Goal: Task Accomplishment & Management: Complete application form

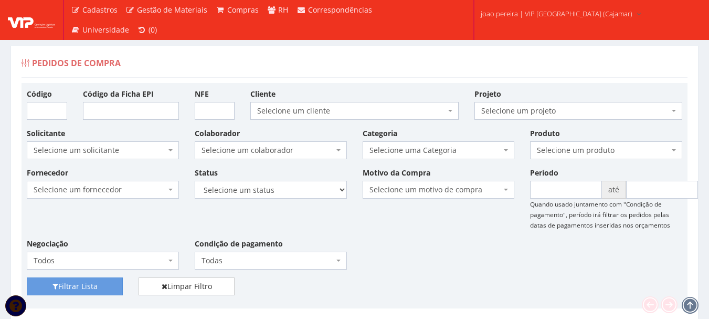
scroll to position [2938, 0]
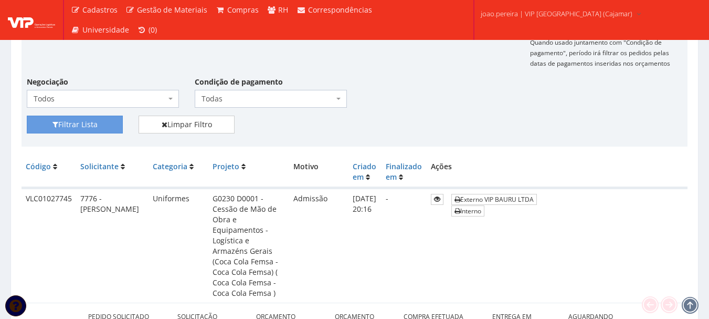
scroll to position [157, 0]
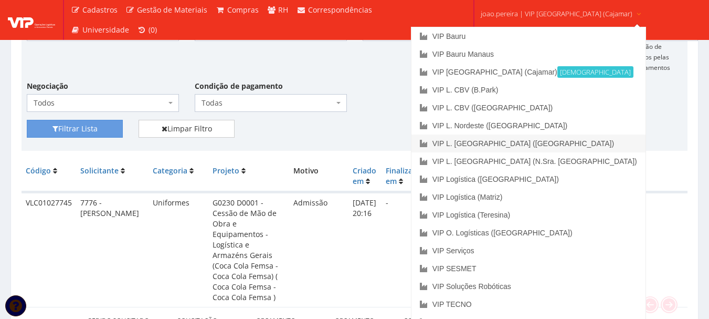
click at [524, 141] on link "VIP L. [GEOGRAPHIC_DATA] ([GEOGRAPHIC_DATA])" at bounding box center [528, 143] width 234 height 18
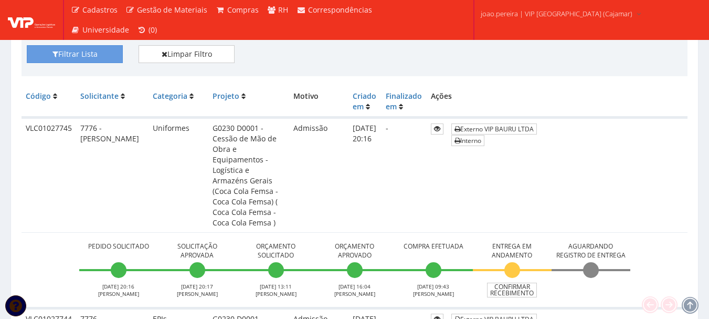
scroll to position [294, 0]
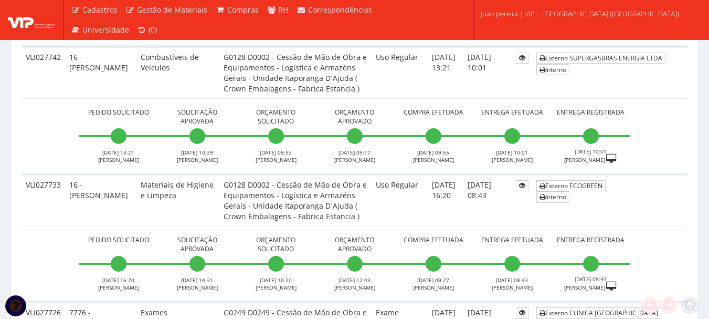
scroll to position [315, 0]
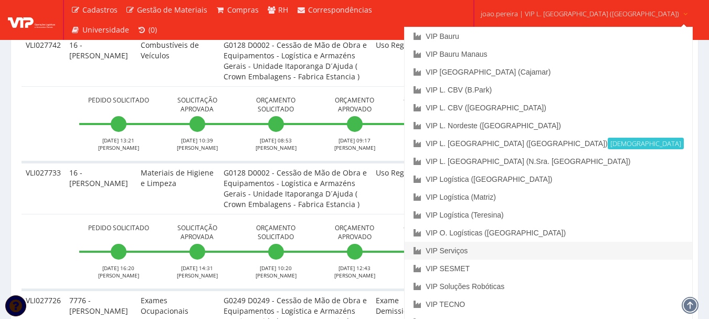
click at [520, 251] on link "VIP Serviços" at bounding box center [548, 250] width 287 height 18
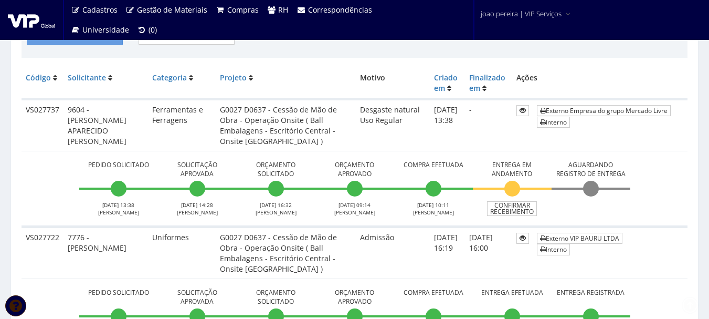
scroll to position [262, 0]
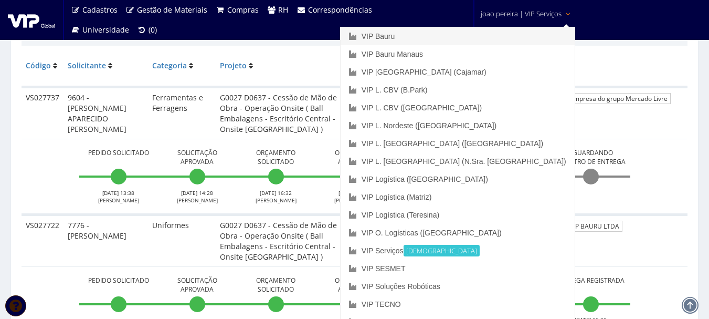
click at [470, 31] on link "VIP Bauru" at bounding box center [458, 36] width 234 height 18
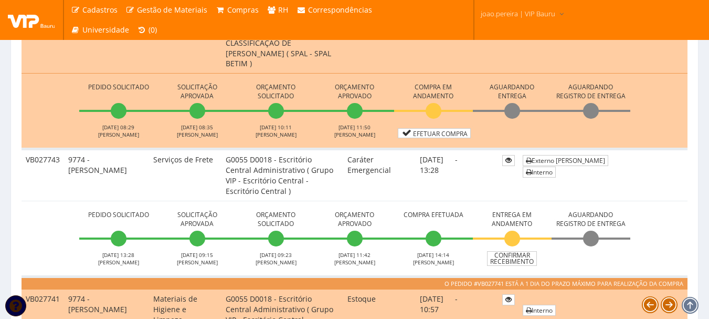
scroll to position [787, 0]
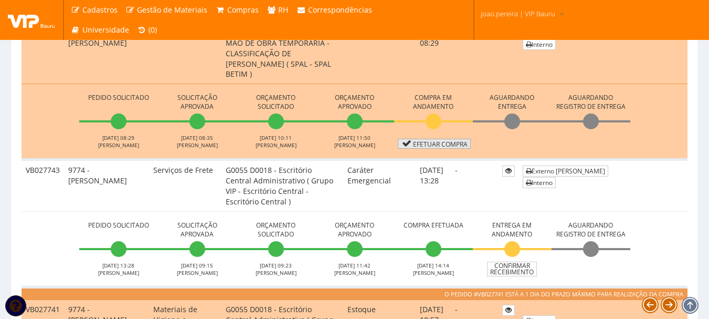
click at [436, 145] on link "Efetuar Compra" at bounding box center [434, 144] width 73 height 10
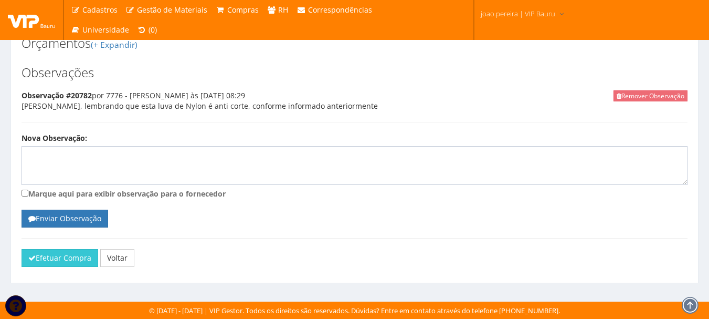
scroll to position [943, 0]
click at [50, 261] on button "Efetuar Compra" at bounding box center [60, 258] width 77 height 18
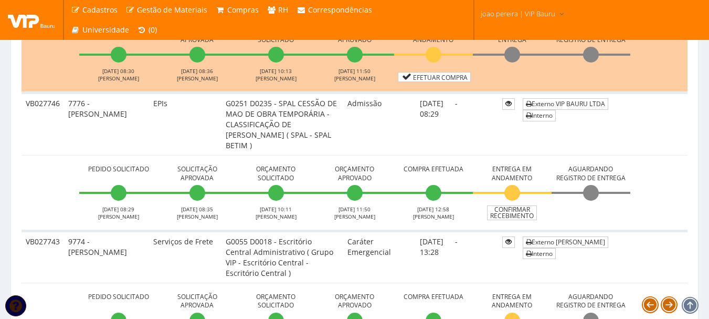
scroll to position [682, 0]
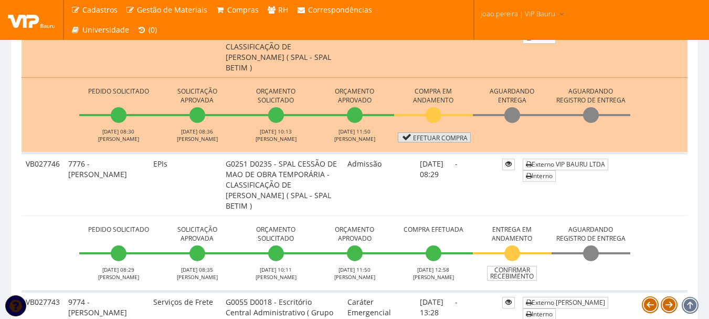
click at [437, 137] on link "Efetuar Compra" at bounding box center [434, 137] width 73 height 10
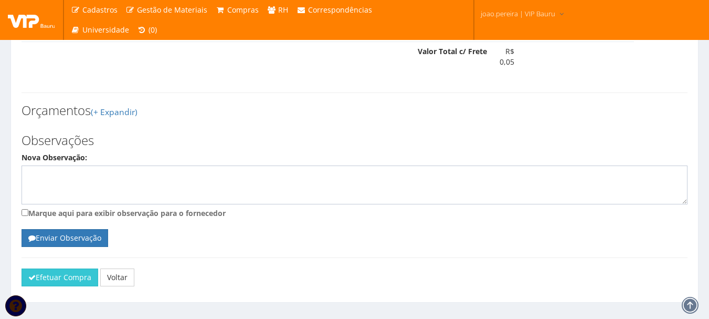
scroll to position [614, 0]
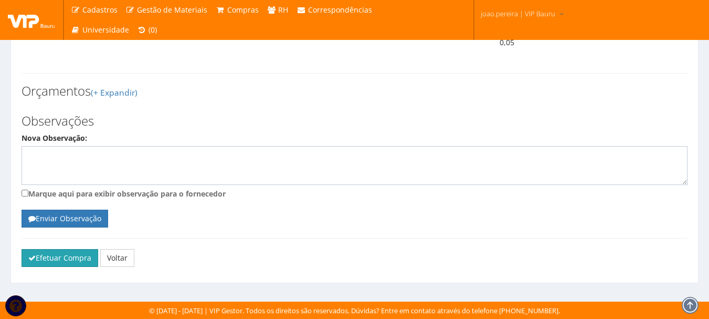
click at [55, 260] on button "Efetuar Compra" at bounding box center [60, 258] width 77 height 18
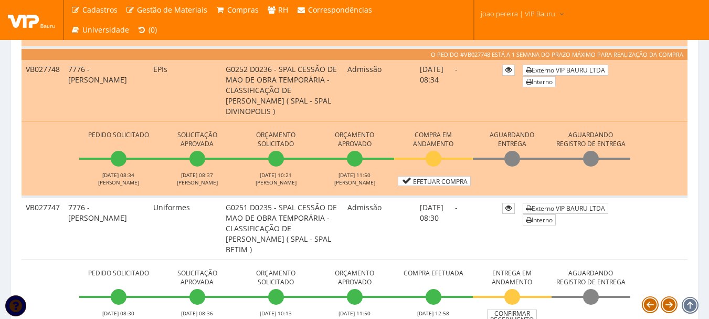
scroll to position [472, 0]
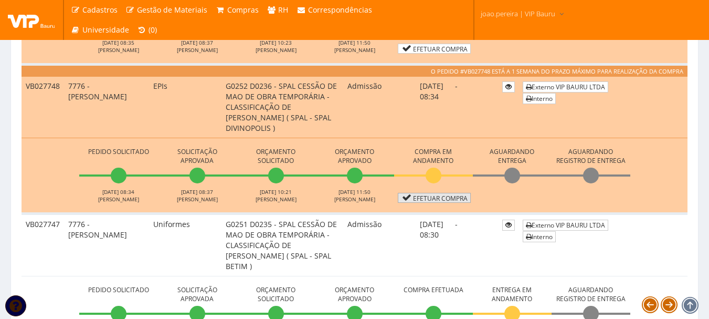
click at [433, 198] on link "Efetuar Compra" at bounding box center [434, 198] width 73 height 10
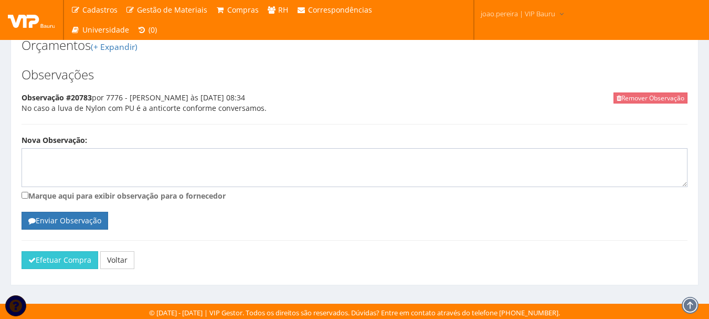
scroll to position [943, 0]
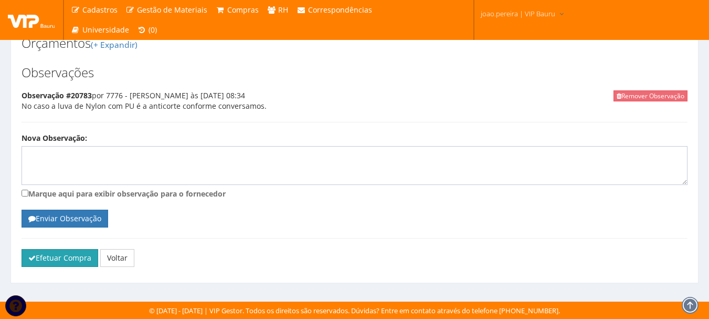
click at [78, 254] on button "Efetuar Compra" at bounding box center [60, 258] width 77 height 18
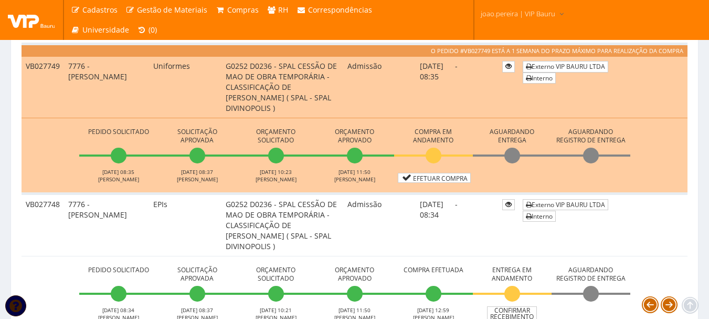
scroll to position [420, 0]
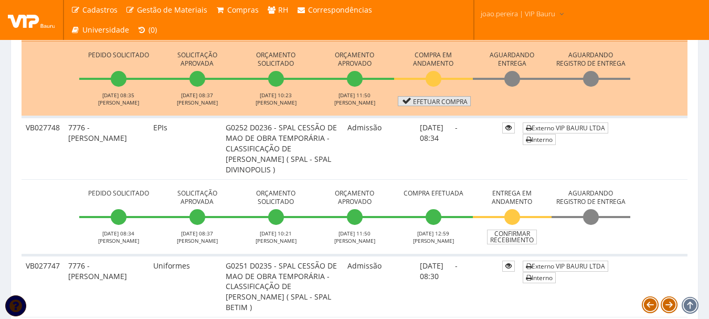
click at [427, 100] on link "Efetuar Compra" at bounding box center [434, 101] width 73 height 10
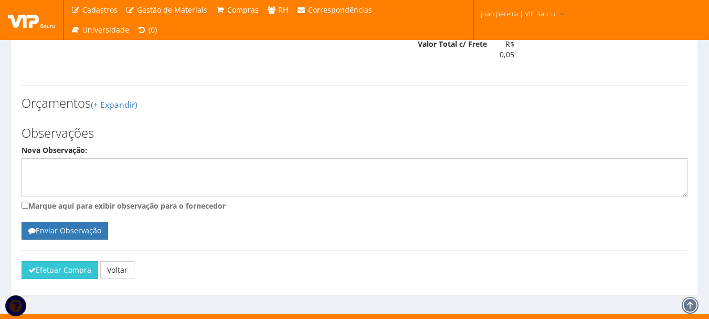
scroll to position [614, 0]
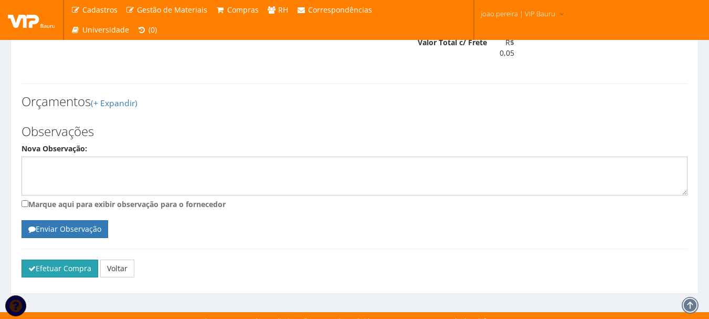
click at [69, 259] on button "Efetuar Compra" at bounding box center [60, 268] width 77 height 18
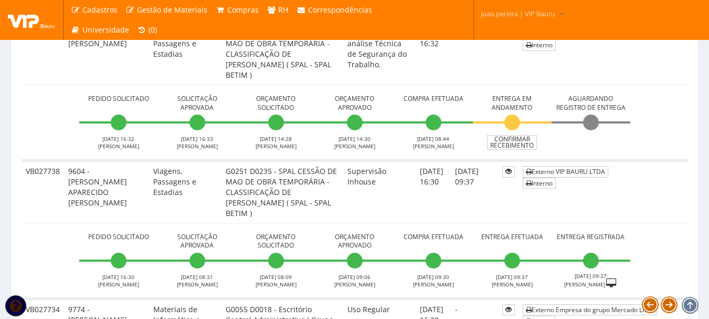
scroll to position [1259, 0]
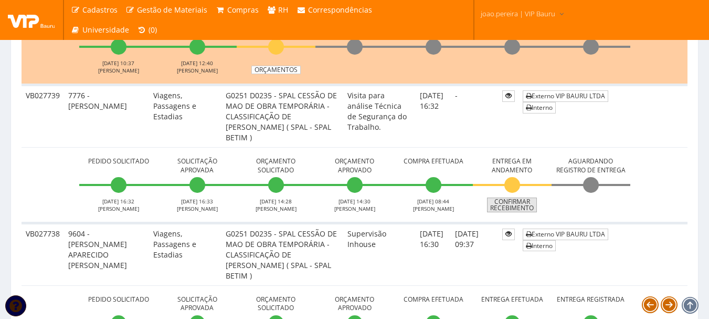
click at [518, 206] on link "Confirmar Recebimento" at bounding box center [512, 204] width 50 height 15
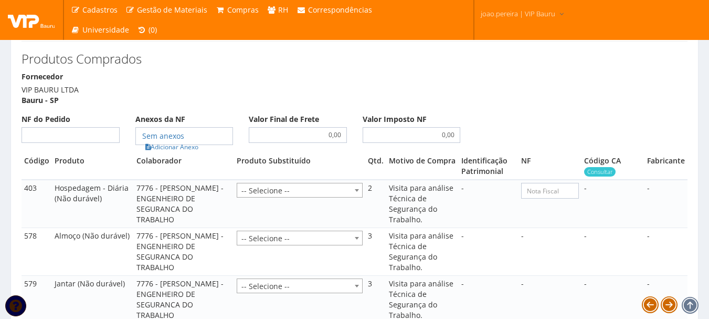
scroll to position [787, 0]
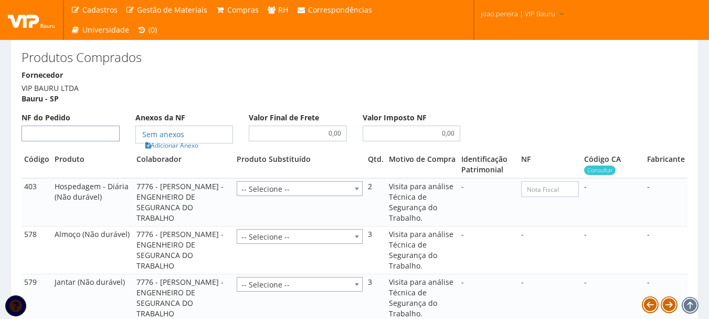
click at [83, 141] on input "NF do Pedido" at bounding box center [71, 133] width 98 height 16
type input "00"
click at [210, 178] on th "Colaborador" at bounding box center [184, 164] width 100 height 27
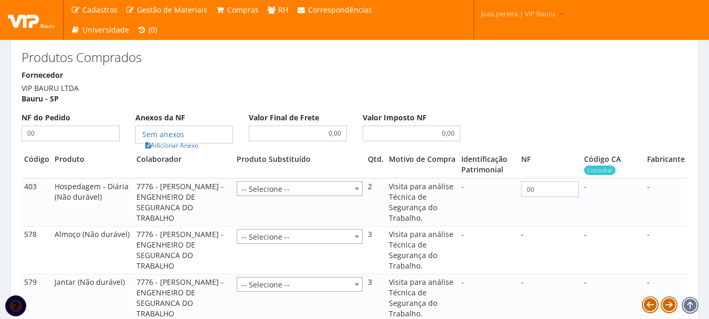
click at [153, 69] on div "Produtos Comprados Fornecedor VIP BAURU LTDA Bauru - SP NF do Pedido 00 Anexos …" at bounding box center [355, 239] width 682 height 420
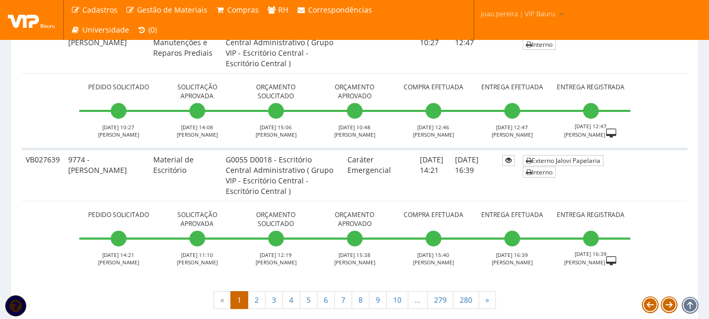
scroll to position [4073, 0]
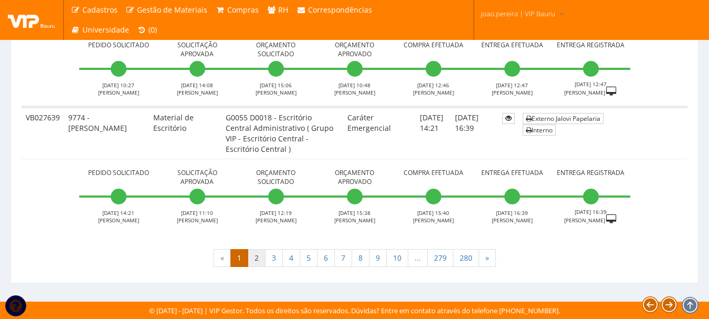
click at [256, 263] on link "2" at bounding box center [257, 258] width 18 height 18
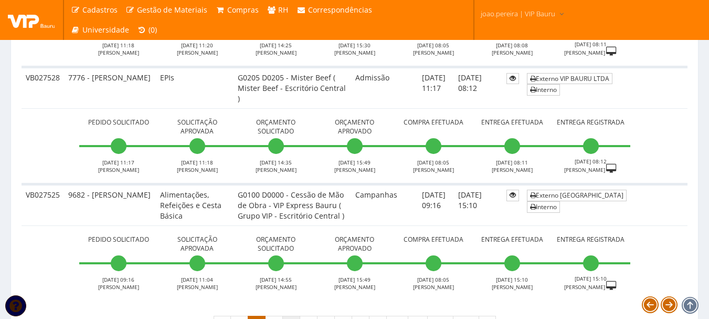
scroll to position [3845, 0]
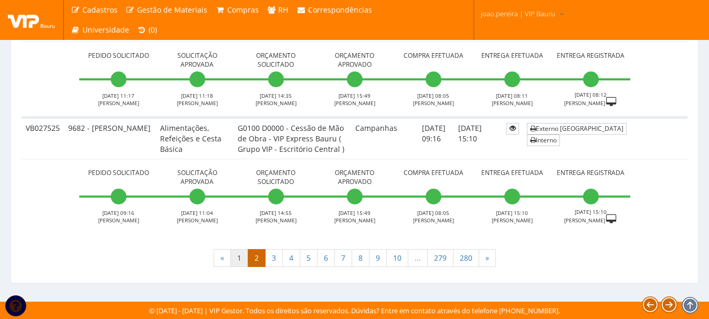
click at [240, 256] on link "1" at bounding box center [239, 258] width 18 height 18
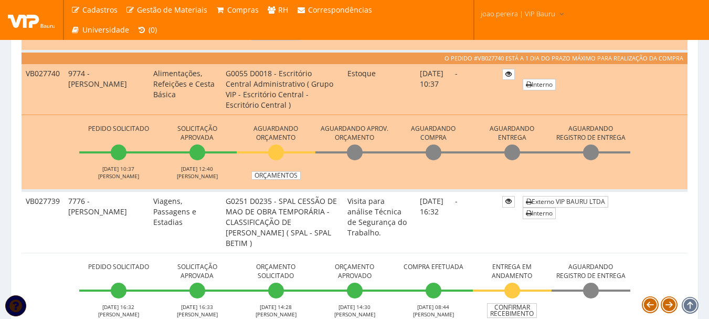
scroll to position [1312, 0]
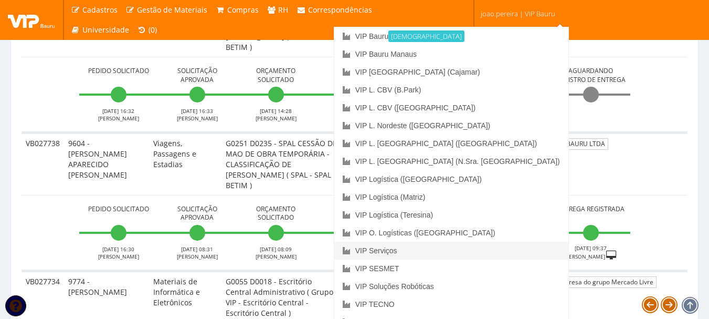
click at [455, 250] on link "VIP Serviços" at bounding box center [451, 250] width 234 height 18
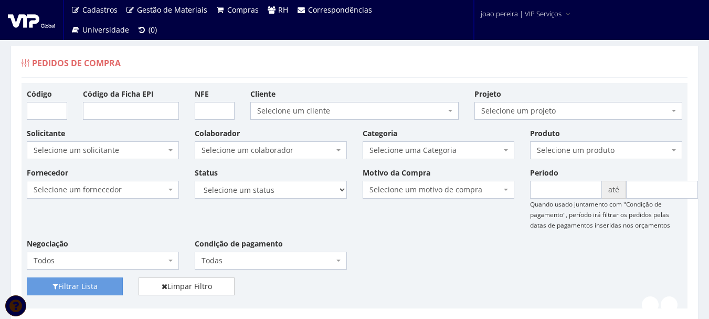
drag, startPoint x: 342, startPoint y: 67, endPoint x: 304, endPoint y: 61, distance: 38.7
click at [340, 67] on div "Pedidos de Compra" at bounding box center [355, 64] width 666 height 25
click at [434, 250] on div "Fornecedor Selecione um fornecedor ******** ******** 1000 MARCAS BRASIL 12.203.…" at bounding box center [354, 222] width 671 height 110
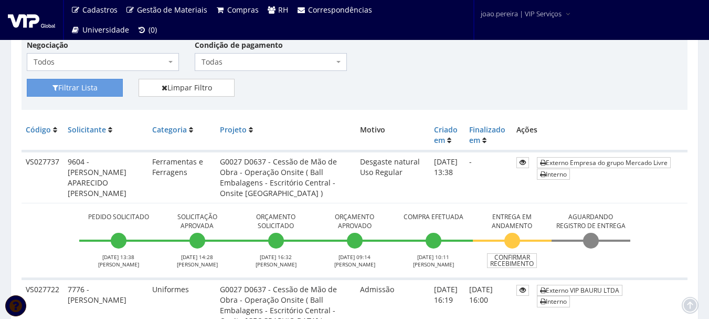
scroll to position [262, 0]
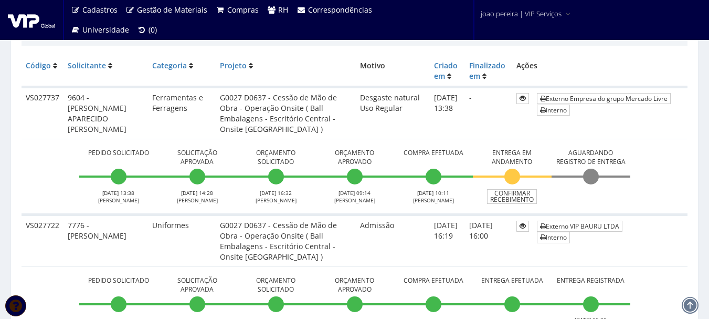
drag, startPoint x: 670, startPoint y: 125, endPoint x: 429, endPoint y: 83, distance: 244.9
click at [670, 125] on td "Externo Empresa do grupo Mercado Livre Interno" at bounding box center [610, 113] width 155 height 52
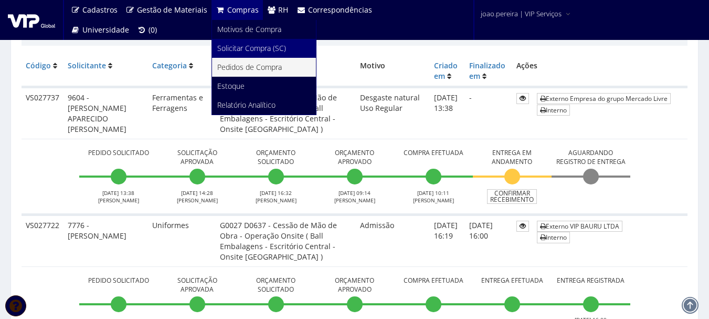
click at [251, 45] on span "Solicitar Compra (SC)" at bounding box center [251, 48] width 69 height 10
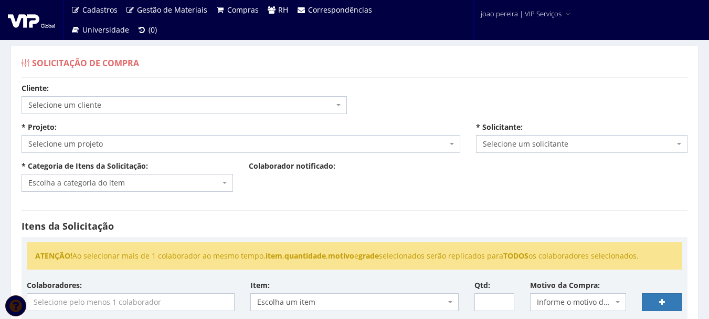
click at [142, 101] on span "Selecione um cliente" at bounding box center [180, 105] width 305 height 10
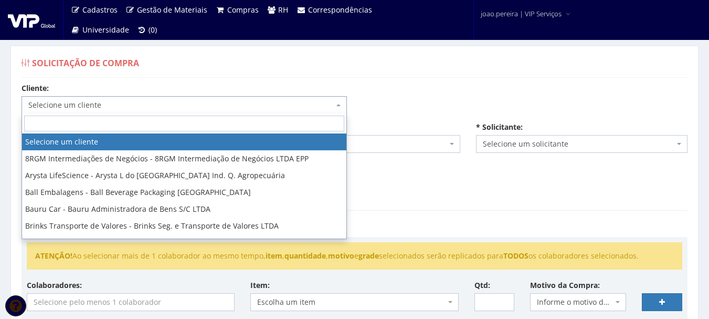
click at [123, 123] on input "search" at bounding box center [184, 123] width 320 height 16
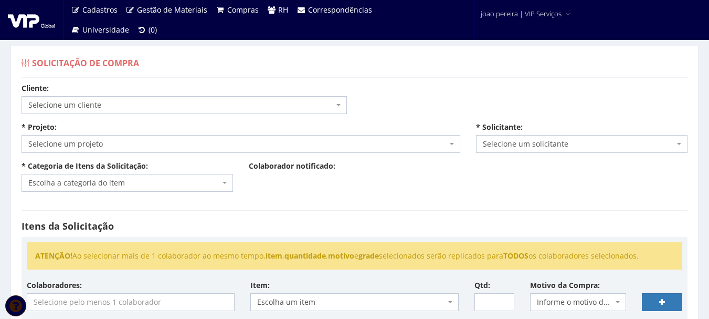
click at [199, 72] on div "Solicitação de Compra" at bounding box center [355, 64] width 666 height 25
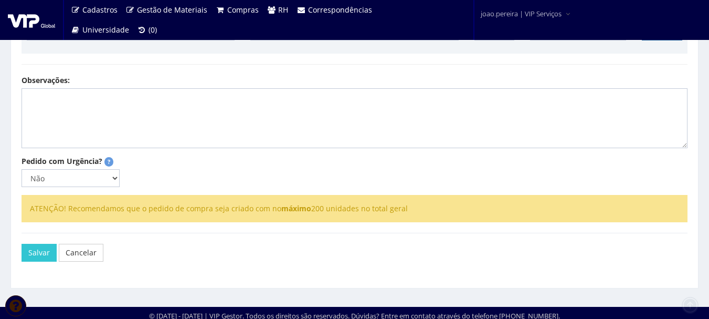
scroll to position [275, 0]
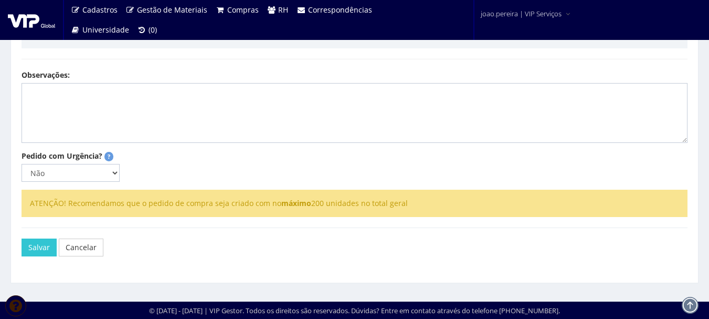
drag, startPoint x: 368, startPoint y: 270, endPoint x: 355, endPoint y: 257, distance: 18.9
click at [368, 269] on div "Cliente: Selecione um cliente 8RGM Intermediações de Negócios - 8RGM Intermedia…" at bounding box center [355, 40] width 682 height 467
click at [34, 47] on div "ATENÇÃO! Ao selecionar mais de 1 colaborador ao mesmo tempo, item , quantidade …" at bounding box center [355, 4] width 666 height 87
click at [29, 16] on img at bounding box center [31, 20] width 47 height 16
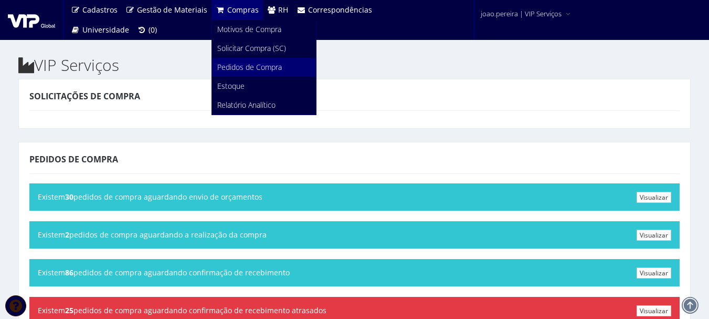
click at [248, 66] on span "Pedidos de Compra" at bounding box center [249, 67] width 65 height 10
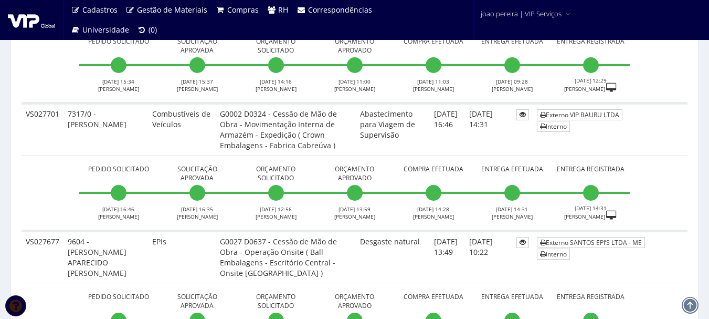
scroll to position [1154, 0]
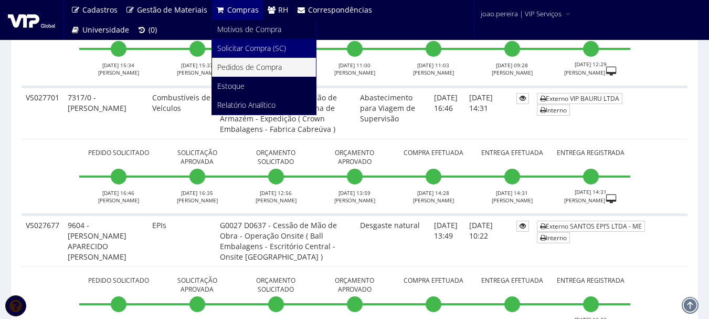
click at [242, 44] on span "Solicitar Compra (SC)" at bounding box center [251, 48] width 69 height 10
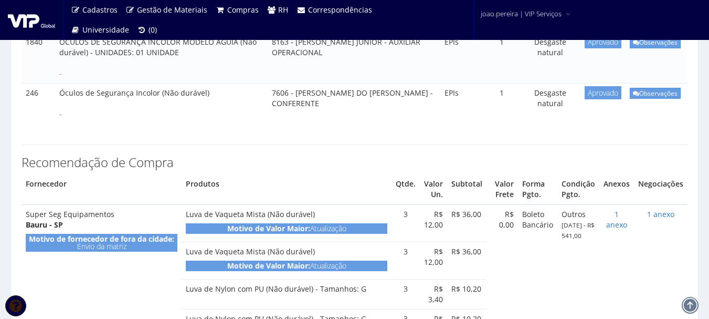
scroll to position [2414, 0]
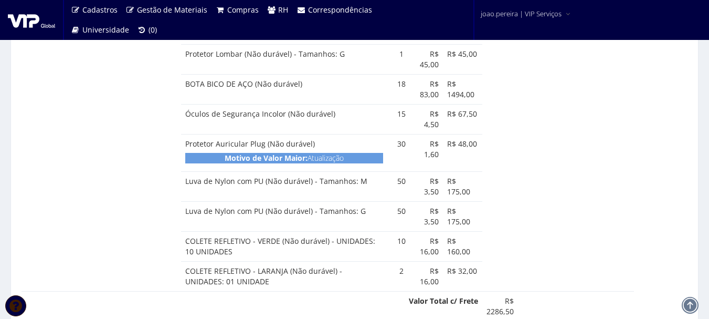
scroll to position [735, 0]
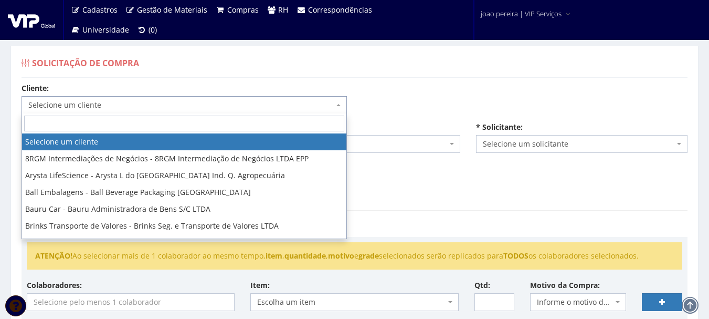
click at [204, 106] on span "Selecione um cliente" at bounding box center [180, 105] width 305 height 10
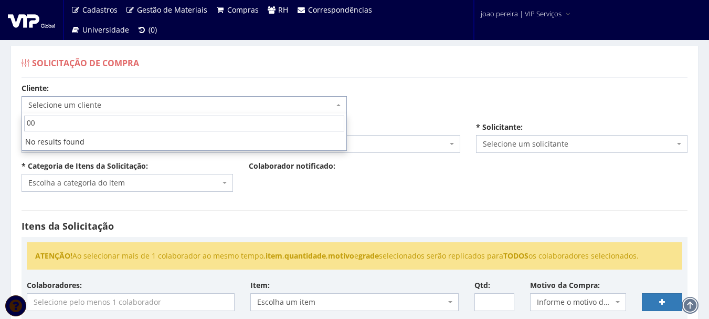
type input "0"
type input "g"
type input "G"
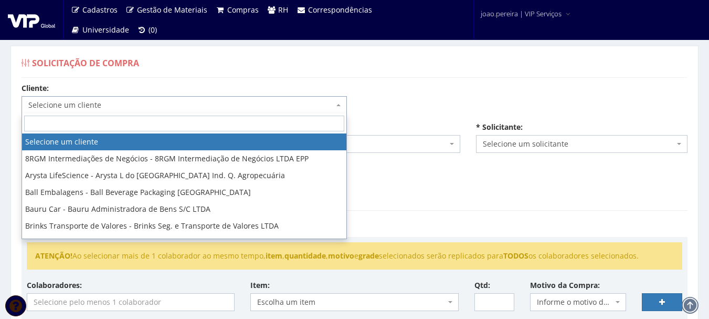
click at [72, 61] on span "Solicitação de Compra" at bounding box center [85, 63] width 107 height 12
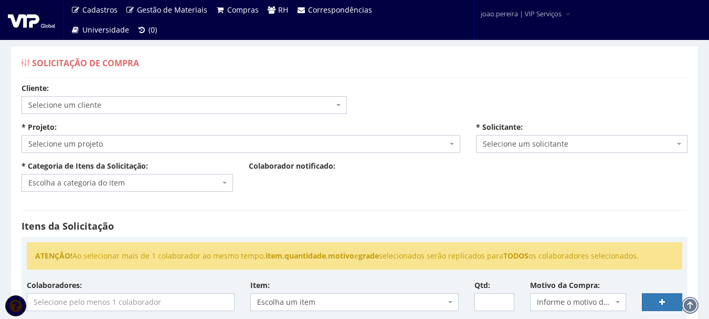
click at [337, 104] on b at bounding box center [338, 105] width 4 height 2
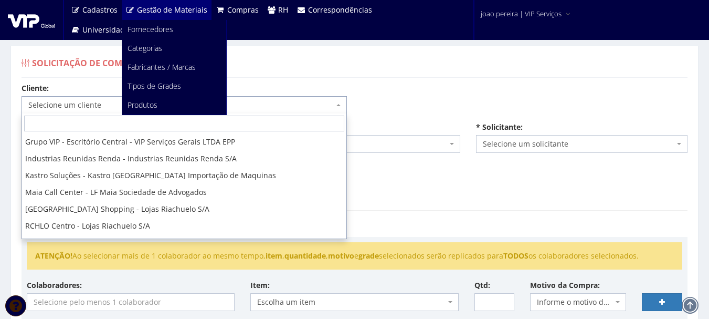
scroll to position [101, 0]
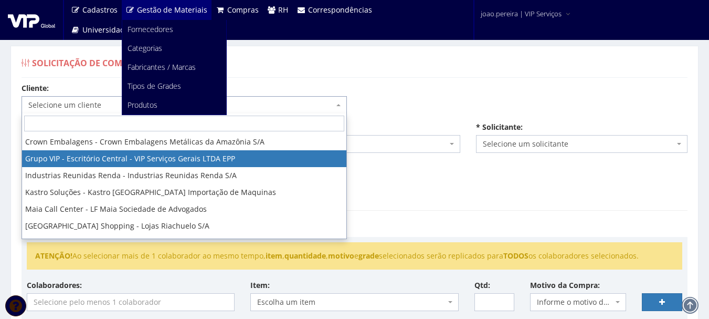
select select "13"
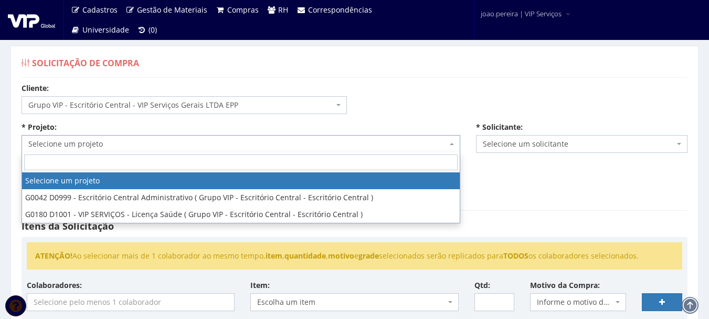
click at [453, 147] on span at bounding box center [453, 144] width 2 height 18
click at [337, 103] on span "Grupo VIP - Escritório Central - VIP Serviços Gerais LTDA EPP" at bounding box center [184, 105] width 325 height 18
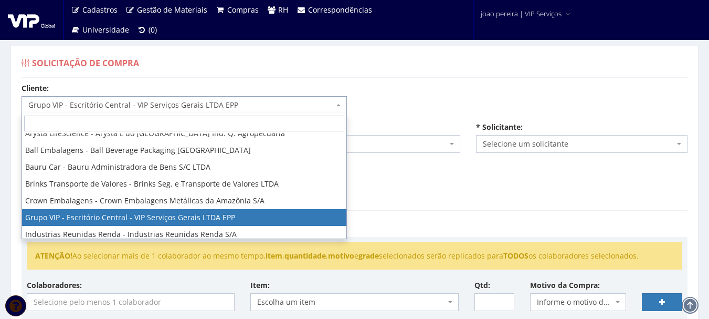
scroll to position [0, 0]
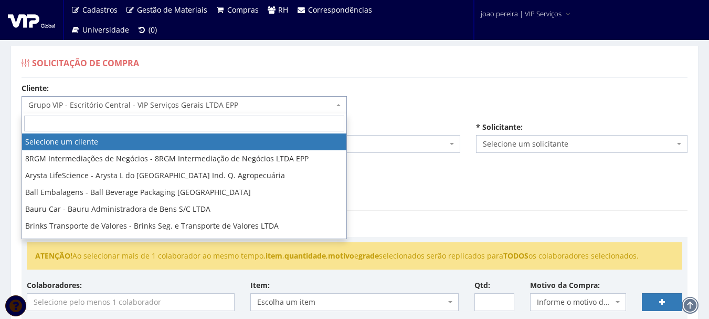
select select
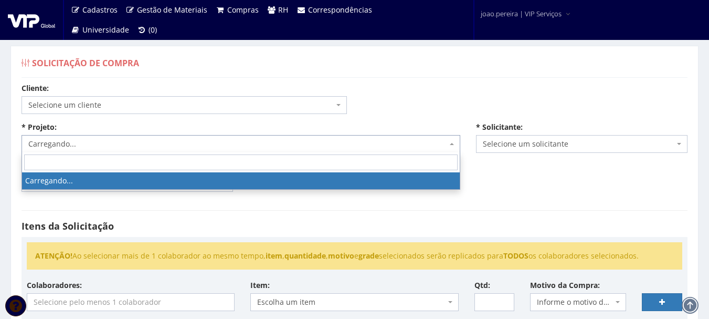
click at [192, 139] on span "Carregando..." at bounding box center [237, 144] width 419 height 10
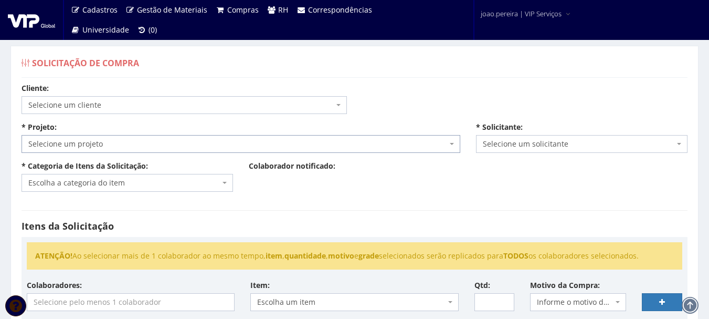
click at [140, 137] on span "Selecione um projeto" at bounding box center [241, 144] width 439 height 18
click at [140, 142] on span "Selecione um projeto" at bounding box center [237, 144] width 419 height 10
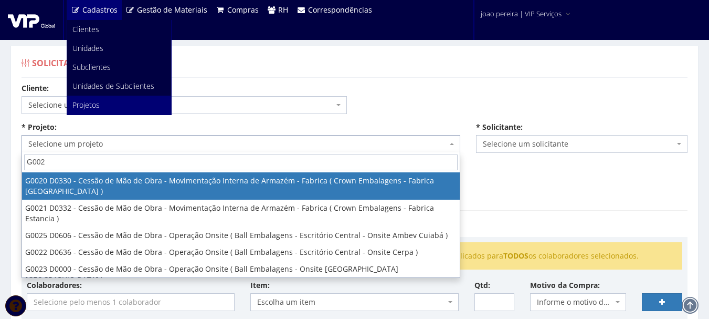
type input "G0027"
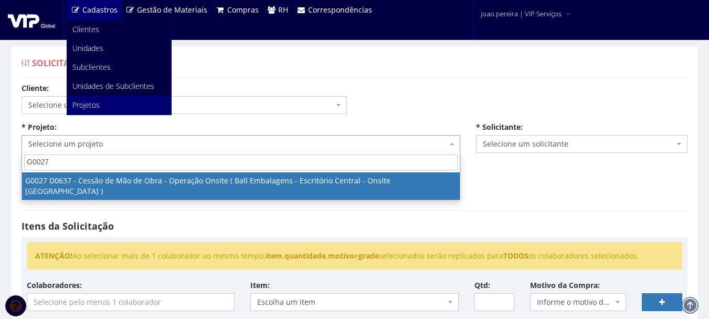
select select "27"
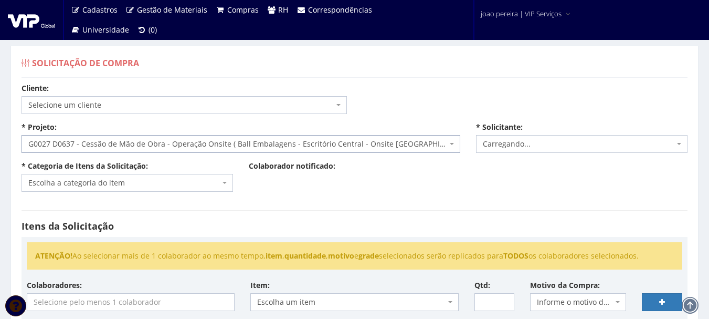
select select "4079"
click at [198, 183] on span "Escolha a categoria do item" at bounding box center [124, 182] width 192 height 10
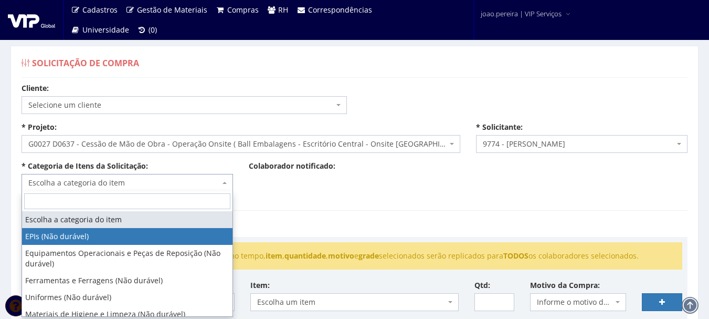
select select "1"
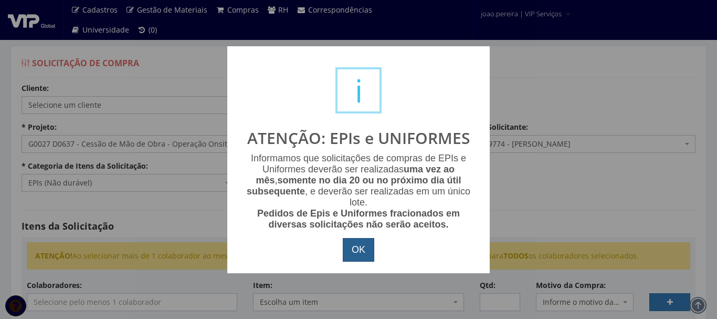
click at [360, 253] on button "OK" at bounding box center [358, 250] width 31 height 24
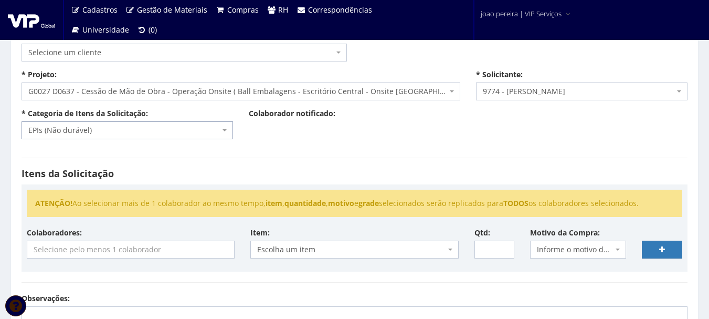
scroll to position [105, 0]
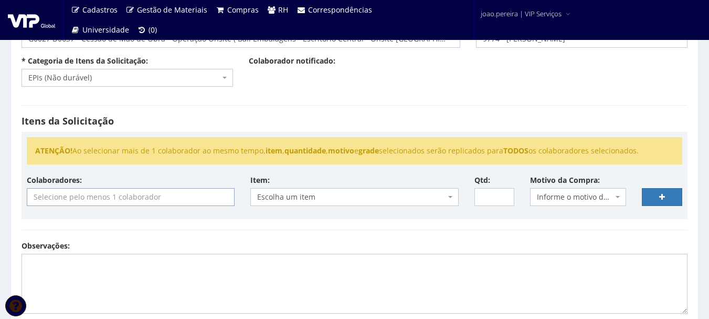
click at [120, 199] on input "search" at bounding box center [131, 196] width 209 height 17
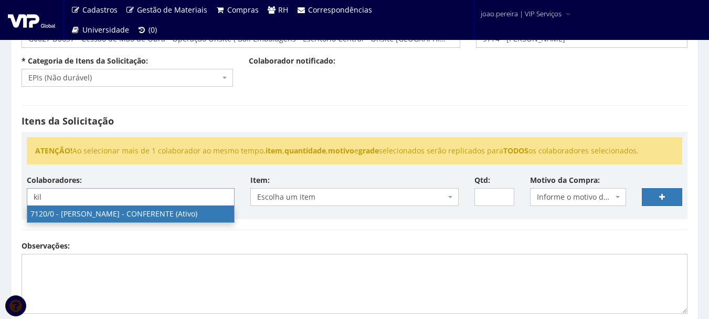
type input "kil"
select select "525"
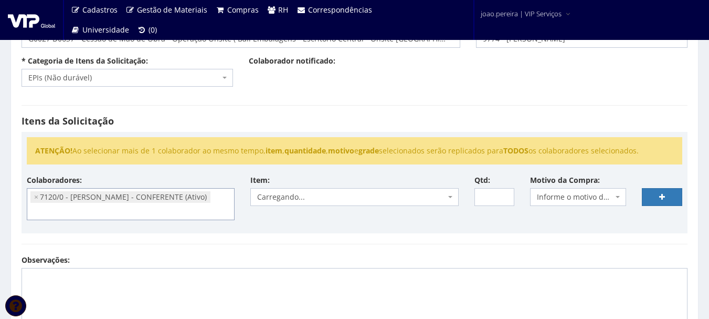
scroll to position [231, 0]
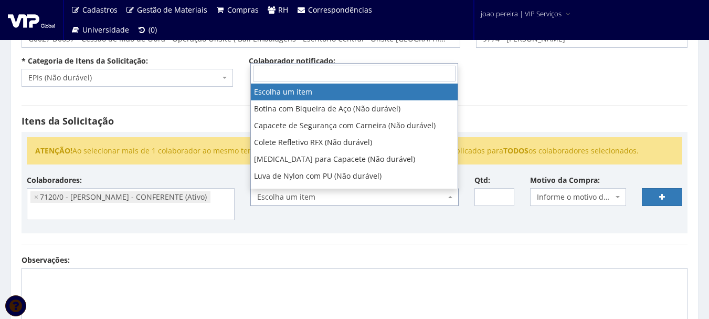
click at [398, 201] on span "Escolha um item" at bounding box center [351, 197] width 188 height 10
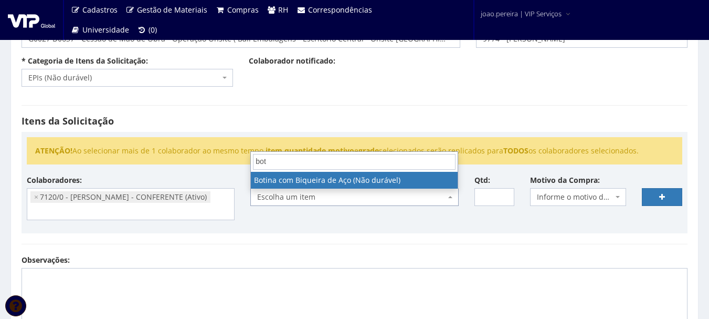
type input "bot"
select select "46"
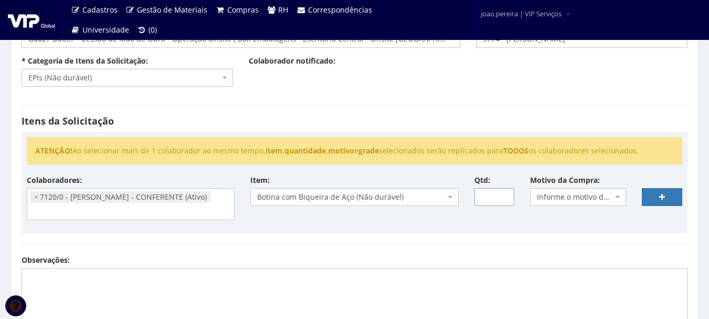
click at [487, 196] on input "Qtd:" at bounding box center [494, 197] width 40 height 18
type input "1"
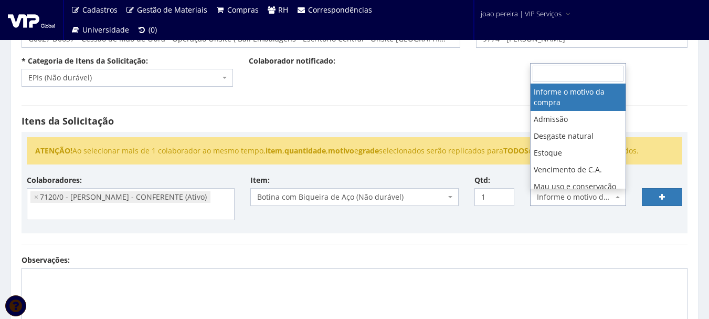
click at [578, 200] on span "Informe o motivo da compra" at bounding box center [575, 197] width 76 height 10
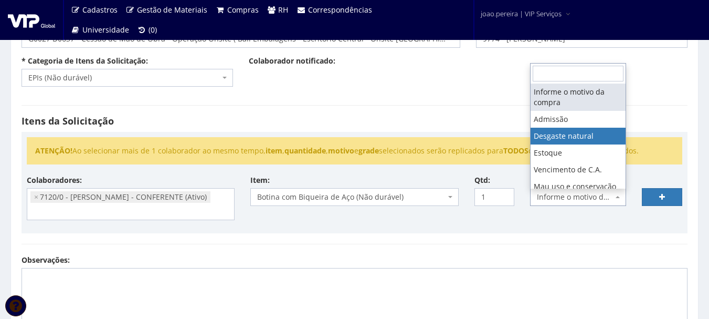
select select "2"
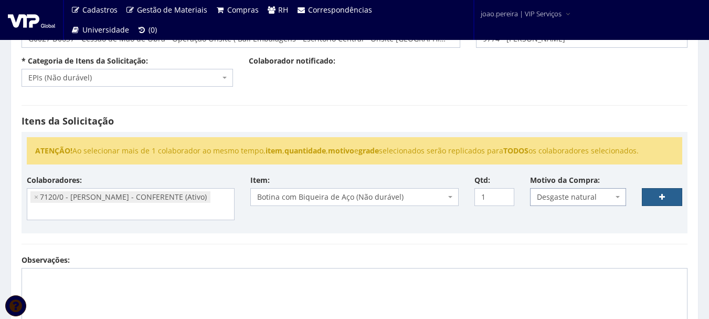
click at [663, 199] on icon at bounding box center [662, 196] width 6 height 7
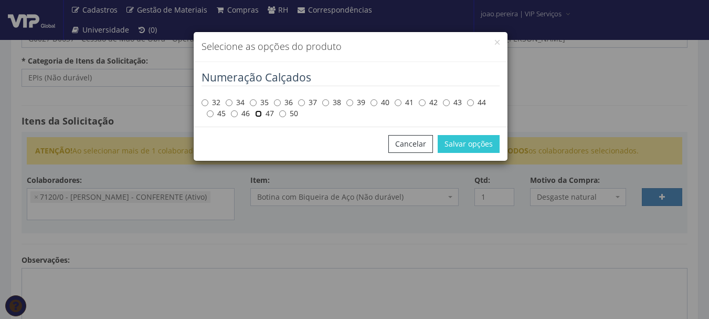
click at [259, 114] on input "47" at bounding box center [258, 113] width 7 height 7
radio input "true"
click at [481, 146] on button "Salvar opções" at bounding box center [469, 144] width 62 height 18
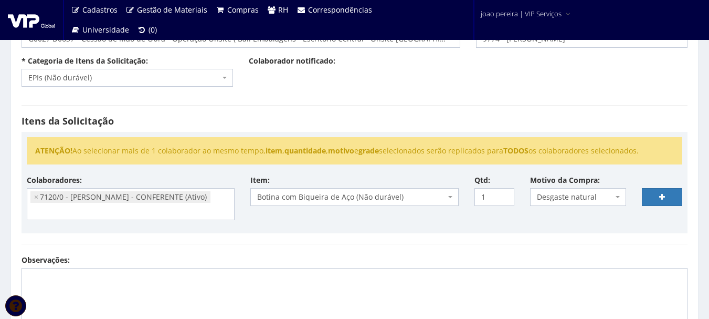
select select
type input "0"
select select
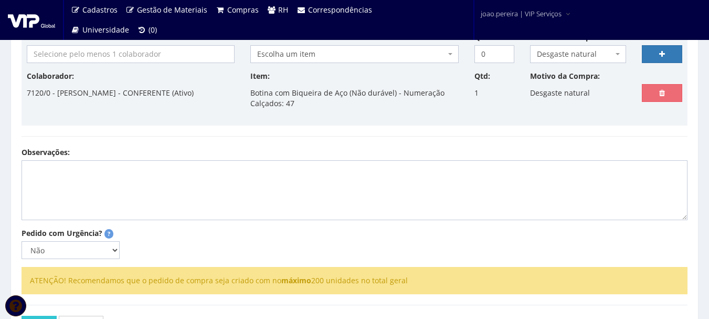
scroll to position [262, 0]
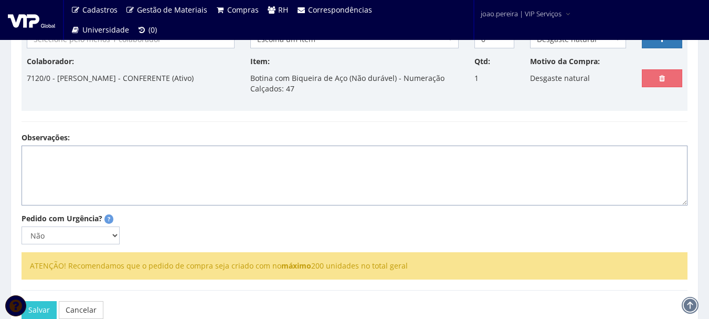
click at [115, 158] on textarea "Observações:" at bounding box center [355, 175] width 666 height 60
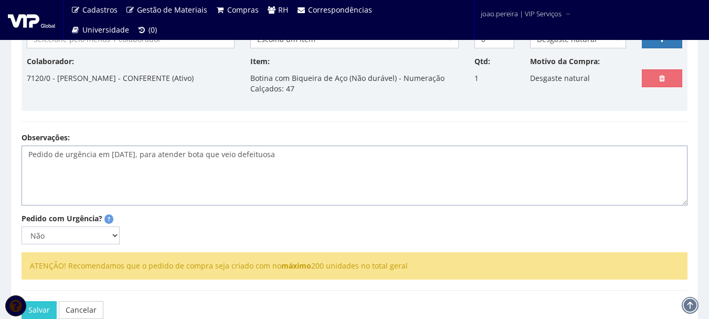
click at [312, 159] on textarea "Pedido de urgência em 05/08/2025, para atender bota que veio defeituosa" at bounding box center [355, 175] width 666 height 60
click at [493, 148] on textarea "Pedido de urgência em 05/08/2025, para atender bota que veio defeituosa, quem n…" at bounding box center [355, 175] width 666 height 60
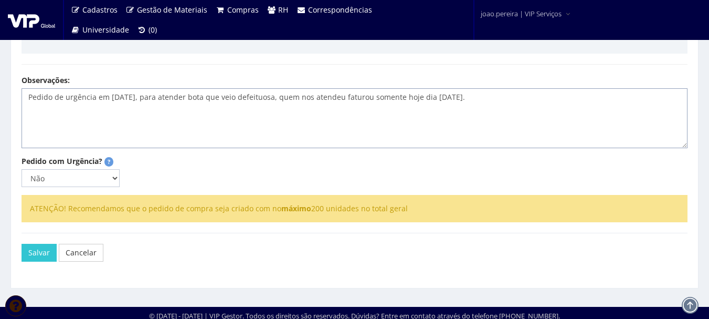
scroll to position [325, 0]
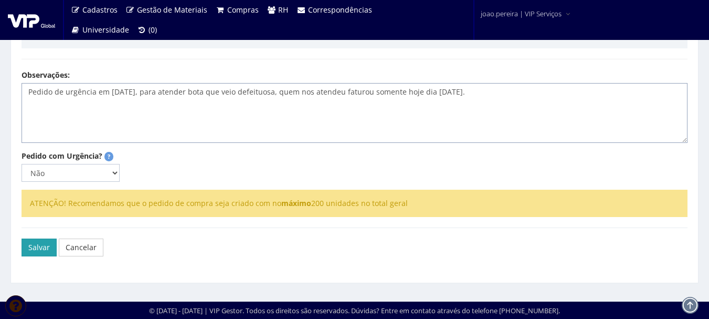
type textarea "Pedido de urgência em 05/08/2025, para atender bota que veio defeituosa, quem n…"
click at [39, 253] on button "Salvar" at bounding box center [39, 247] width 35 height 18
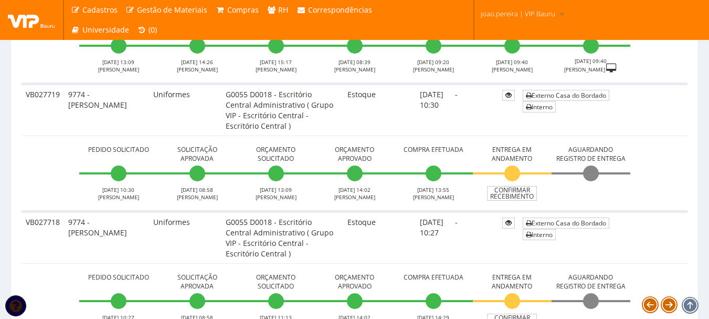
scroll to position [1889, 0]
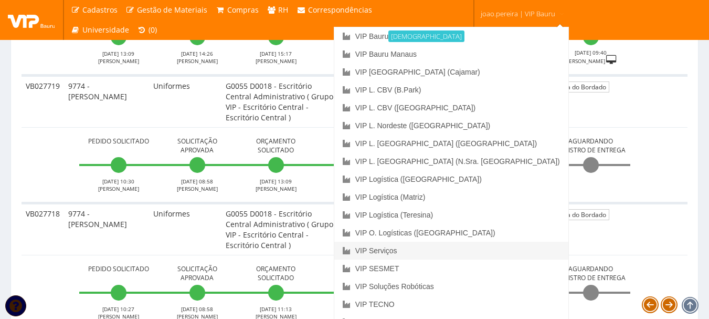
click at [475, 253] on link "VIP Serviços" at bounding box center [451, 250] width 234 height 18
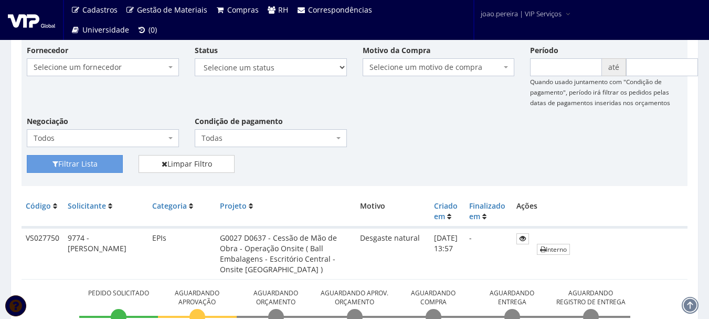
scroll to position [105, 0]
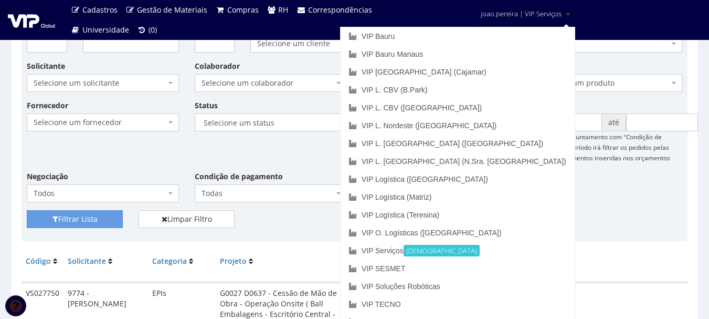
click at [508, 14] on span "joao.pereira | VIP Serviços" at bounding box center [521, 13] width 81 height 10
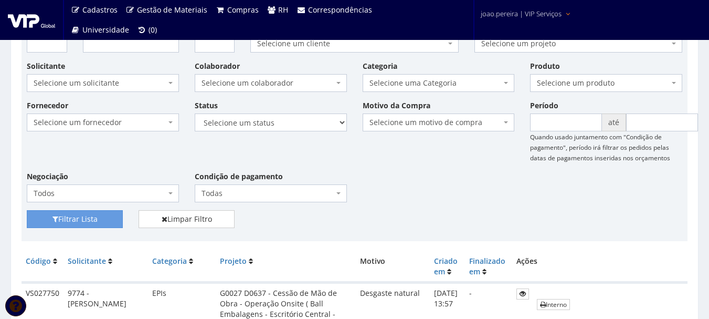
click at [506, 14] on span "joao.pereira | VIP Serviços" at bounding box center [521, 13] width 81 height 10
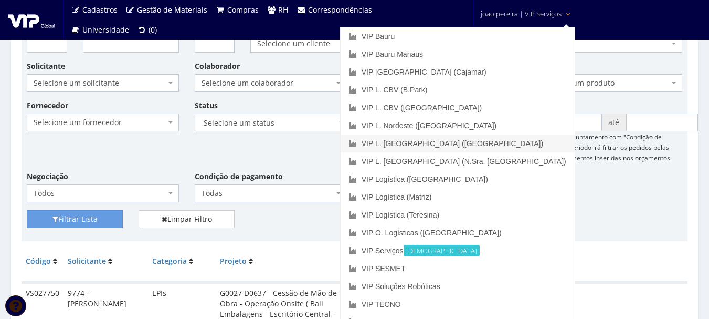
click at [488, 143] on link "VIP L. [GEOGRAPHIC_DATA] ([GEOGRAPHIC_DATA])" at bounding box center [458, 143] width 234 height 18
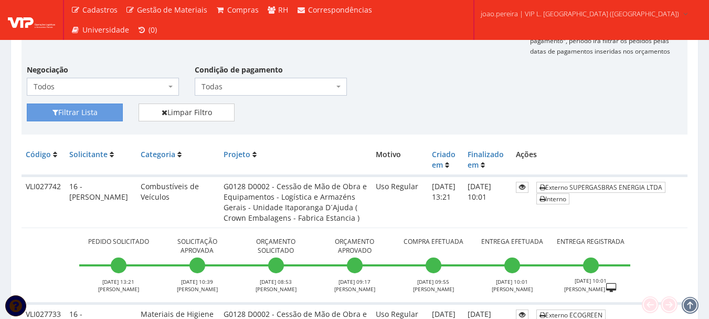
scroll to position [52, 0]
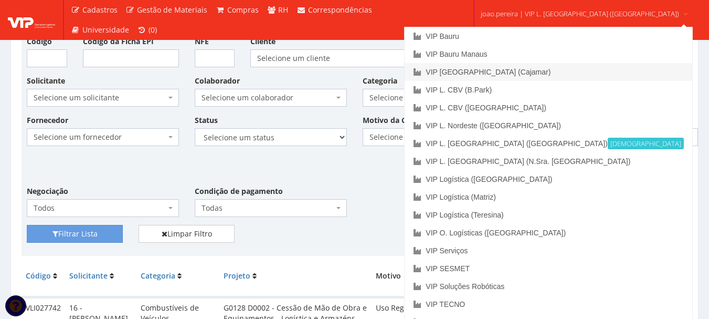
click at [528, 74] on link "VIP [GEOGRAPHIC_DATA] (Cajamar)" at bounding box center [548, 72] width 287 height 18
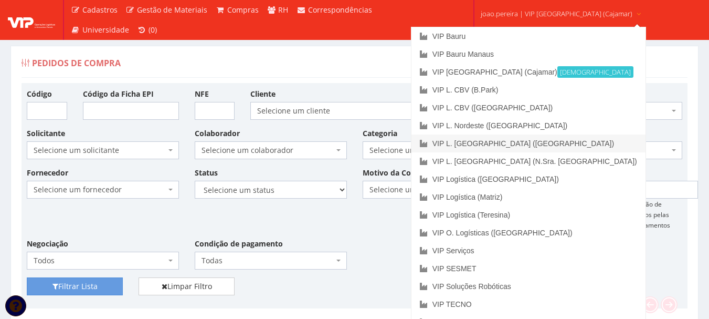
click at [531, 141] on link "VIP L. [GEOGRAPHIC_DATA] ([GEOGRAPHIC_DATA])" at bounding box center [528, 143] width 234 height 18
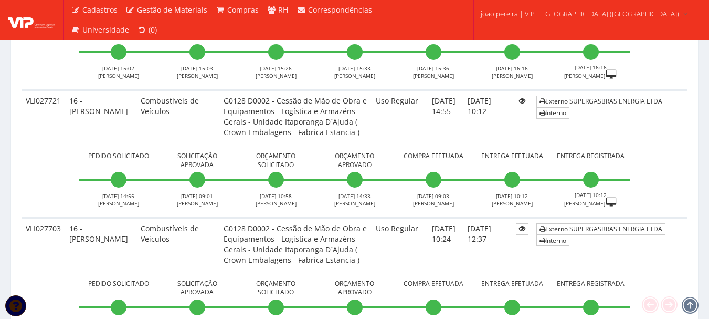
scroll to position [735, 0]
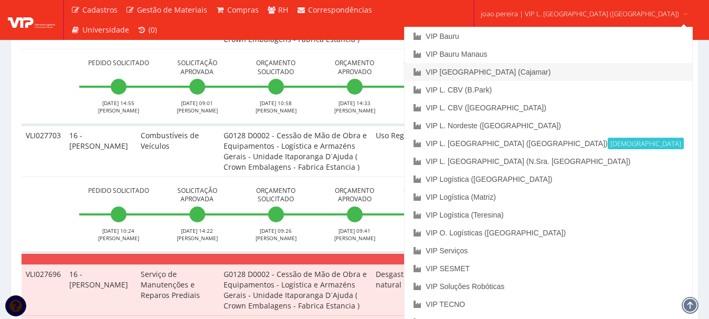
click at [525, 68] on link "VIP [GEOGRAPHIC_DATA] (Cajamar)" at bounding box center [548, 72] width 287 height 18
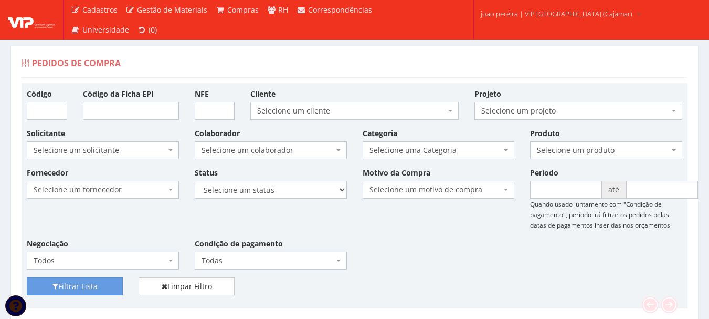
click at [450, 242] on div "Fornecedor Selecione um fornecedor ******** ******** 1000 MARCAS [GEOGRAPHIC_DA…" at bounding box center [354, 222] width 671 height 110
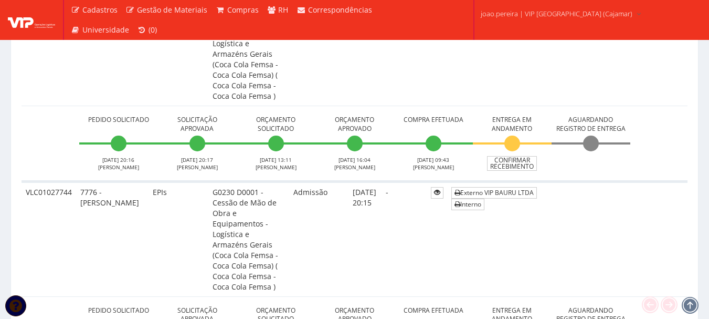
scroll to position [367, 0]
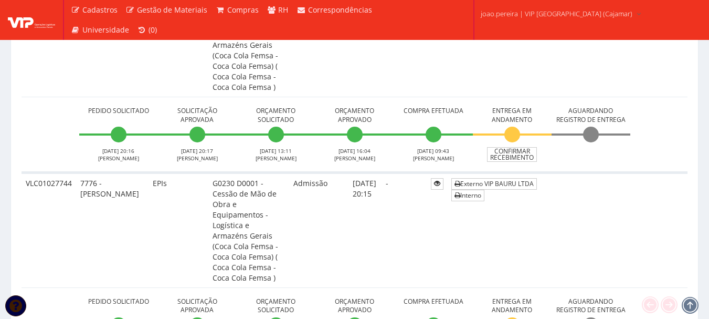
click at [612, 195] on td "Externo VIP BAURU LTDA Interno" at bounding box center [567, 229] width 240 height 115
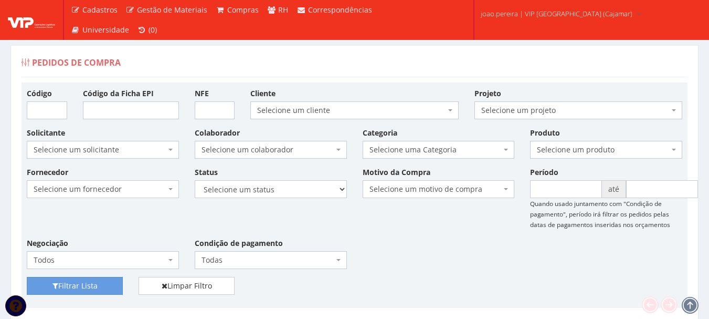
scroll to position [0, 0]
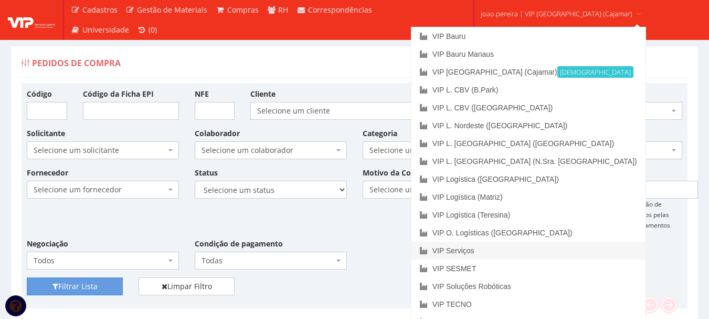
click at [510, 250] on link "VIP Serviços" at bounding box center [528, 250] width 234 height 18
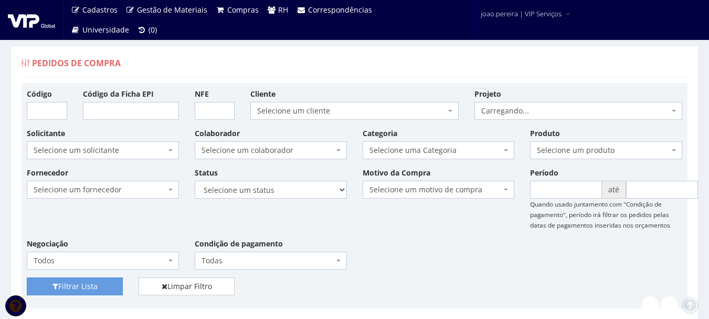
scroll to position [262, 0]
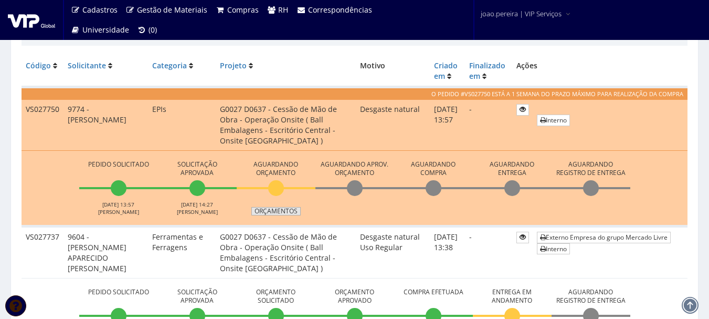
click at [286, 211] on link "Orçamentos" at bounding box center [275, 211] width 49 height 8
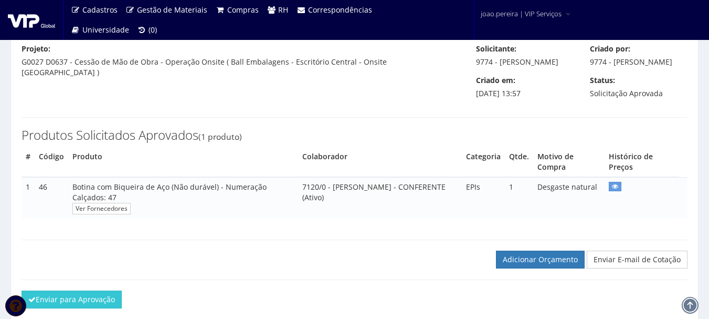
scroll to position [148, 0]
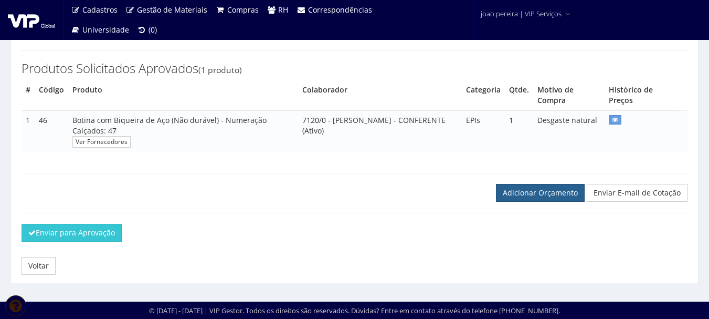
click at [542, 193] on link "Adicionar Orçamento" at bounding box center [540, 193] width 89 height 18
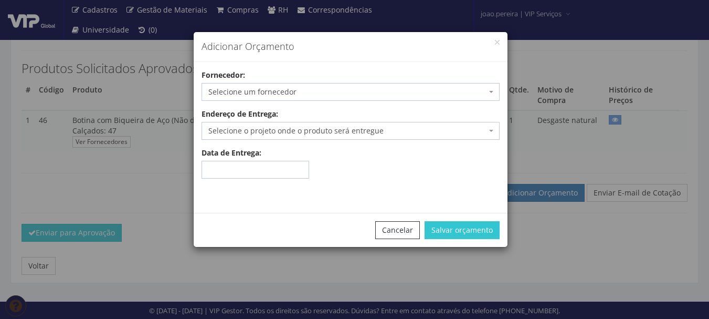
click at [284, 90] on span "Selecione um fornecedor" at bounding box center [347, 92] width 278 height 10
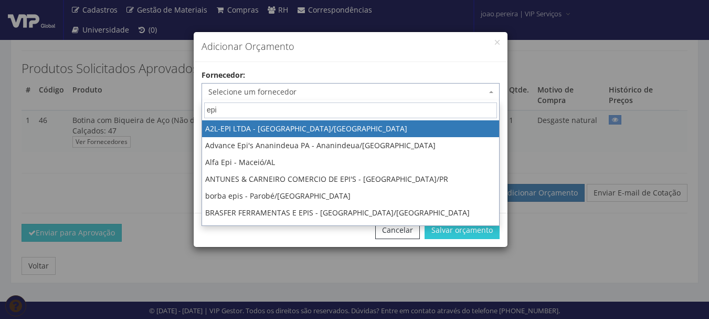
type input "epic"
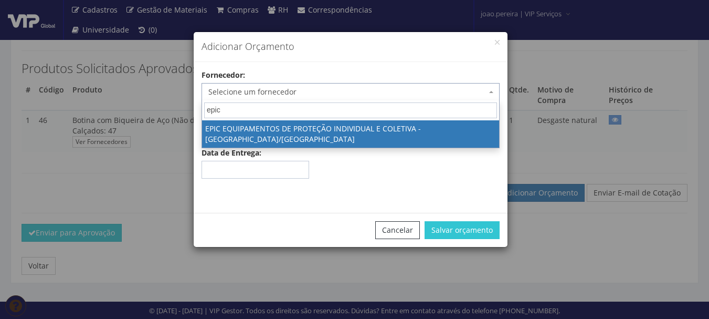
select select "1546"
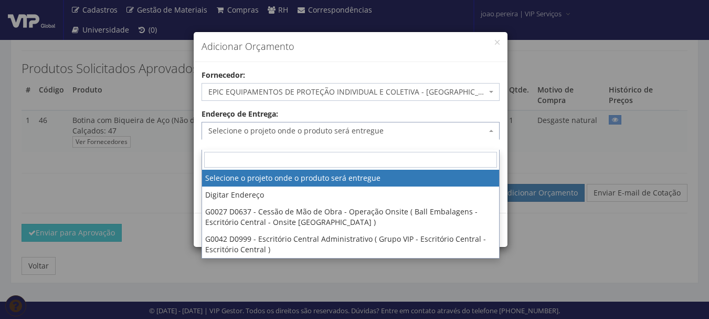
click at [304, 133] on span "Selecione o projeto onde o produto será entregue" at bounding box center [347, 130] width 278 height 10
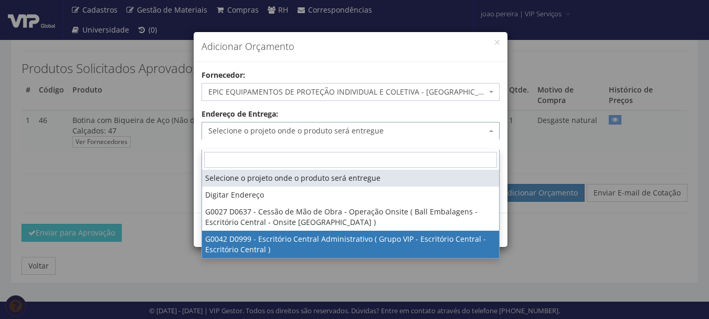
select select "42"
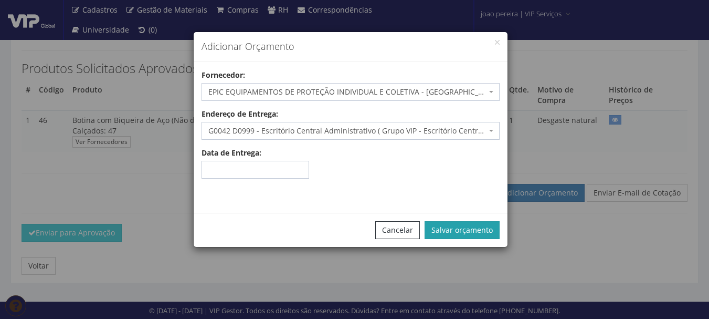
click at [487, 229] on button "Salvar orçamento" at bounding box center [462, 230] width 75 height 18
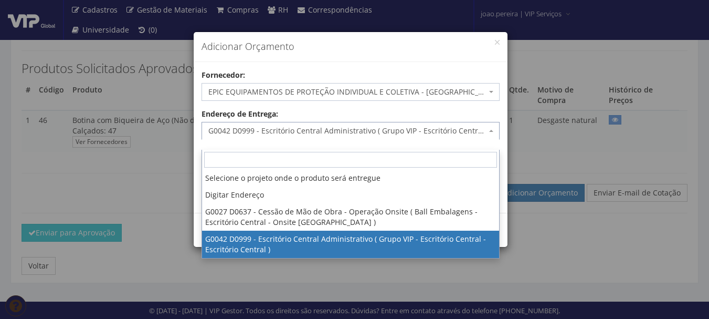
click at [492, 128] on span at bounding box center [492, 131] width 2 height 18
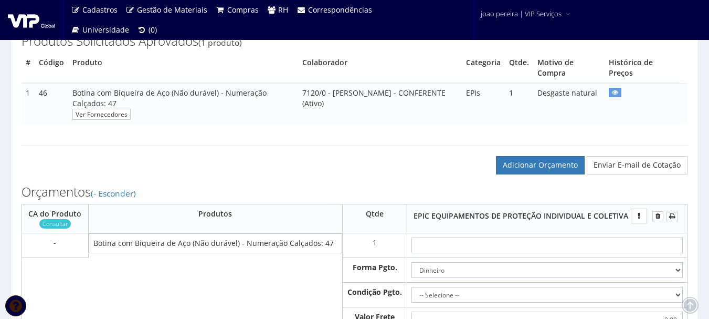
scroll to position [262, 0]
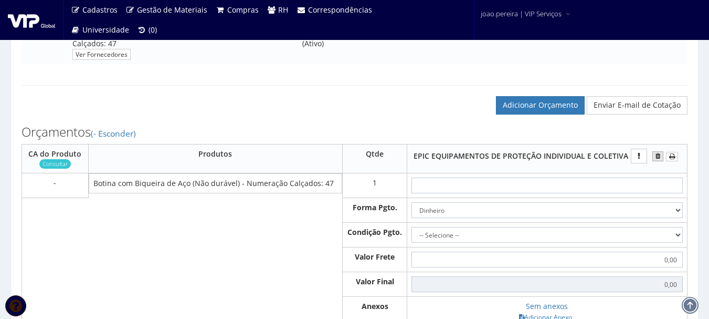
click at [656, 160] on icon "submit" at bounding box center [657, 155] width 5 height 7
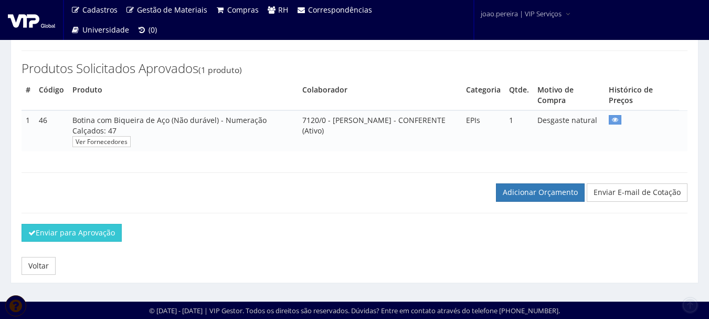
scroll to position [186, 0]
click at [540, 186] on link "Adicionar Orçamento" at bounding box center [540, 192] width 89 height 18
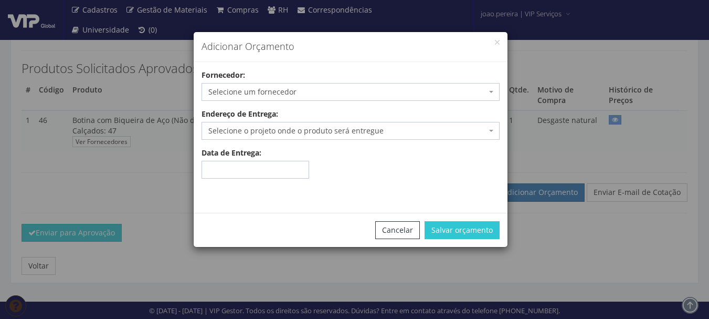
click at [298, 92] on span "Selecione um fornecedor" at bounding box center [347, 92] width 278 height 10
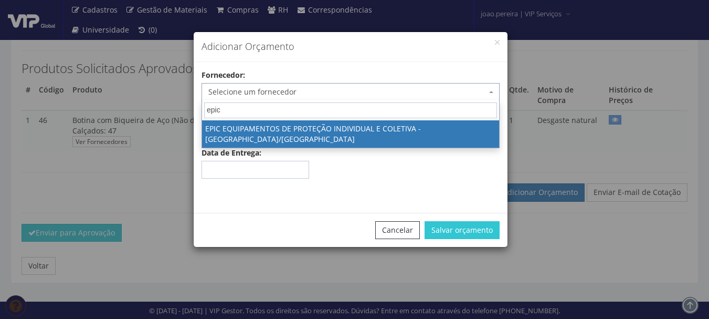
type input "epic"
select select "1546"
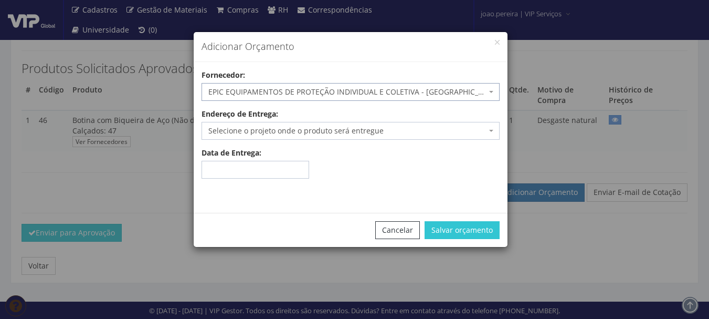
click at [259, 126] on span "Selecione o projeto onde o produto será entregue" at bounding box center [347, 130] width 278 height 10
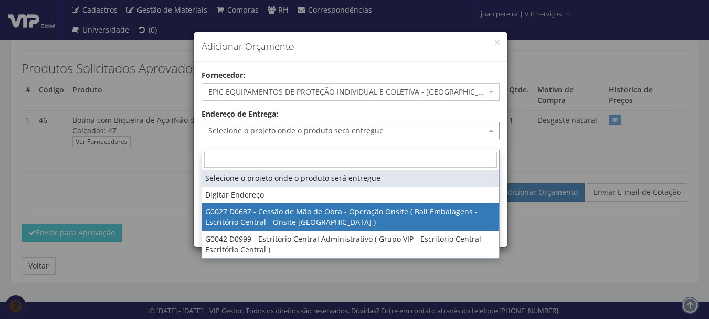
select select "27"
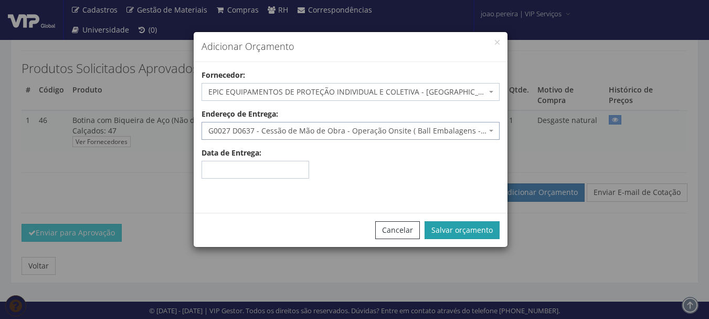
click at [458, 230] on button "Salvar orçamento" at bounding box center [462, 230] width 75 height 18
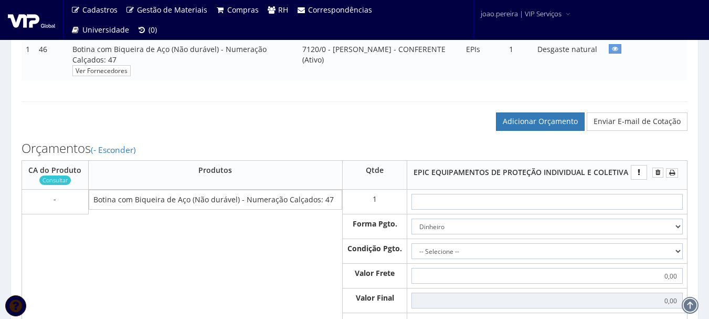
scroll to position [262, 0]
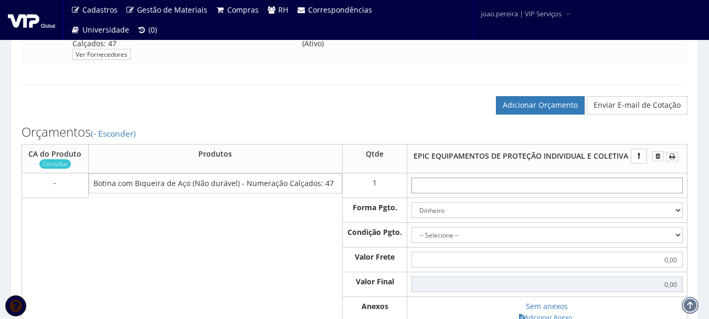
click at [564, 193] on input "text" at bounding box center [546, 185] width 271 height 16
type input "7"
type input "7,00"
type input "74"
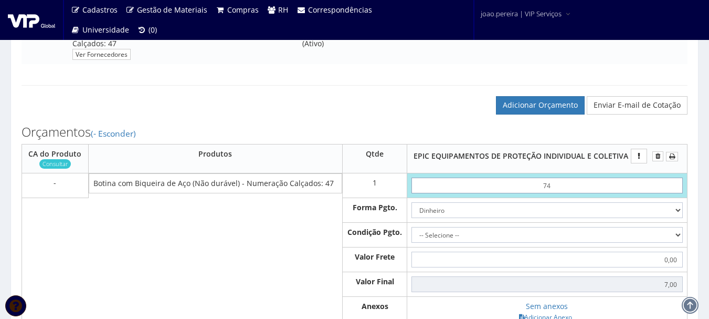
type input "74,00"
type input "7,40"
type input "74,00"
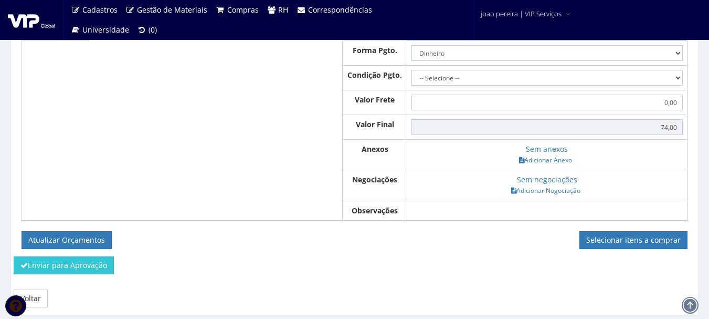
scroll to position [420, 0]
type input "74,00"
click at [554, 165] on link "Adicionar Anexo" at bounding box center [545, 159] width 59 height 11
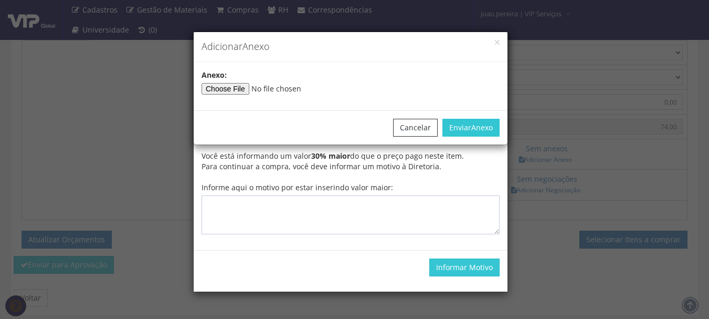
click at [237, 87] on input"] "file" at bounding box center [272, 89] width 143 height 12
type input"] "C:\fakepath\VIP (17).pdf"
click at [476, 128] on span "Anexo" at bounding box center [482, 127] width 22 height 10
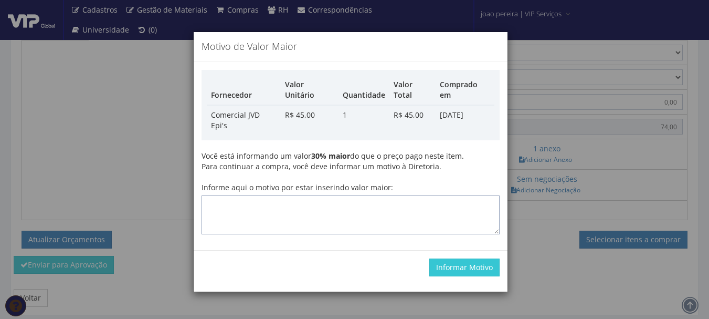
click at [290, 195] on textarea "Informe aqui o motivo por estar inserindo valor maior:" at bounding box center [350, 214] width 298 height 39
type textarea "atualização"
click at [470, 258] on button "Informar Motivo" at bounding box center [464, 267] width 70 height 18
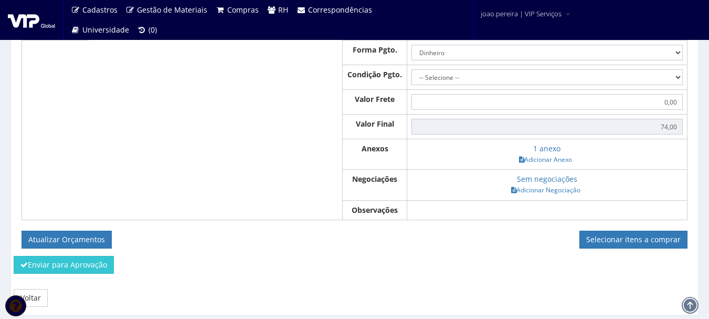
scroll to position [367, 0]
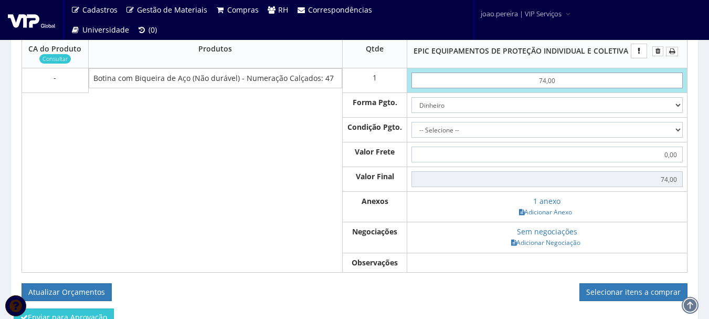
click at [540, 88] on input "74,00" at bounding box center [546, 80] width 271 height 16
type input "4,00"
type input "84,00"
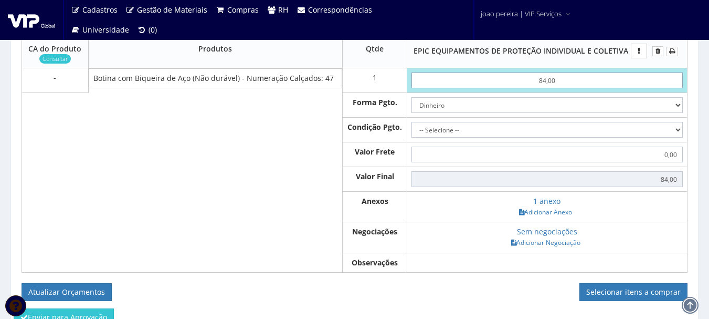
type input "84,00"
click at [662, 137] on select "-- Selecione -- À vista 7 dias 10 dias" at bounding box center [546, 130] width 271 height 16
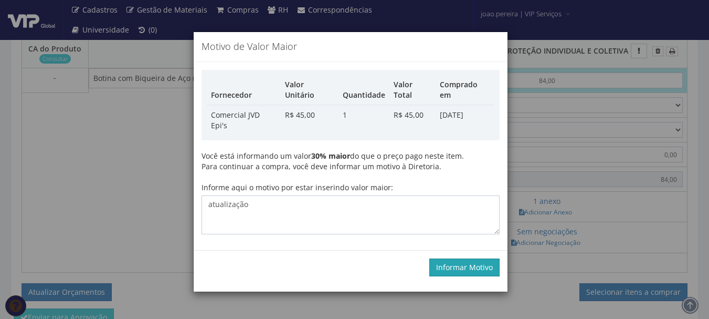
click at [462, 258] on button "Informar Motivo" at bounding box center [464, 267] width 70 height 18
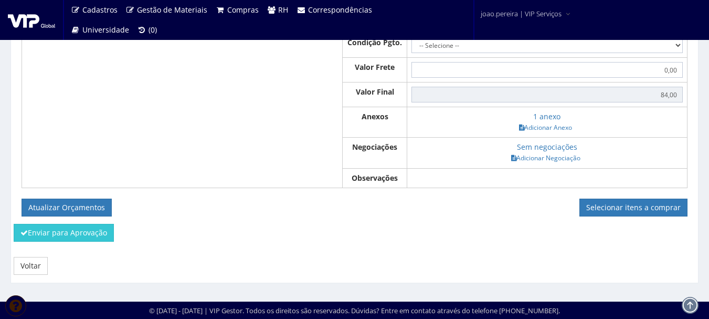
scroll to position [462, 0]
click at [64, 205] on button "Atualizar Orçamentos" at bounding box center [67, 207] width 90 height 18
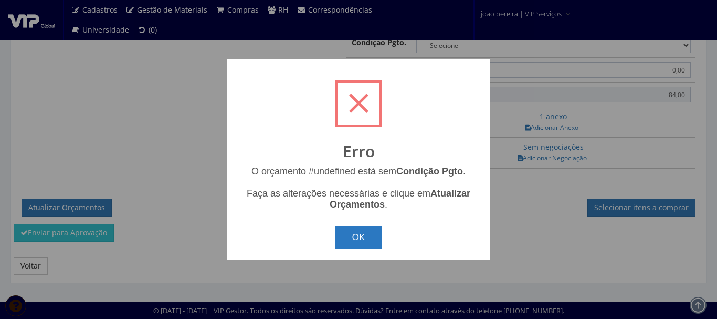
click at [371, 240] on button "OK" at bounding box center [358, 237] width 47 height 23
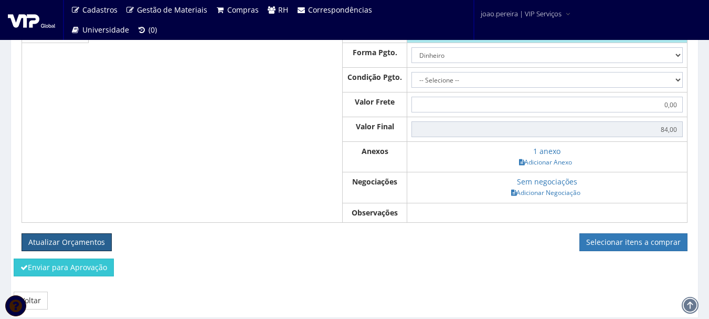
scroll to position [357, 0]
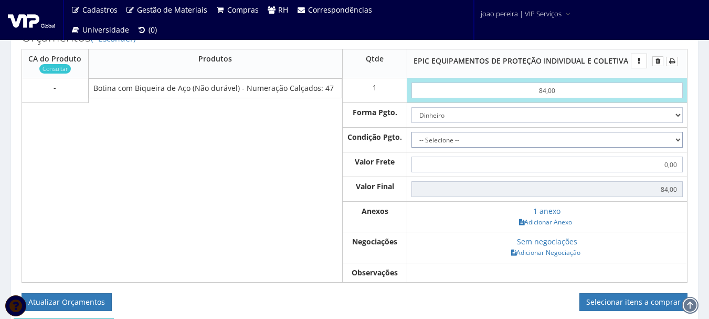
drag, startPoint x: 678, startPoint y: 145, endPoint x: 664, endPoint y: 156, distance: 17.5
click at [678, 145] on select "-- Selecione -- À vista 7 dias 10 dias" at bounding box center [546, 140] width 271 height 16
select select "0"
click at [411, 142] on select "-- Selecione -- À vista 7 dias 10 dias" at bounding box center [546, 140] width 271 height 16
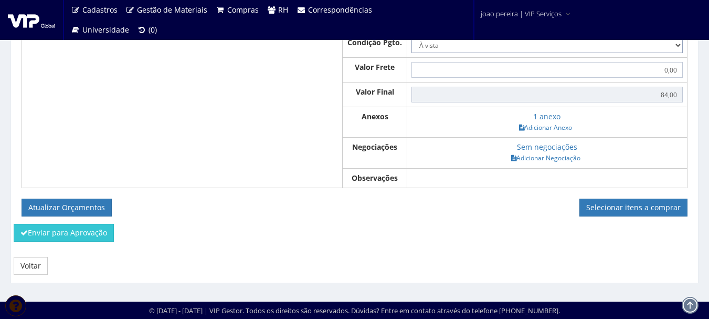
scroll to position [462, 0]
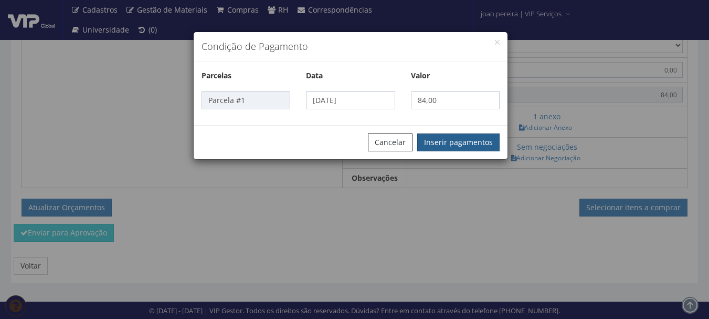
click at [446, 138] on button "Inserir pagamentos" at bounding box center [458, 142] width 82 height 18
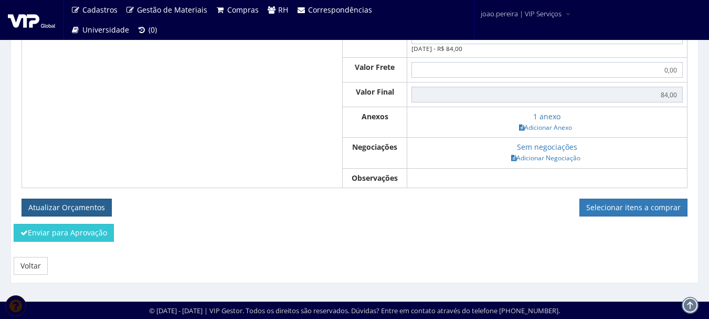
click at [64, 213] on button "Atualizar Orçamentos" at bounding box center [67, 207] width 90 height 18
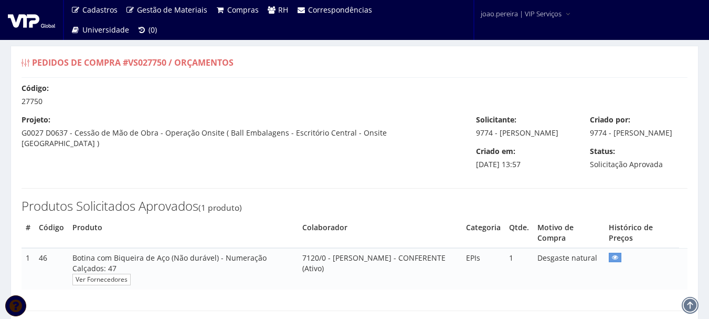
select select "0"
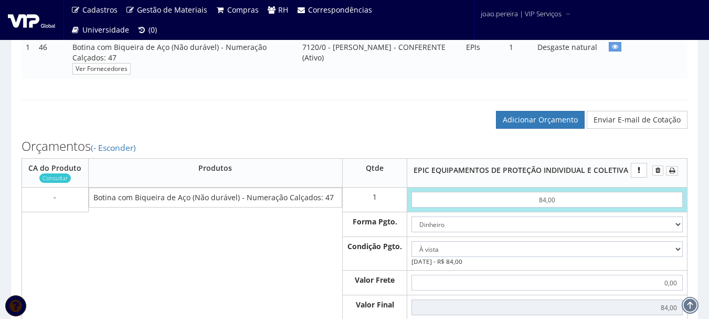
scroll to position [210, 0]
click at [542, 129] on link "Adicionar Orçamento" at bounding box center [540, 120] width 89 height 18
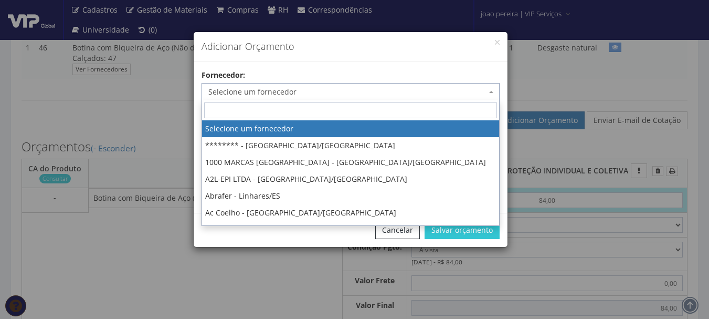
click at [324, 90] on span "Selecione um fornecedor" at bounding box center [347, 92] width 278 height 10
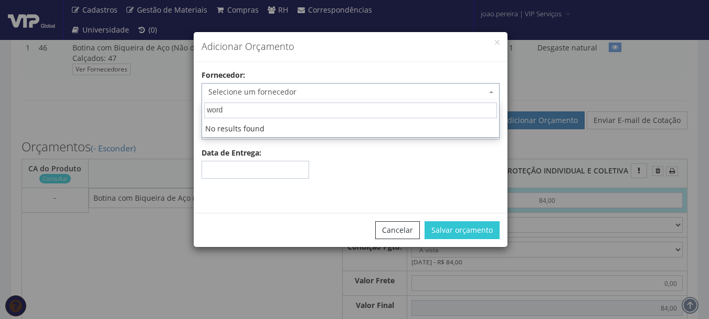
type input "wor"
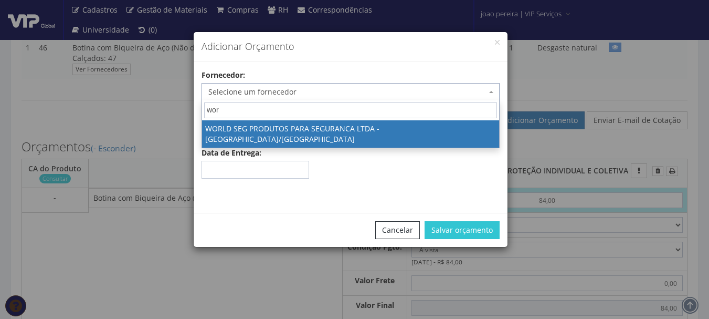
select select "2598"
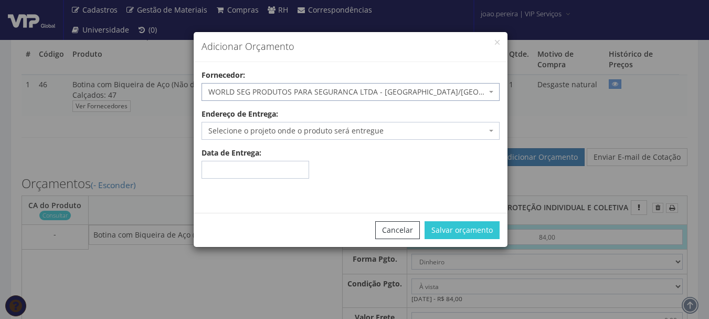
scroll to position [157, 0]
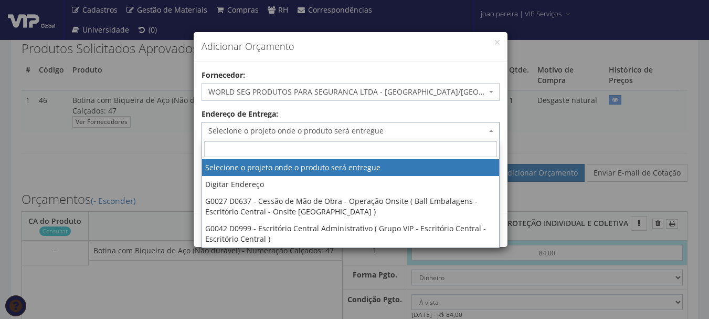
click at [349, 132] on span "Selecione o projeto onde o produto será entregue" at bounding box center [347, 130] width 278 height 10
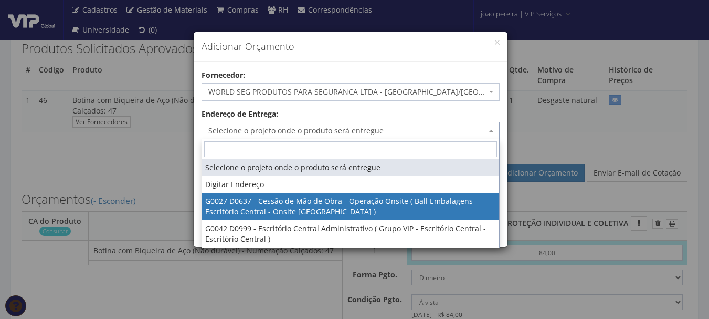
select select "27"
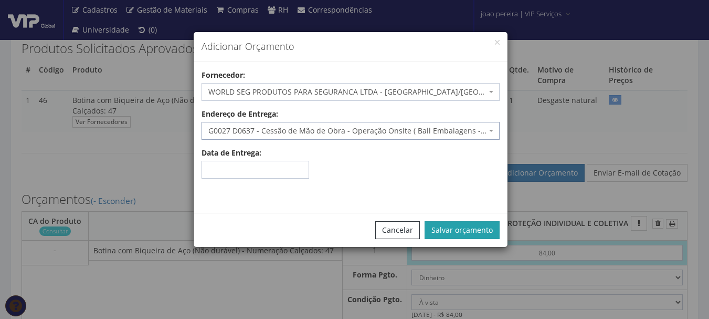
click at [476, 231] on button "Salvar orçamento" at bounding box center [462, 230] width 75 height 18
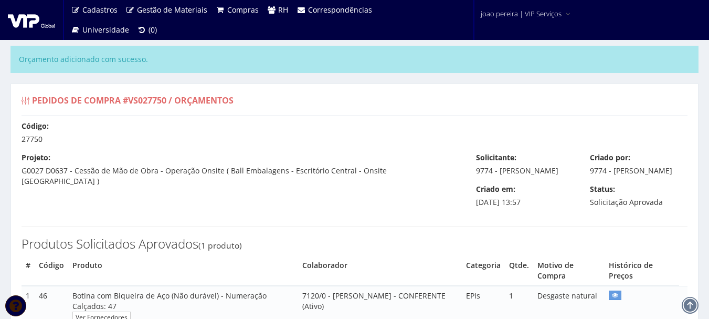
select select "0"
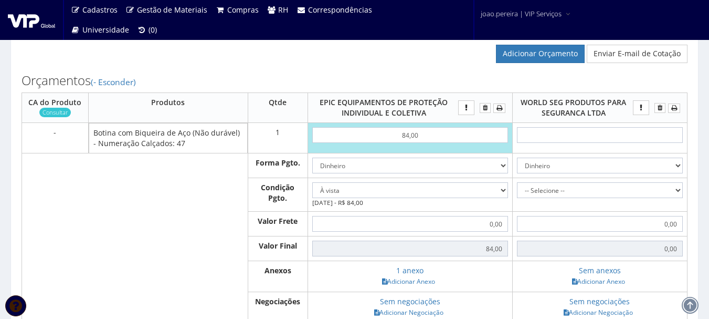
scroll to position [315, 0]
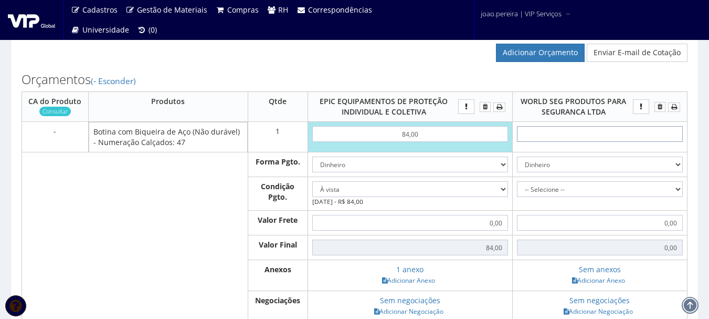
click at [600, 142] on input "text" at bounding box center [600, 134] width 166 height 16
type input "9"
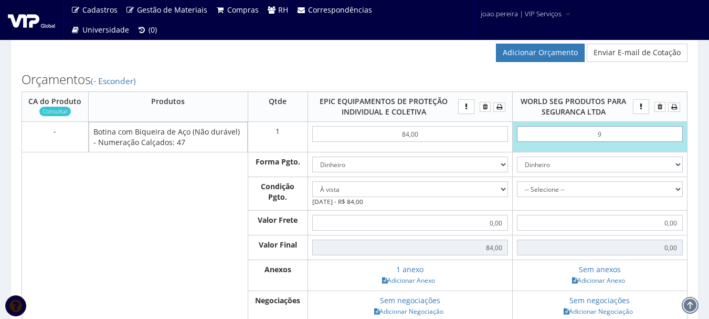
type input "9,00"
type input "94"
type input "94,00"
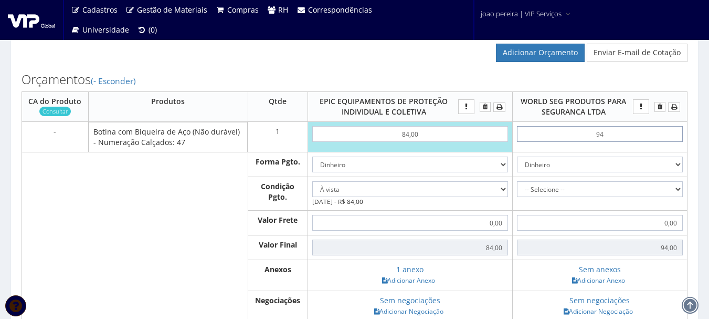
type input "9"
type input "9,00"
type input "0,00"
type input "7"
type input "7,00"
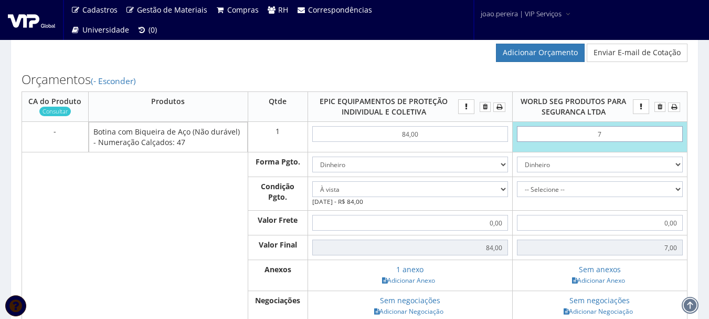
type input "70"
type input "70,00"
type input "7,00"
type input "70,00"
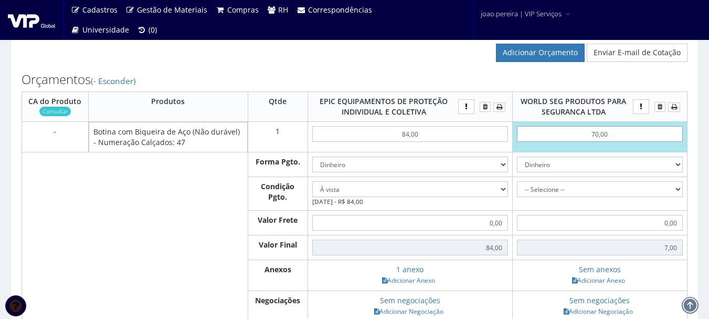
type input "70,00"
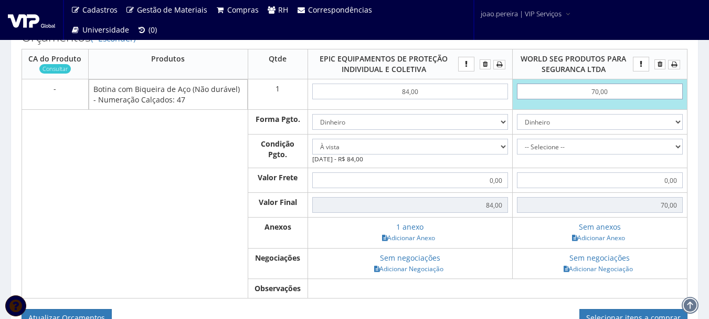
scroll to position [420, 0]
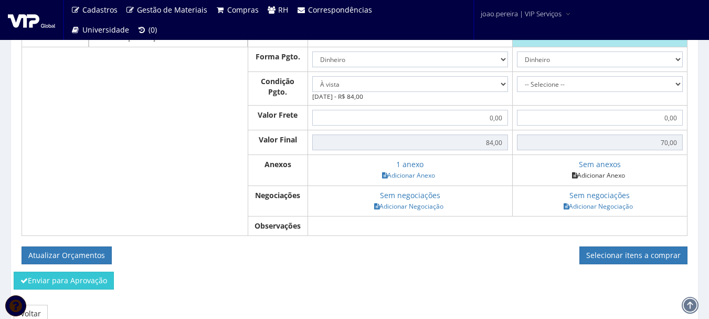
type input "70,00"
click at [608, 181] on link "Adicionar Anexo" at bounding box center [598, 174] width 59 height 11
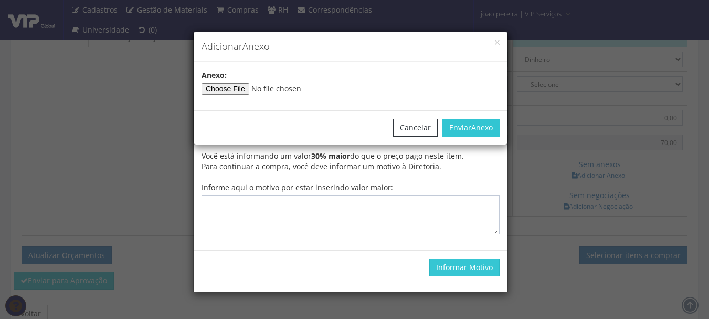
click at [243, 86] on input"] "file" at bounding box center [272, 89] width 143 height 12
type input"] "C:\fakepath\COTAÇÃO VIP09 (1).pdf"
click at [490, 128] on span "Anexo" at bounding box center [482, 127] width 22 height 10
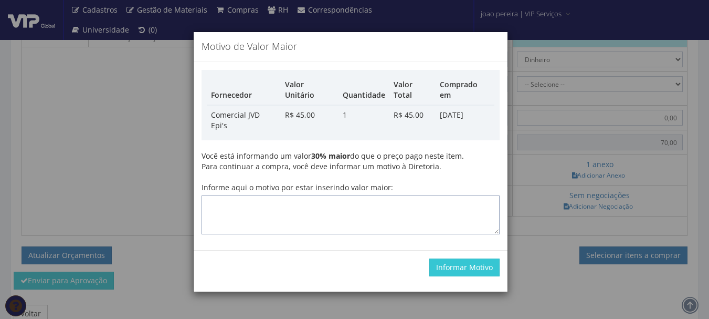
click at [325, 195] on textarea "Informe aqui o motivo por estar inserindo valor maior:" at bounding box center [350, 214] width 298 height 39
type textarea "Atualização"
click at [458, 258] on button "Informar Motivo" at bounding box center [464, 267] width 70 height 18
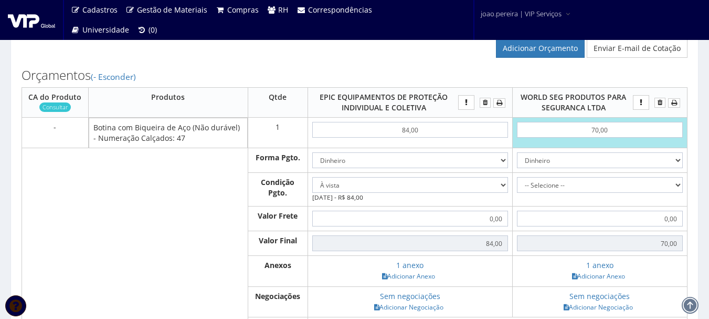
scroll to position [315, 0]
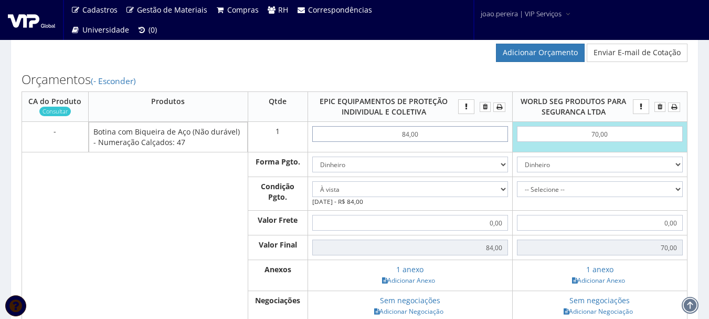
click at [403, 141] on input "84,00" at bounding box center [410, 134] width 196 height 16
type input "4,00"
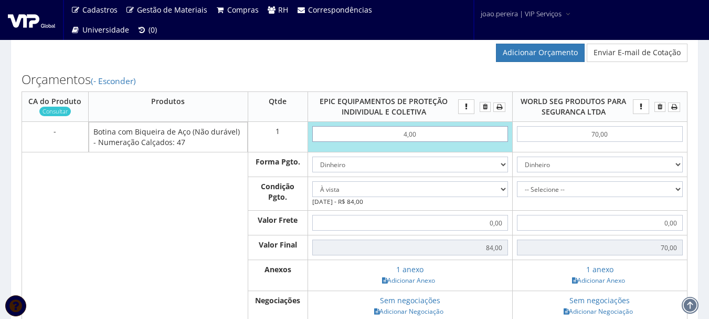
type input "4,00"
type input "74,00"
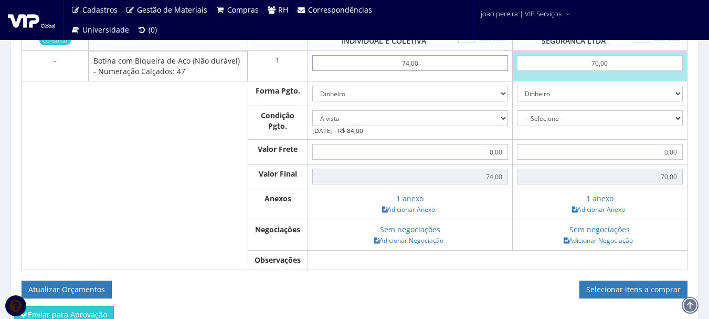
scroll to position [367, 0]
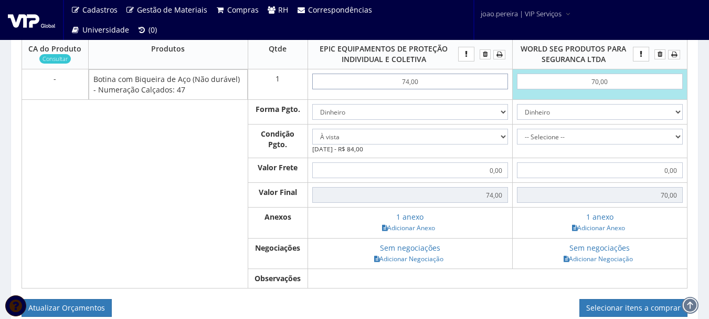
type input "74,00"
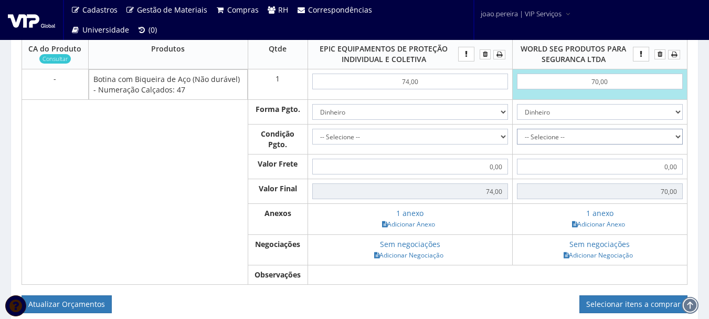
click at [676, 142] on select "-- Selecione -- À vista 7 dias 10 dias" at bounding box center [600, 137] width 166 height 16
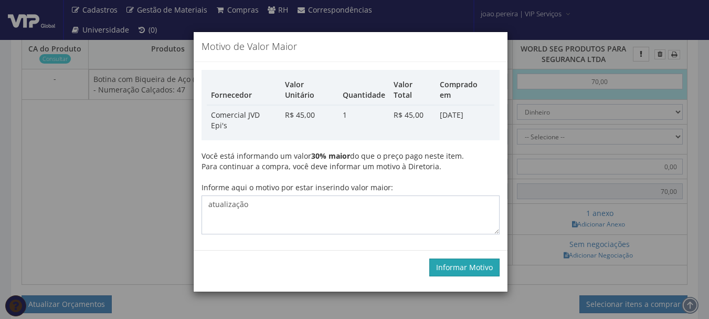
click at [465, 258] on button "Informar Motivo" at bounding box center [464, 267] width 70 height 18
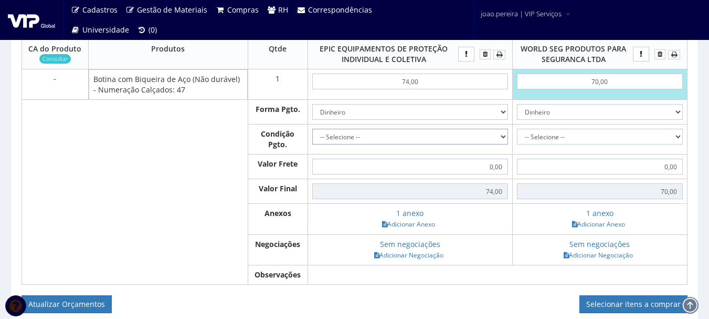
click at [420, 144] on select "-- Selecione -- À vista 7 dias 10 dias" at bounding box center [410, 137] width 196 height 16
select select "0"
click at [312, 139] on select "-- Selecione -- À vista 7 dias 10 dias" at bounding box center [410, 137] width 196 height 16
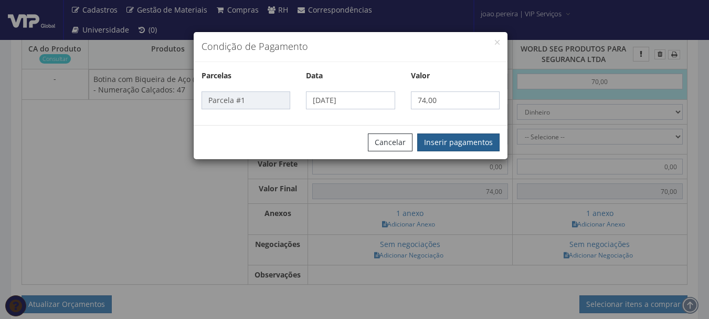
click at [457, 142] on button "Inserir pagamentos" at bounding box center [458, 142] width 82 height 18
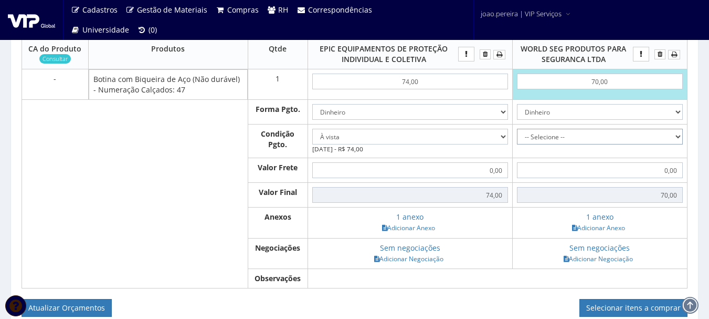
click at [677, 144] on select "-- Selecione -- À vista 7 dias 10 dias" at bounding box center [600, 137] width 166 height 16
select select "0"
click at [517, 139] on select "-- Selecione -- À vista 7 dias 10 dias" at bounding box center [600, 137] width 166 height 16
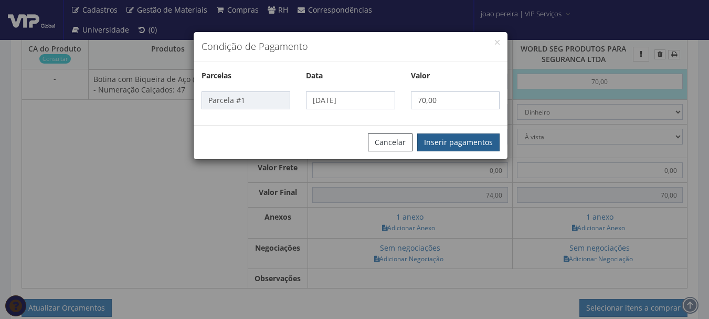
click at [466, 136] on button "Inserir pagamentos" at bounding box center [458, 142] width 82 height 18
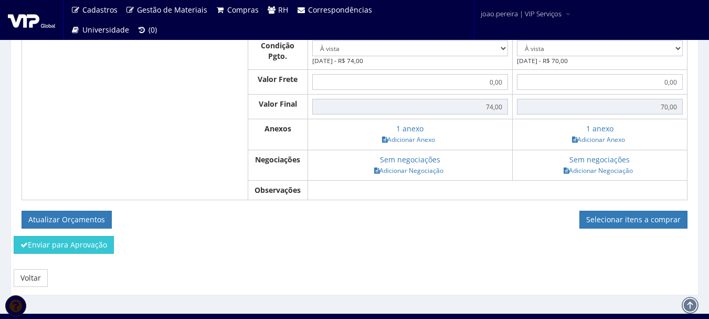
scroll to position [472, 0]
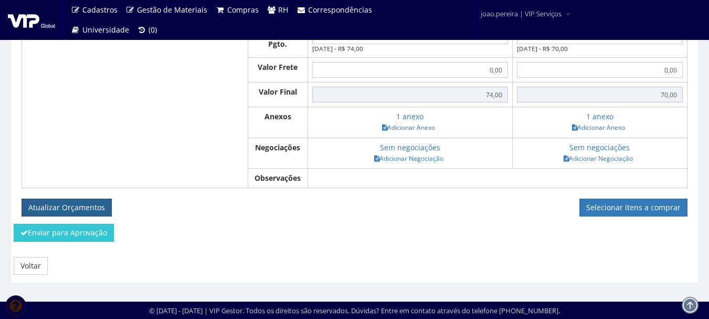
click at [70, 210] on button "Atualizar Orçamentos" at bounding box center [67, 207] width 90 height 18
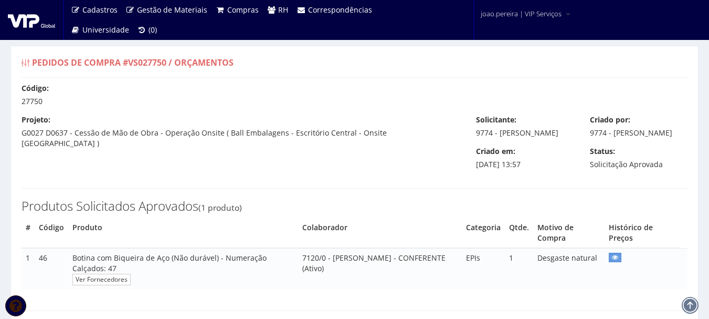
select select "0"
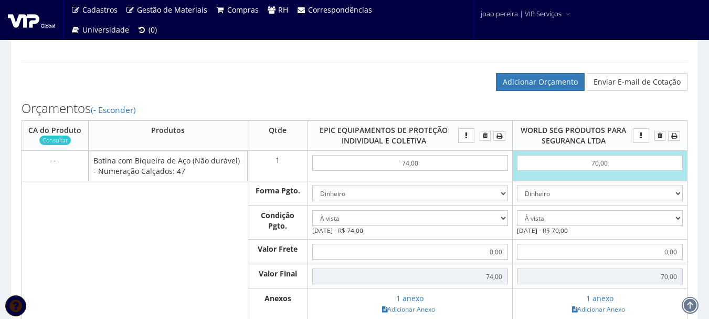
scroll to position [210, 0]
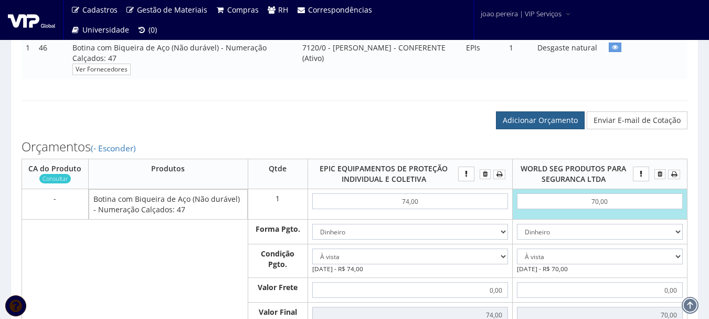
click at [551, 129] on link "Adicionar Orçamento" at bounding box center [540, 120] width 89 height 18
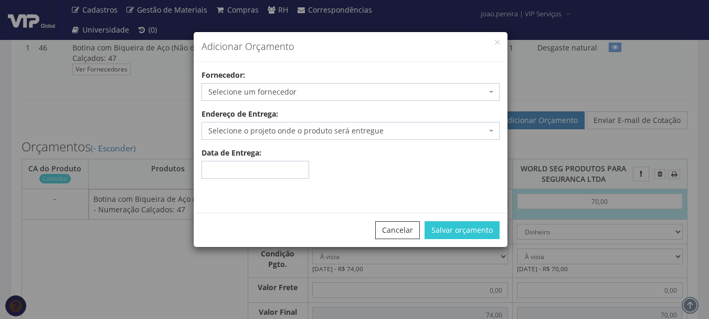
click at [297, 90] on span "Selecione um fornecedor" at bounding box center [347, 92] width 278 height 10
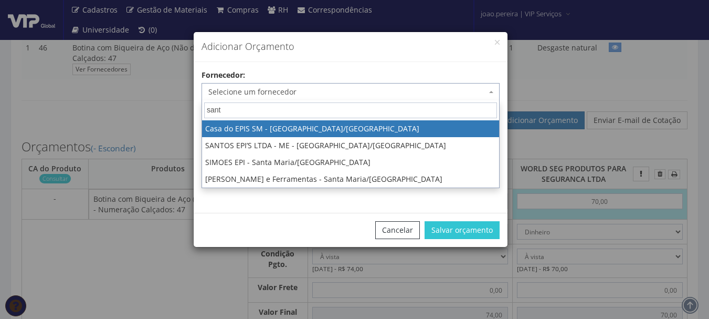
type input "[DEMOGRAPHIC_DATA]"
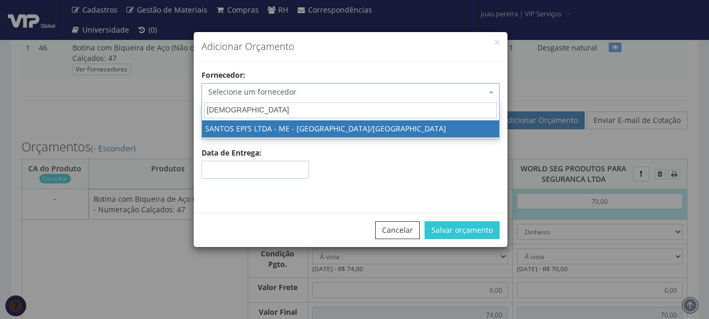
select select "1894"
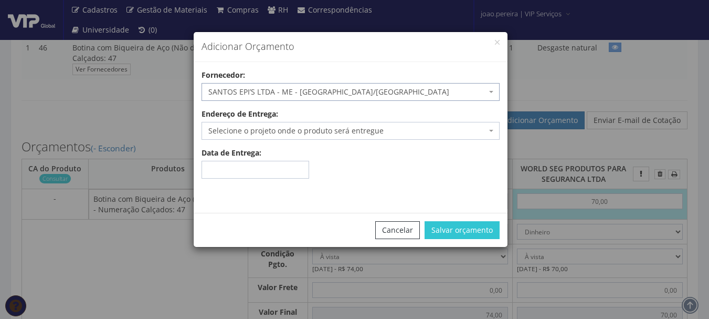
click at [380, 139] on body "Cadastros Clientes Unidades Subclientes Unidades de Subclientes Projetos Gestão…" at bounding box center [354, 164] width 709 height 748
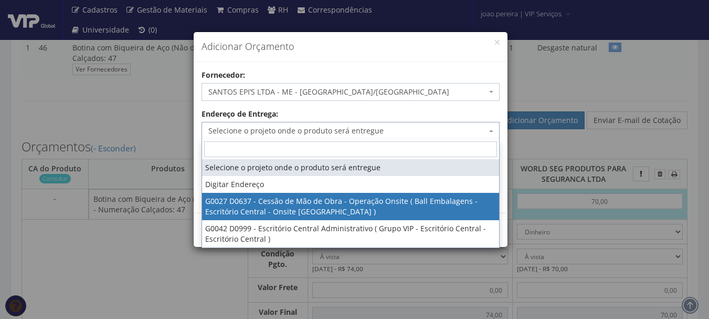
select select "27"
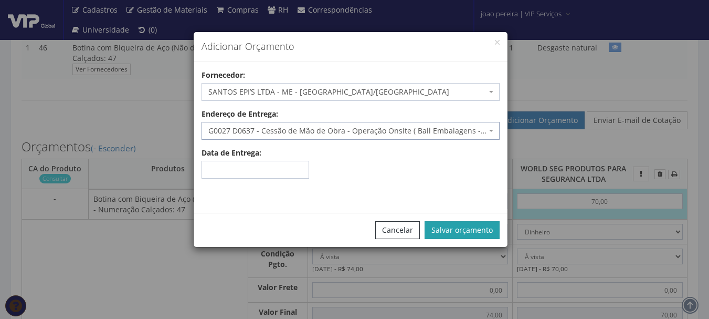
click at [464, 222] on button "Salvar orçamento" at bounding box center [462, 230] width 75 height 18
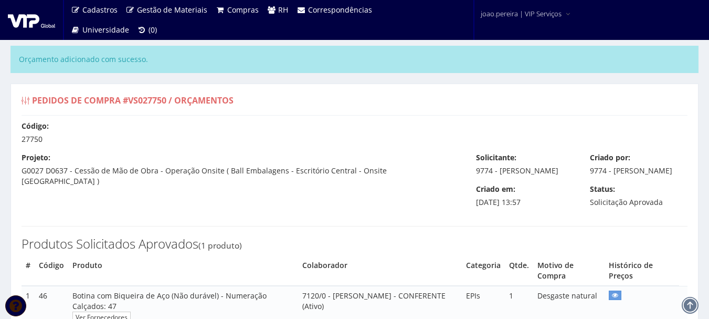
select select "0"
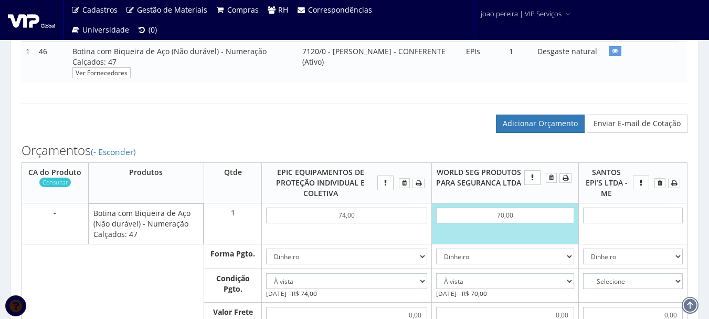
scroll to position [262, 0]
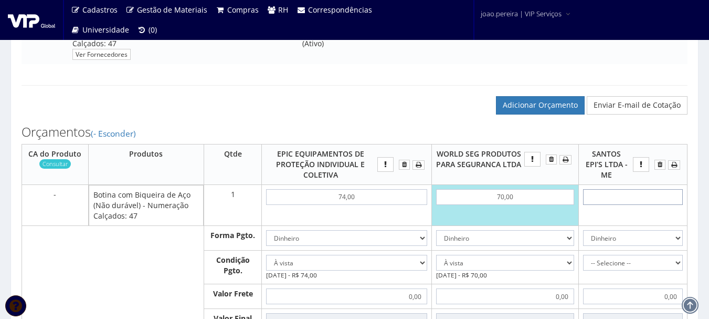
click at [641, 205] on input "text" at bounding box center [633, 197] width 100 height 16
type input "8"
type input "8,00"
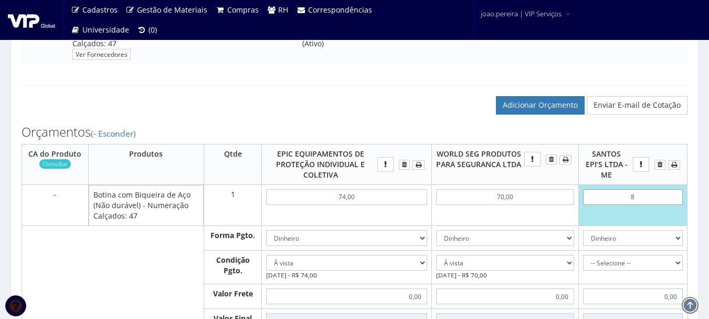
type input "83"
type input "83,00"
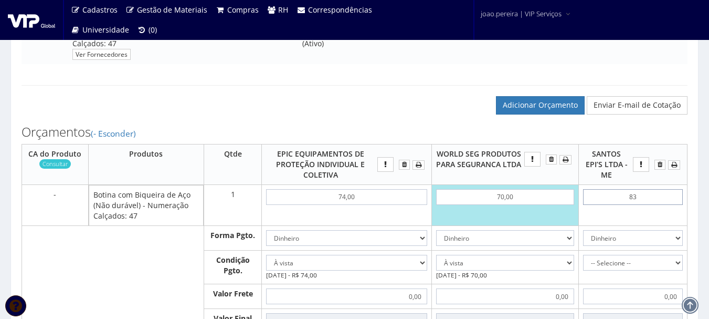
type input "8,30"
type input "83,00"
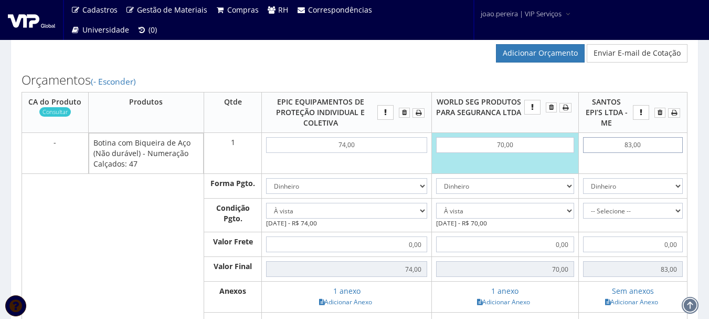
scroll to position [315, 0]
type input "83,00"
click at [681, 216] on select "-- Selecione -- À vista 7 dias 10 dias" at bounding box center [633, 210] width 100 height 16
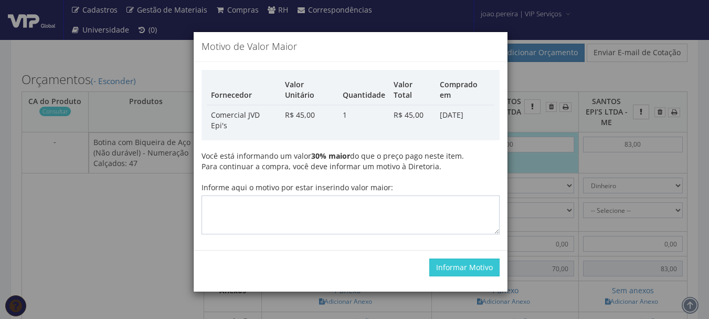
click at [650, 89] on div "Motivo de Valor Maior Fornecedor Valor Unitário Quantidade Valor Total Comprado…" at bounding box center [354, 159] width 709 height 319
click at [349, 197] on textarea "Informe aqui o motivo por estar inserindo valor maior:" at bounding box center [350, 214] width 298 height 39
type textarea "atualização"
click at [471, 258] on button "Informar Motivo" at bounding box center [464, 267] width 70 height 18
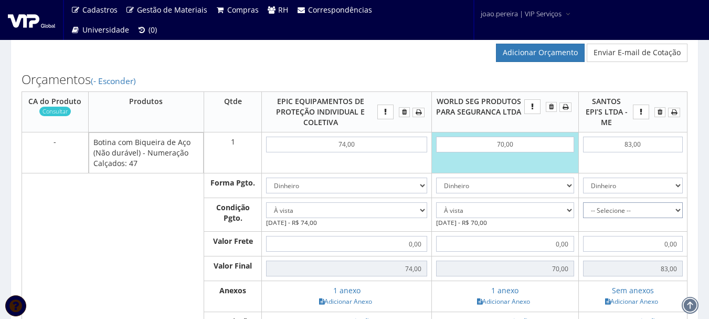
click at [676, 218] on select "-- Selecione -- À vista 7 dias 10 dias" at bounding box center [633, 210] width 100 height 16
select select "30"
click at [583, 213] on select "-- Selecione -- À vista 7 dias 10 dias" at bounding box center [633, 210] width 100 height 16
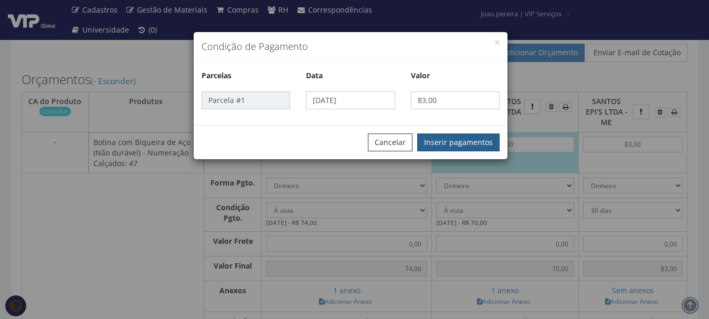
click at [473, 145] on button "Inserir pagamentos" at bounding box center [458, 142] width 82 height 18
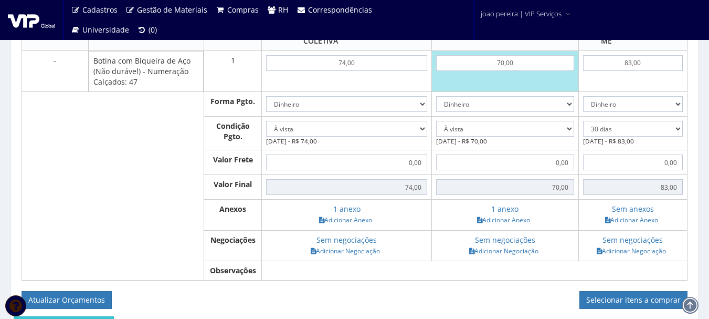
scroll to position [420, 0]
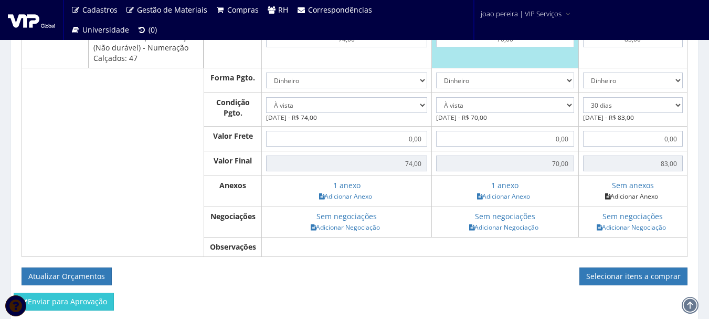
click at [644, 201] on link "Adicionar Anexo" at bounding box center [631, 195] width 59 height 11
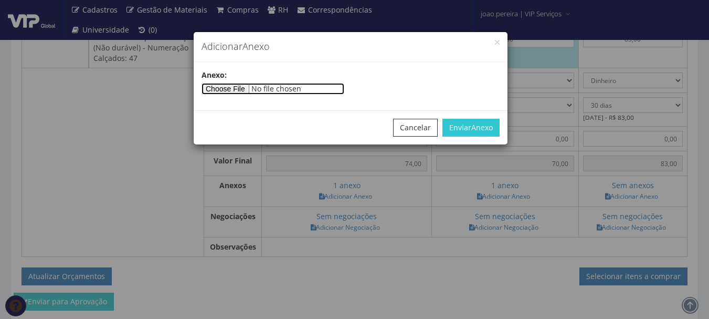
click at [246, 89] on input"] "file" at bounding box center [272, 89] width 143 height 12
type input"] "C:\fakepath\ORÇAMENTO VIP BAURU - 12-08-2025 - ATUALIZADO (3).pdf"
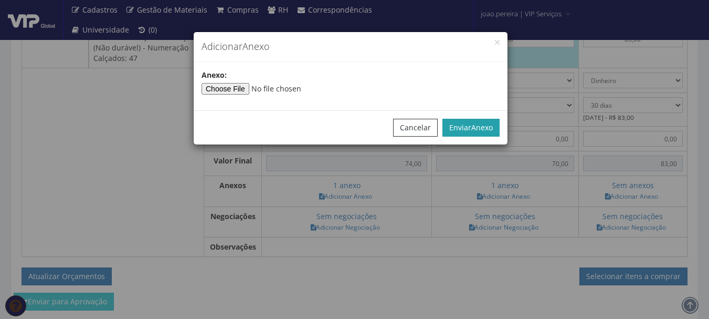
click at [477, 129] on span "Anexo" at bounding box center [482, 127] width 22 height 10
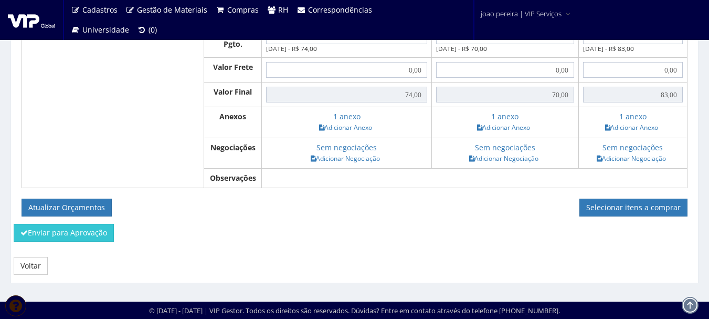
scroll to position [499, 0]
click at [54, 209] on button "Atualizar Orçamentos" at bounding box center [67, 207] width 90 height 18
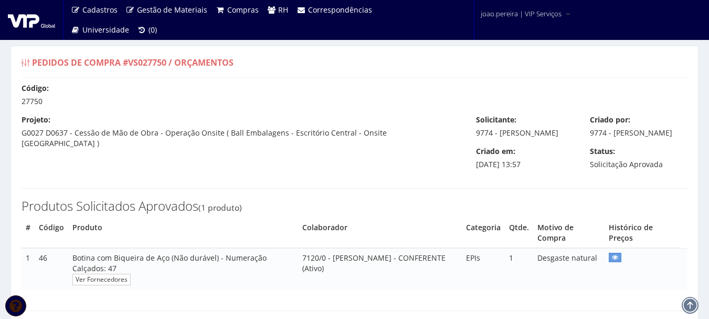
select select "0"
select select "30"
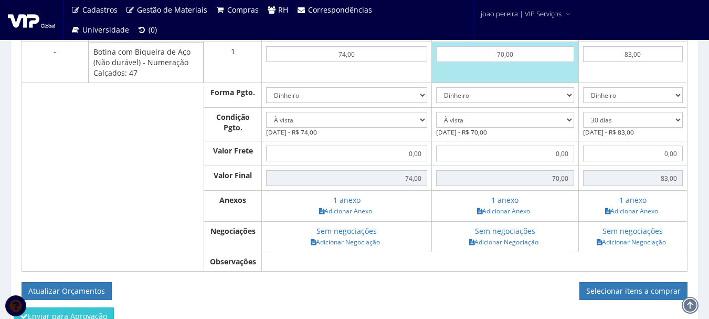
scroll to position [420, 0]
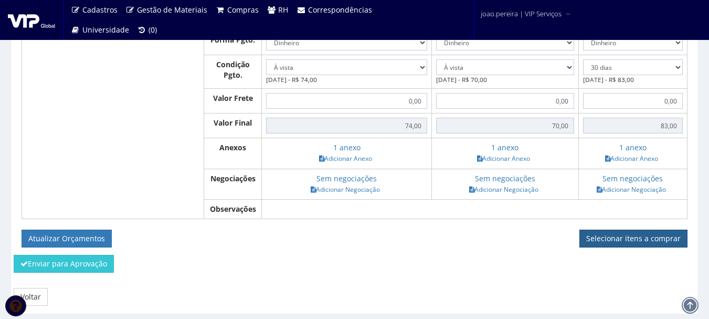
click at [622, 247] on link "Selecionar itens a comprar" at bounding box center [633, 238] width 108 height 18
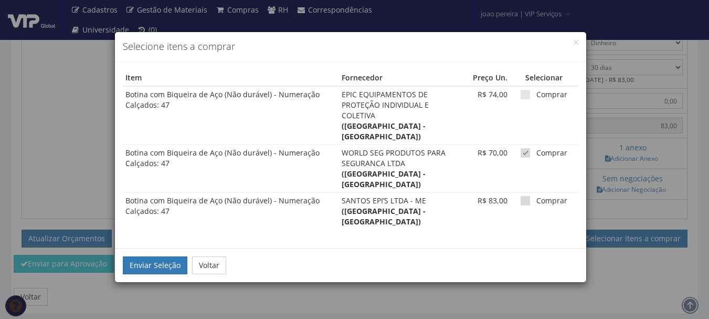
click at [521, 196] on span at bounding box center [525, 200] width 9 height 9
click at [536, 197] on input "Comprar" at bounding box center [539, 200] width 7 height 7
checkbox input "true"
click at [521, 148] on span at bounding box center [525, 152] width 9 height 9
click at [536, 150] on input "Comprar" at bounding box center [539, 153] width 7 height 7
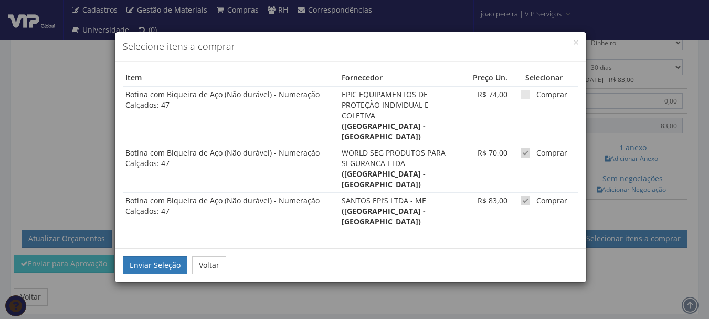
checkbox input "false"
click at [143, 256] on button "Enviar Seleção" at bounding box center [155, 265] width 65 height 18
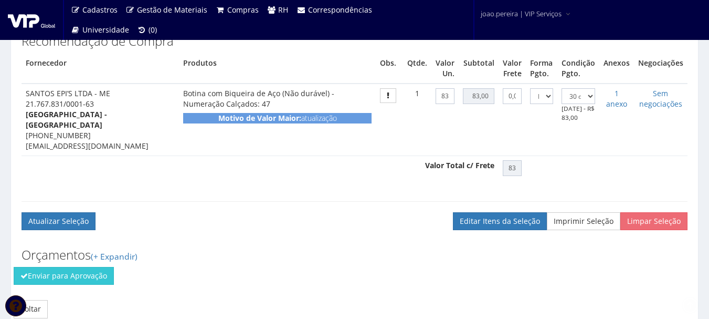
scroll to position [357, 0]
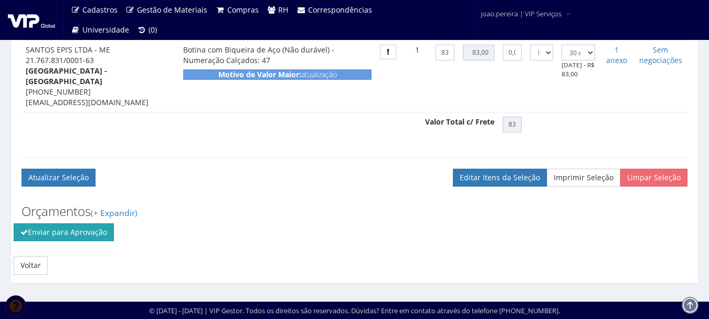
click at [67, 234] on button "Enviar para Aprovação" at bounding box center [64, 232] width 100 height 18
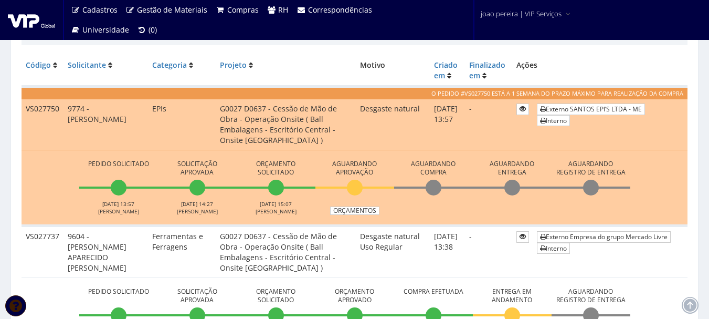
scroll to position [367, 0]
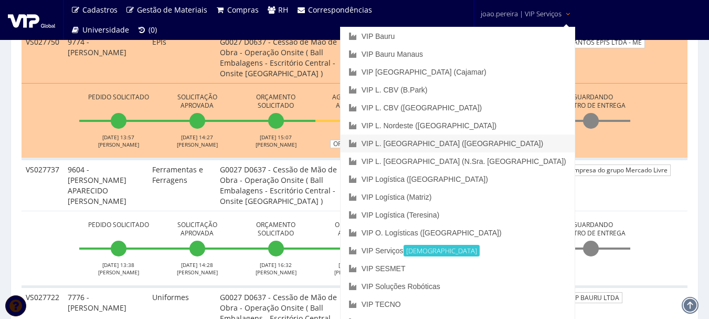
click at [499, 140] on link "VIP L. [GEOGRAPHIC_DATA] ([GEOGRAPHIC_DATA])" at bounding box center [458, 143] width 234 height 18
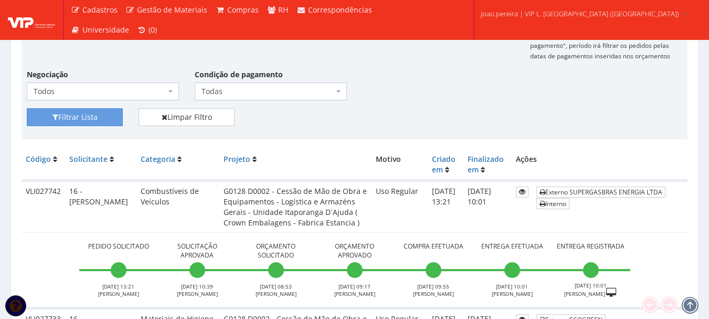
scroll to position [157, 0]
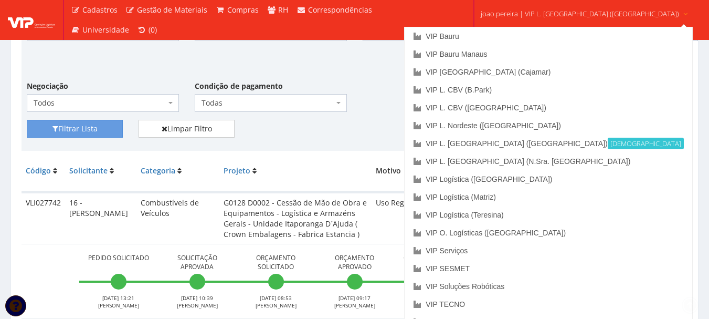
click at [564, 15] on span "joao.pereira | VIP L. [GEOGRAPHIC_DATA] ([GEOGRAPHIC_DATA])" at bounding box center [580, 13] width 198 height 10
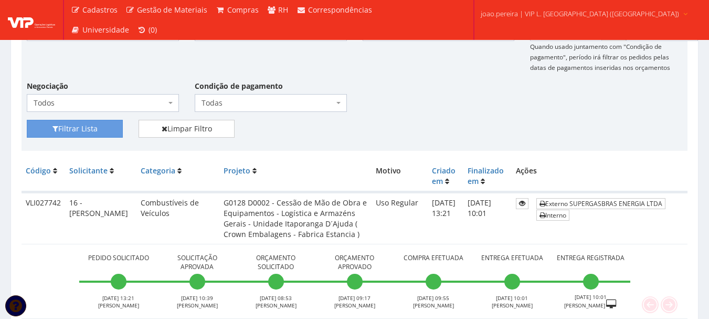
click at [564, 16] on span "joao.pereira | VIP L. Sergipe (Itaporanga)" at bounding box center [580, 13] width 198 height 10
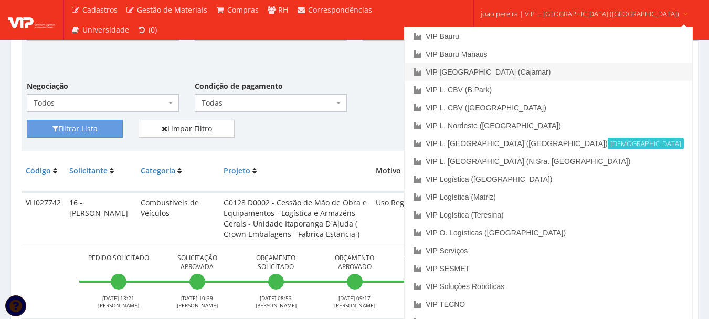
click at [522, 73] on link "VIP [GEOGRAPHIC_DATA] (Cajamar)" at bounding box center [548, 72] width 287 height 18
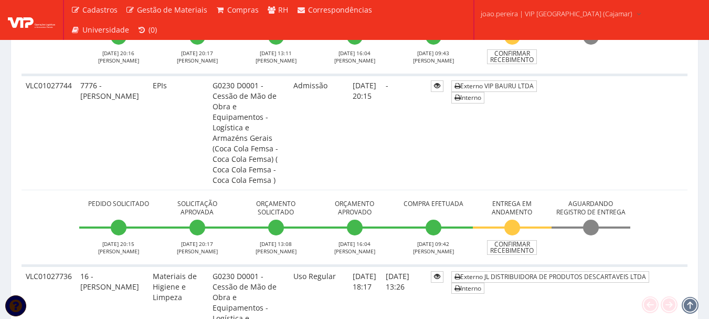
scroll to position [472, 0]
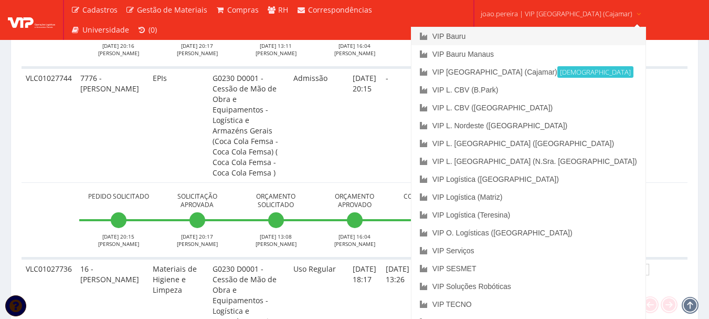
click at [492, 38] on link "VIP Bauru" at bounding box center [528, 36] width 234 height 18
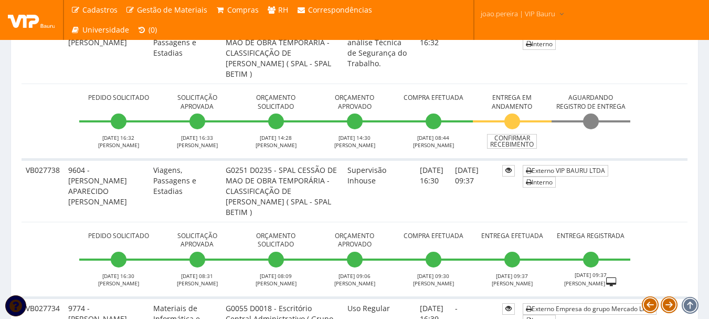
scroll to position [1259, 0]
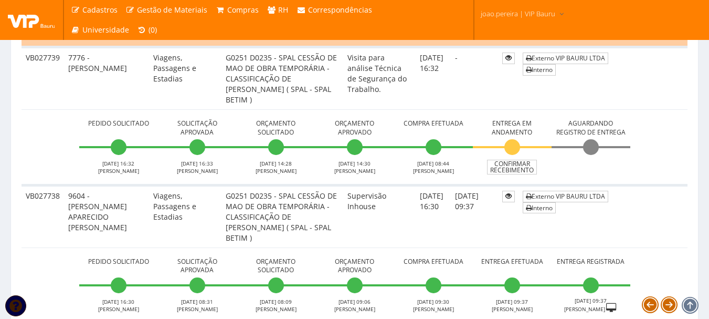
click at [632, 178] on td "Pedido Solicitado [DATE] 16:32 [PERSON_NAME] Solicitação Aprovada [DATE] 16:33 …" at bounding box center [355, 147] width 666 height 76
click at [524, 171] on link "Confirmar Recebimento" at bounding box center [512, 167] width 50 height 15
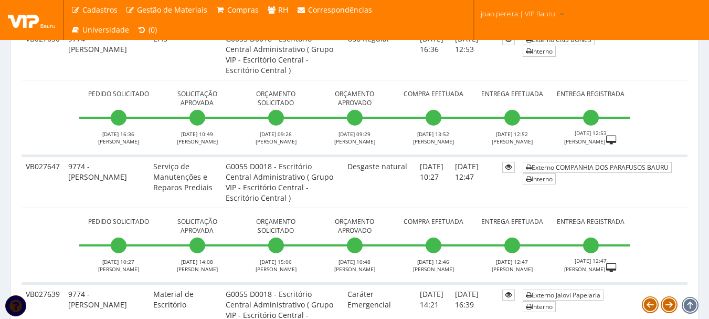
scroll to position [3825, 0]
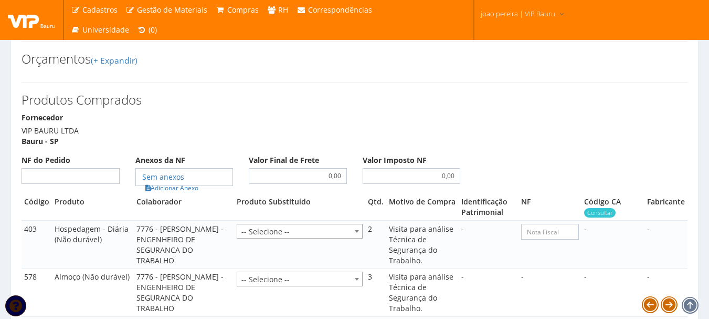
scroll to position [840, 0]
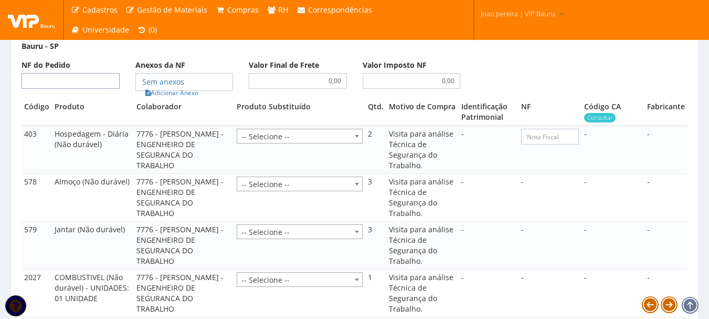
click at [87, 89] on input "NF do Pedido" at bounding box center [71, 81] width 98 height 16
type input "00"
click at [182, 98] on link "Adicionar Anexo" at bounding box center [171, 92] width 59 height 11
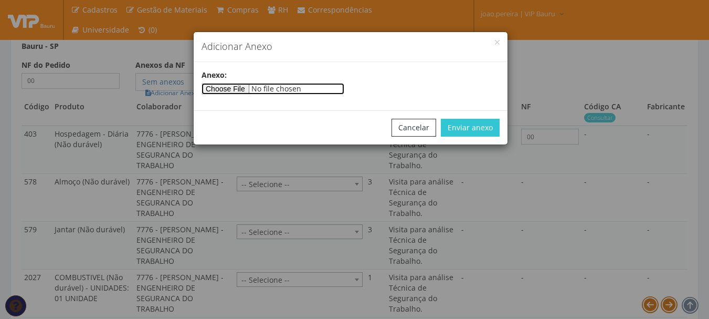
click at [230, 87] on input"] "file" at bounding box center [272, 89] width 143 height 12
type input"] "C:\fakepath\PEDIDOS SEM NOTA FISCAL REEMBOLSO.docx"
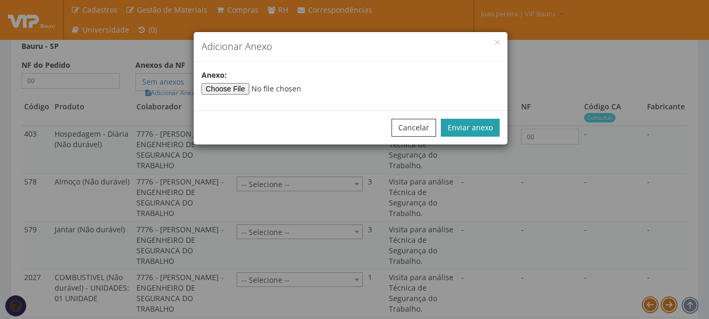
click at [484, 126] on button "Enviar anexo" at bounding box center [470, 128] width 59 height 18
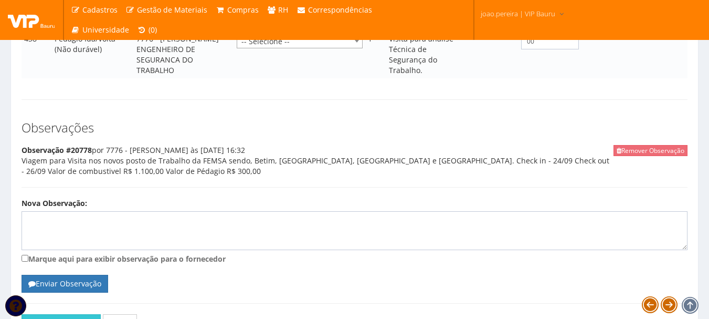
scroll to position [1212, 0]
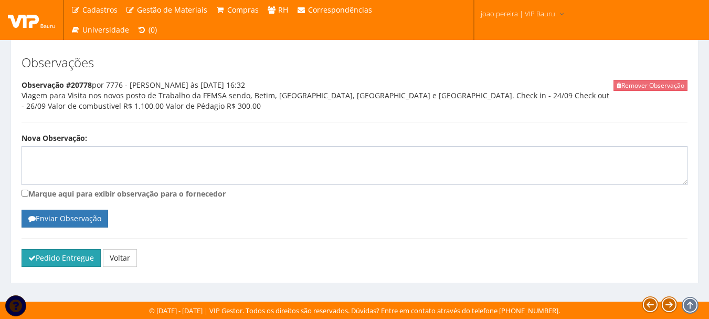
click at [78, 262] on button "Pedido Entregue" at bounding box center [61, 258] width 79 height 18
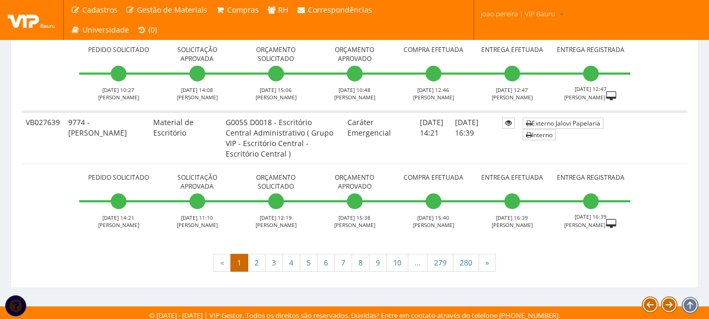
scroll to position [4073, 0]
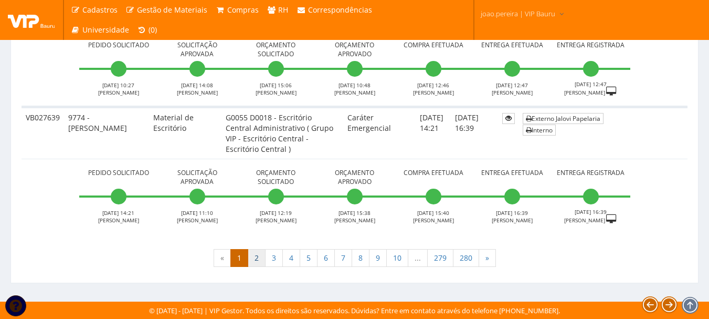
click at [258, 256] on link "2" at bounding box center [257, 258] width 18 height 18
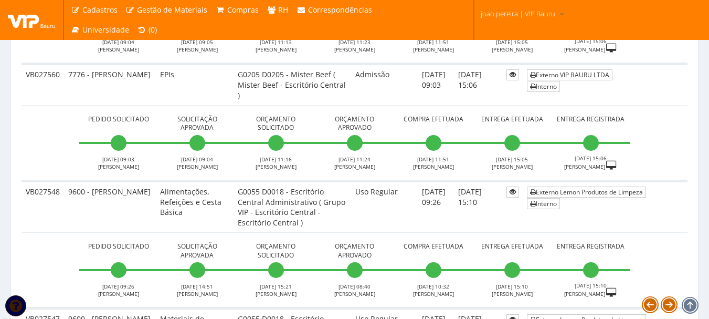
scroll to position [2938, 0]
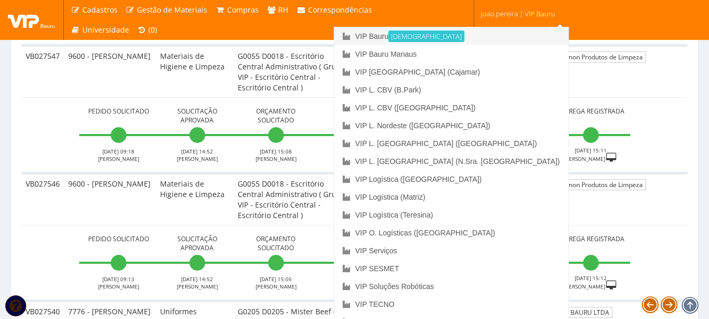
click at [480, 36] on link "VIP Bauru Ativa" at bounding box center [451, 36] width 234 height 18
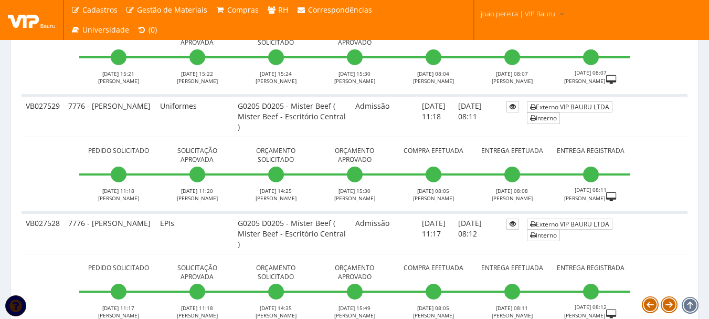
scroll to position [3845, 0]
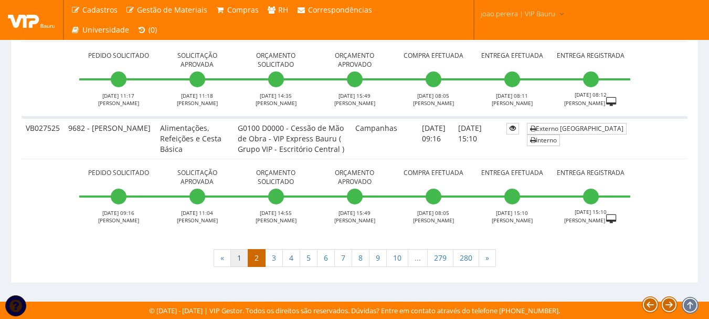
click at [237, 258] on link "1" at bounding box center [239, 258] width 18 height 18
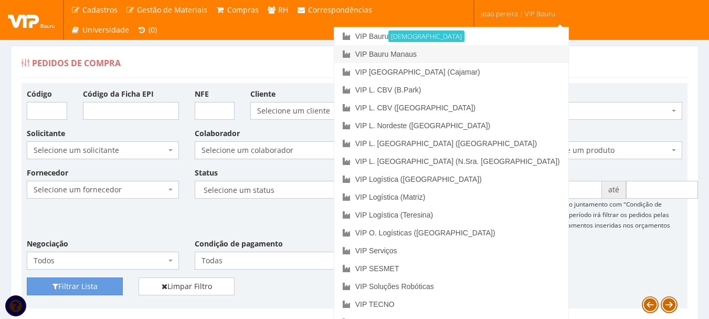
click at [474, 51] on link "VIP Bauru Manaus" at bounding box center [451, 54] width 234 height 18
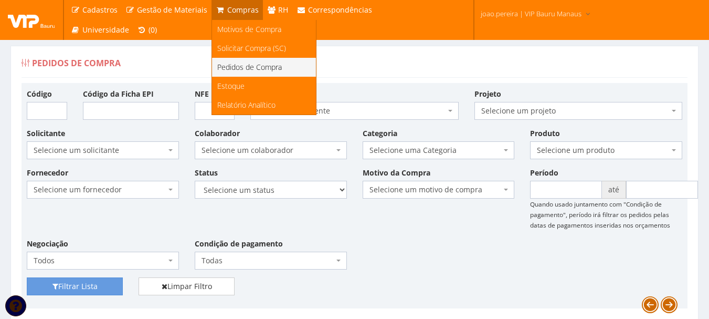
click at [250, 70] on span "Pedidos de Compra" at bounding box center [249, 67] width 65 height 10
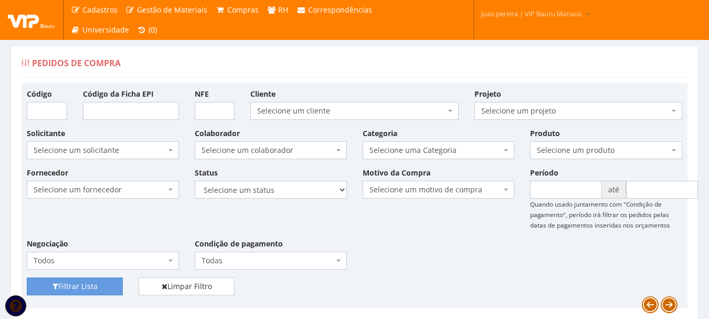
scroll to position [87, 0]
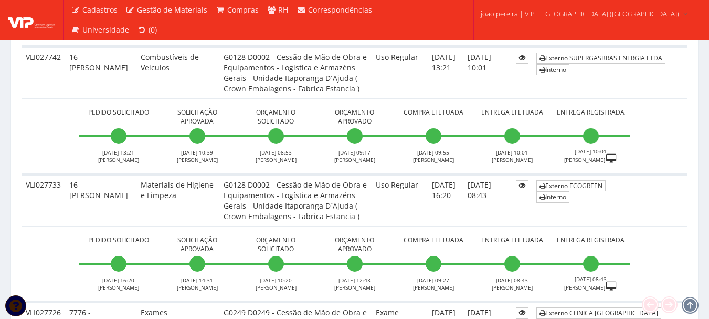
scroll to position [315, 0]
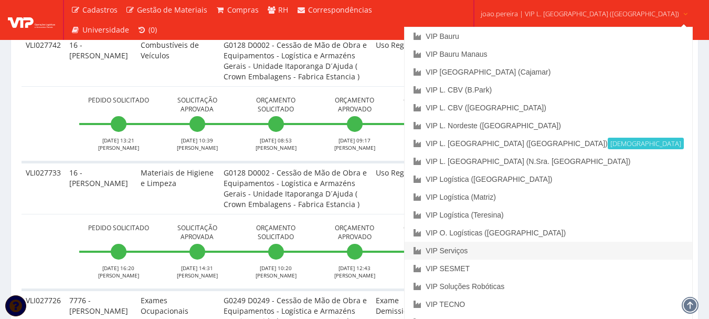
click at [516, 249] on link "VIP Serviços" at bounding box center [548, 250] width 287 height 18
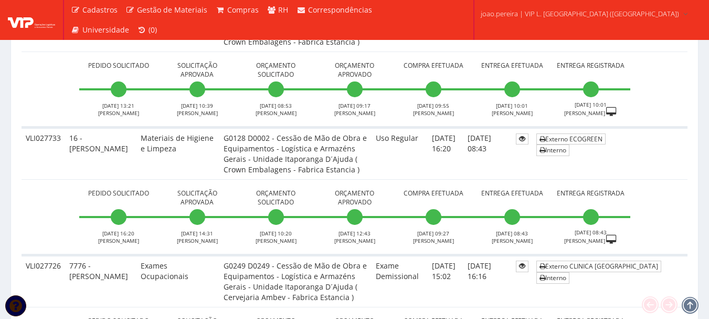
scroll to position [367, 0]
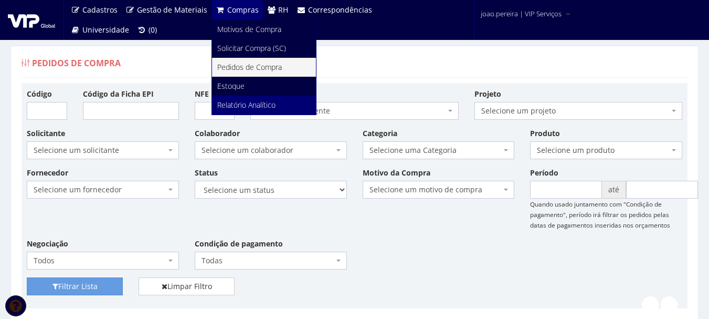
click at [232, 105] on span "Relatório Analítico" at bounding box center [246, 105] width 58 height 10
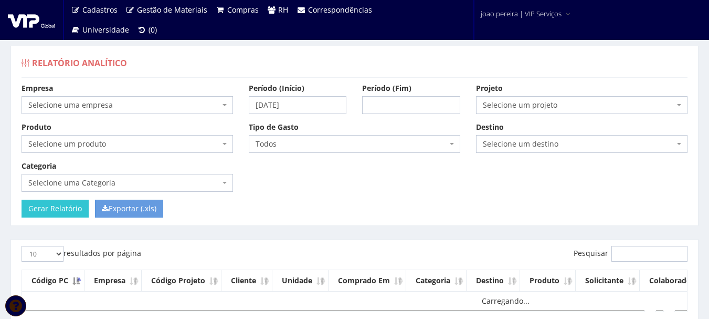
click at [226, 104] on b at bounding box center [224, 105] width 4 height 2
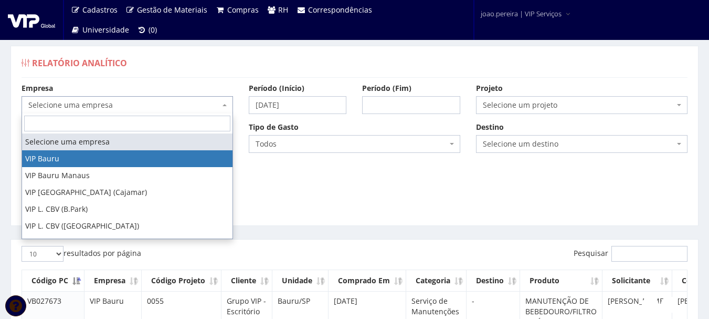
select select "2"
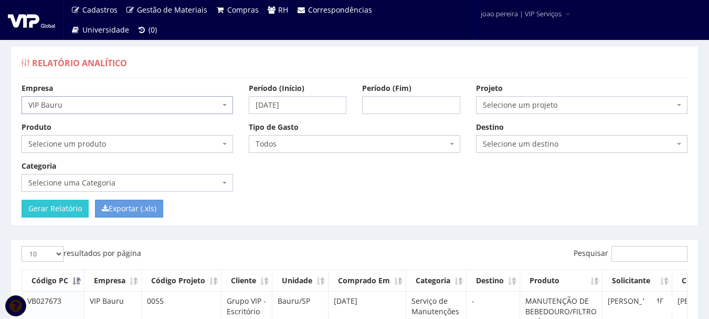
click at [229, 143] on span "Selecione um produto" at bounding box center [127, 144] width 211 height 18
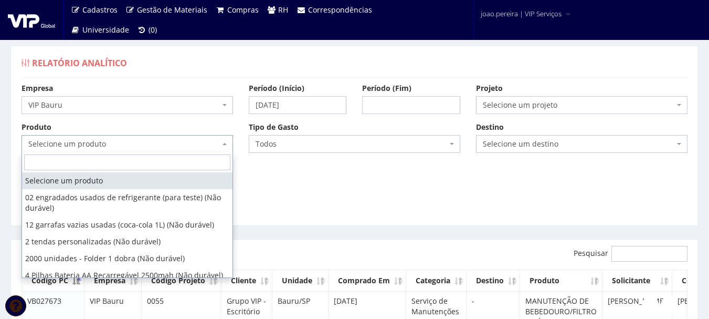
click at [290, 187] on div "Empresa Selecione uma empresa VIP Bauru VIP Bauru Manaus VIP Brasil (Cajamar) V…" at bounding box center [355, 141] width 682 height 116
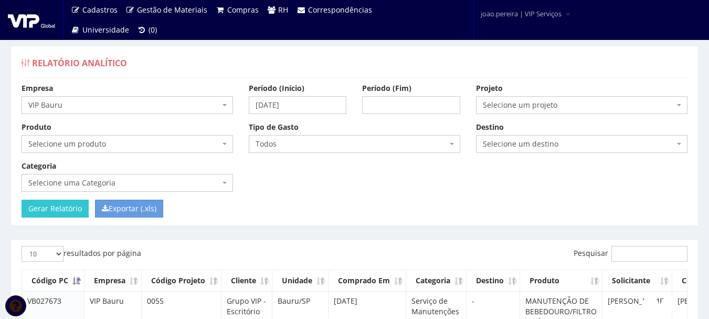
click at [154, 147] on span "Selecione um produto" at bounding box center [124, 144] width 192 height 10
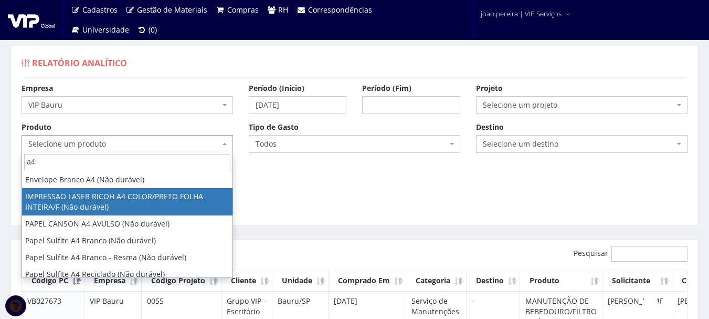
scroll to position [52, 0]
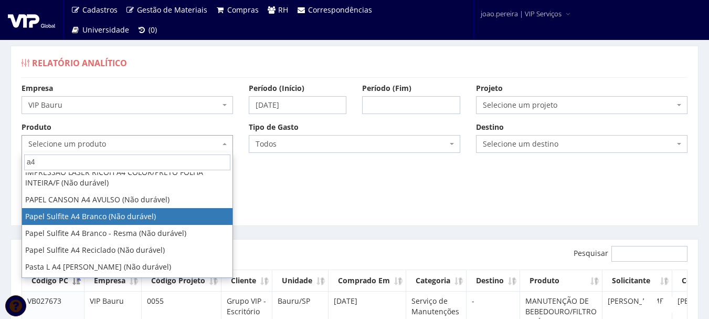
type input "a4"
select select "262"
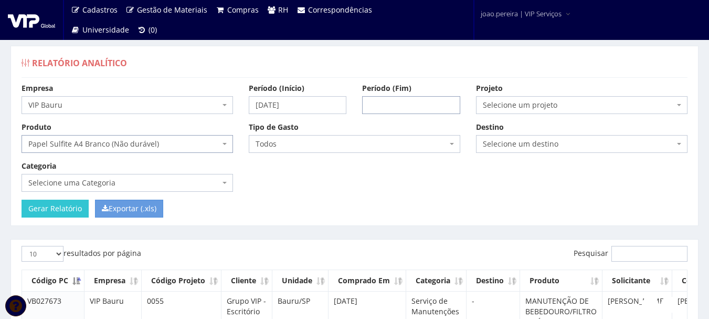
click at [380, 105] on input "Período (Fim)" at bounding box center [411, 105] width 98 height 18
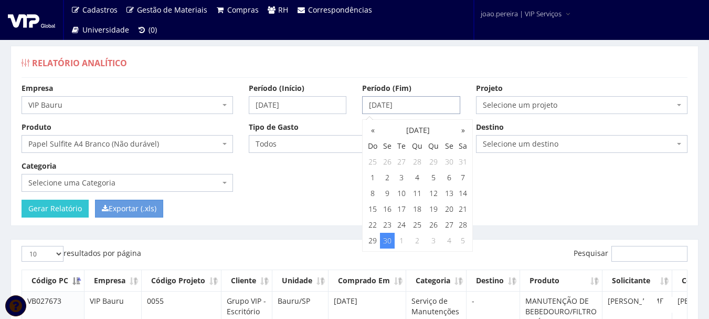
click at [415, 104] on input "30/09/2024" at bounding box center [411, 105] width 98 height 18
type input "[DATE]"
click at [402, 224] on td "30" at bounding box center [402, 225] width 14 height 16
click at [688, 97] on div "Projeto Selecione um projeto G0217 D0217 - Cessão de Mão de Obra - Contrato Con…" at bounding box center [581, 98] width 227 height 31
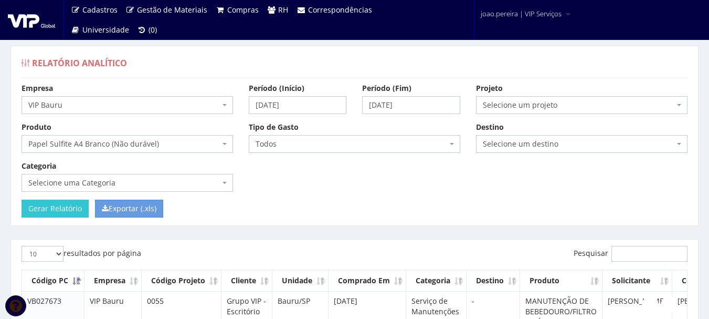
click at [685, 99] on span "Selecione um projeto" at bounding box center [581, 105] width 211 height 18
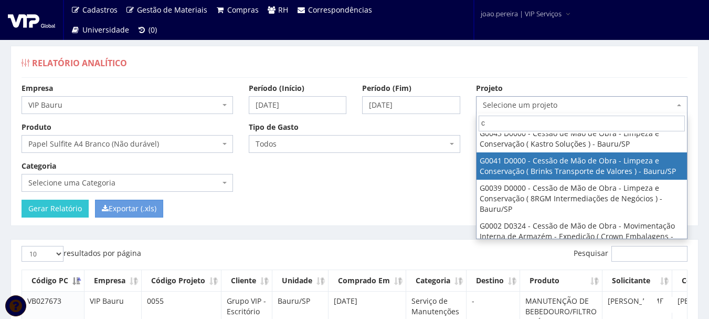
scroll to position [0, 0]
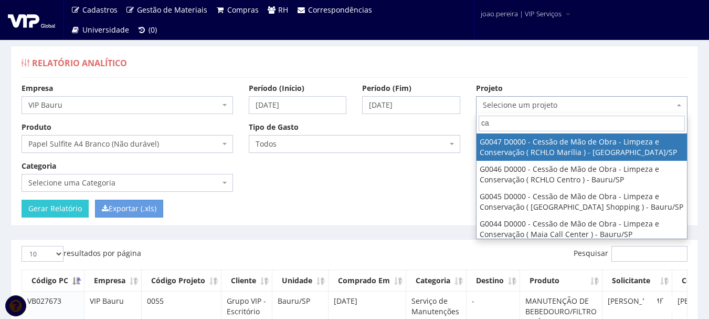
type input "c"
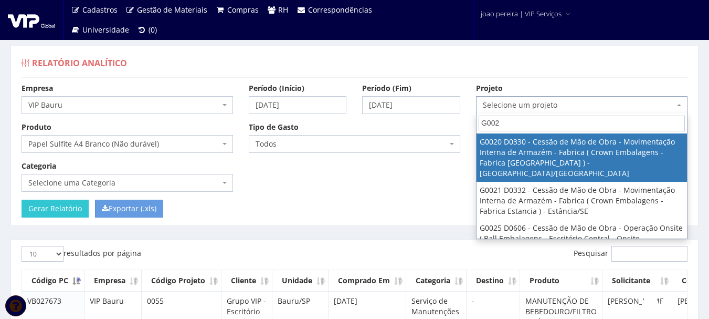
type input "G0023"
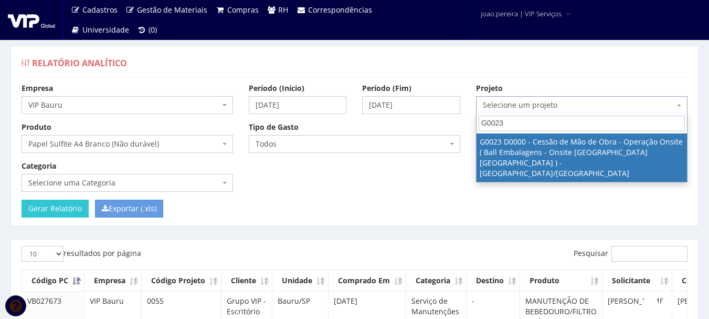
select select "23"
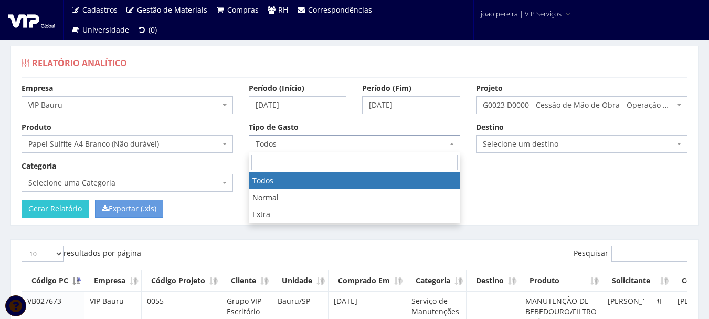
click at [425, 144] on span "Todos" at bounding box center [352, 144] width 192 height 10
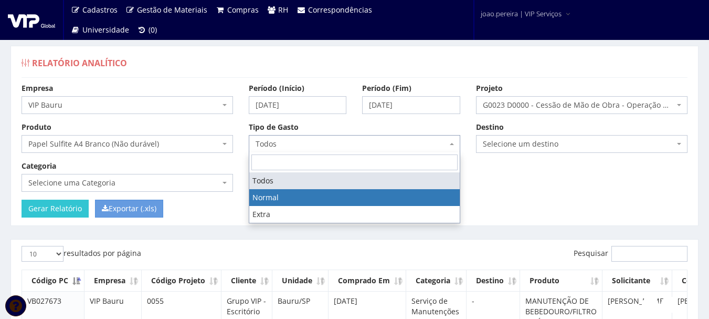
select select "normal"
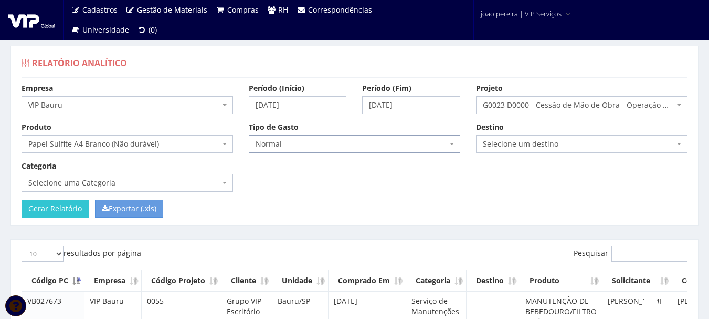
click at [566, 146] on span "Selecione um destino" at bounding box center [579, 144] width 192 height 10
click at [360, 200] on form "Empresa Selecione uma empresa VIP Bauru VIP Bauru Manaus VIP Brasil (Cajamar) V…" at bounding box center [355, 150] width 666 height 134
click at [682, 103] on span "G0023 D0000 - Cessão de Mão de Obra - Operação Onsite ( Ball Embalagens - Onsit…" at bounding box center [581, 105] width 211 height 18
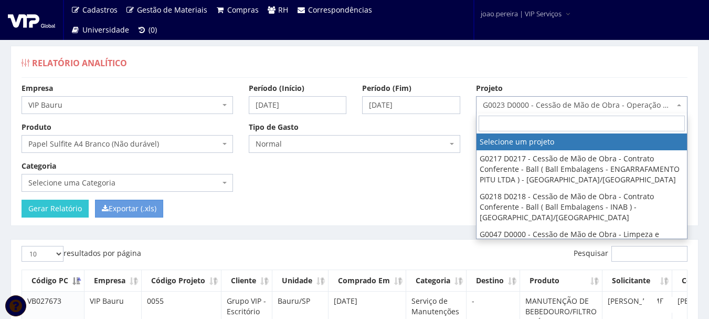
select select
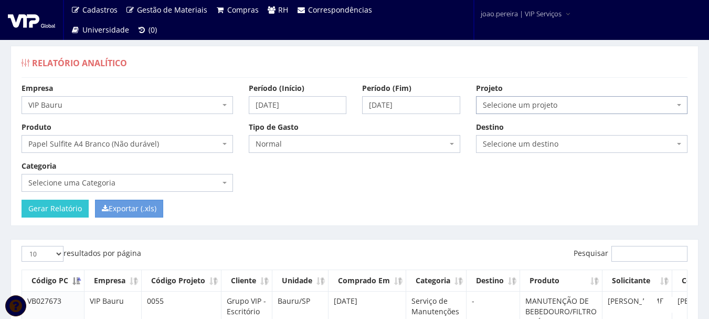
click at [192, 179] on span "Selecione uma Categoria" at bounding box center [124, 182] width 192 height 10
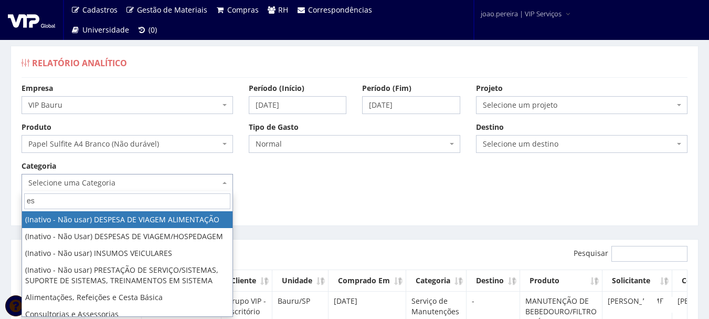
type input "esc"
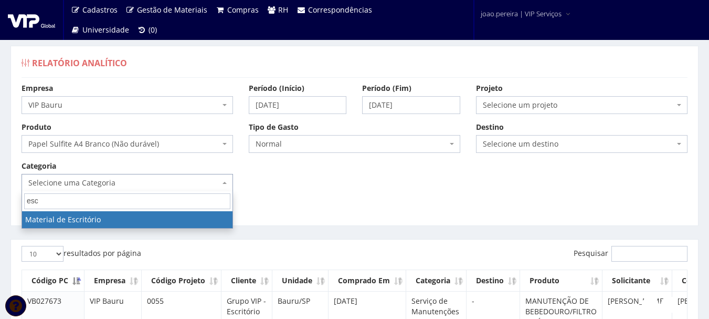
select select "16"
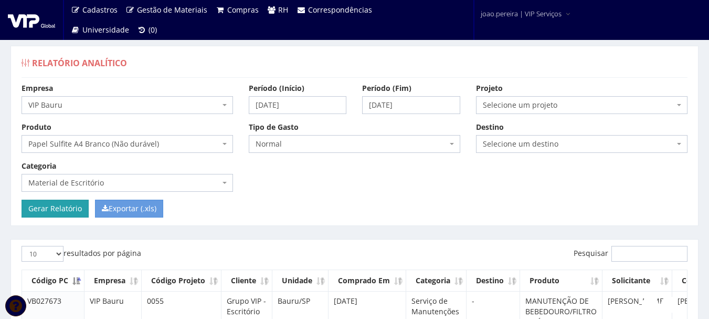
click at [54, 209] on input "Gerar Relatório" at bounding box center [55, 208] width 67 height 18
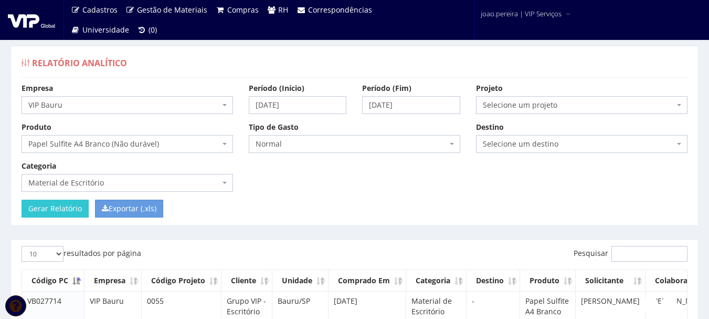
click at [227, 101] on span "VIP Bauru" at bounding box center [127, 105] width 211 height 18
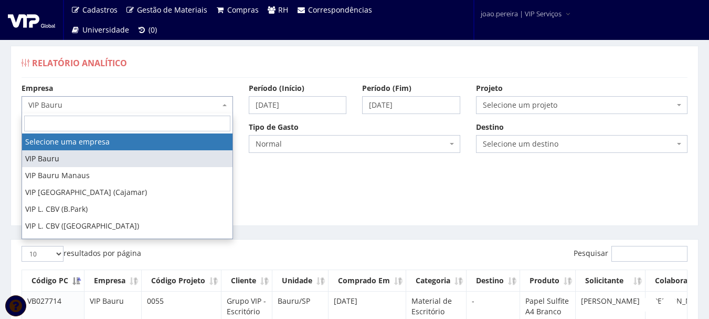
select select
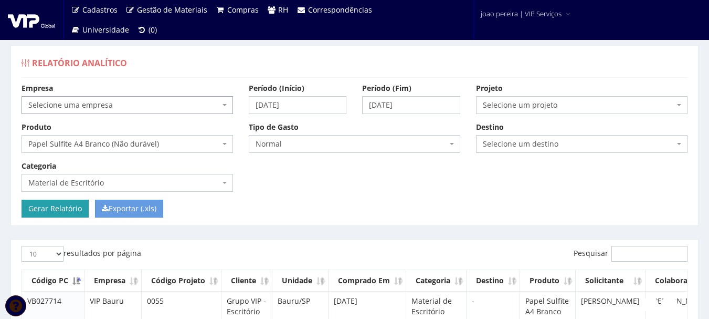
click at [43, 212] on input "Gerar Relatório" at bounding box center [55, 208] width 67 height 18
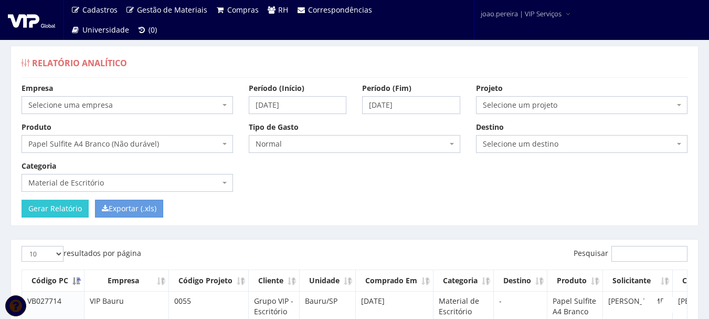
click at [228, 105] on span "Selecione uma empresa" at bounding box center [127, 105] width 211 height 18
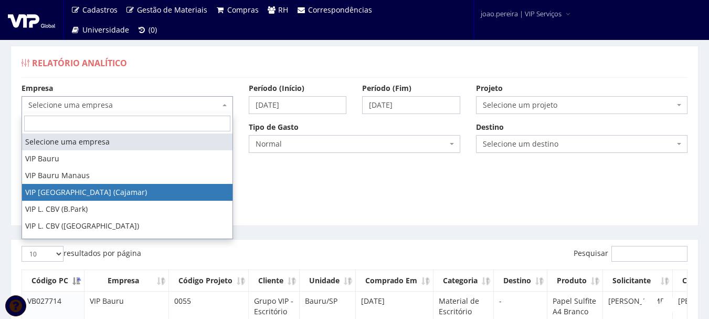
select select "18"
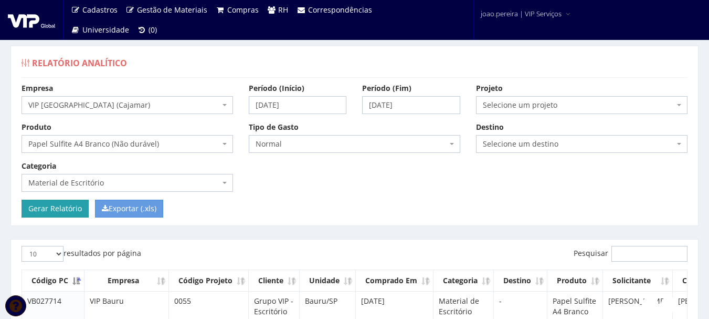
click at [45, 200] on input "Gerar Relatório" at bounding box center [55, 208] width 67 height 18
click at [227, 144] on span "Papel Sulfite A4 Branco (Não durável)" at bounding box center [127, 144] width 211 height 18
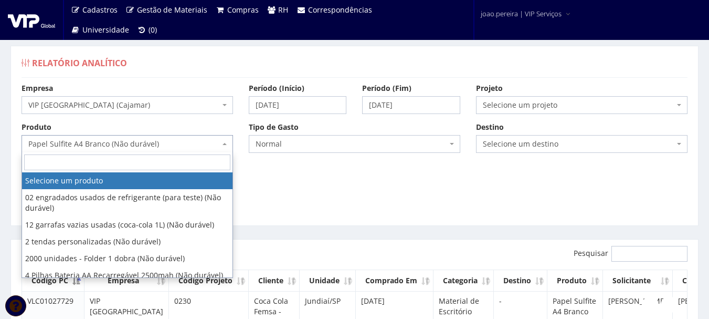
select select
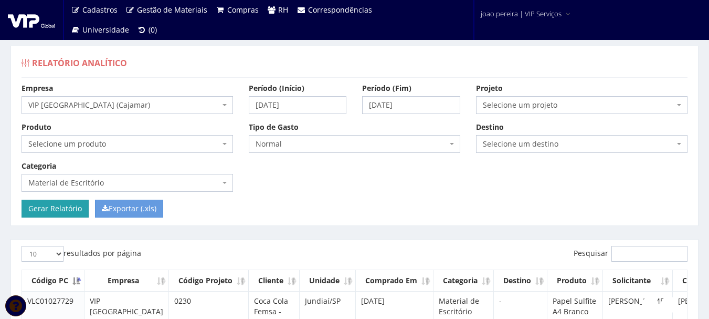
click at [54, 208] on input "Gerar Relatório" at bounding box center [55, 208] width 67 height 18
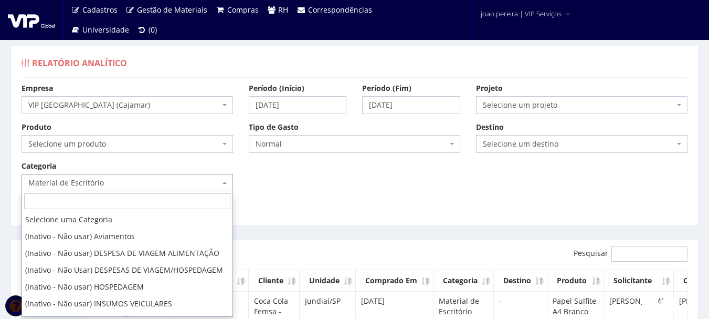
click at [215, 182] on span "Material de Escritório" at bounding box center [124, 182] width 192 height 10
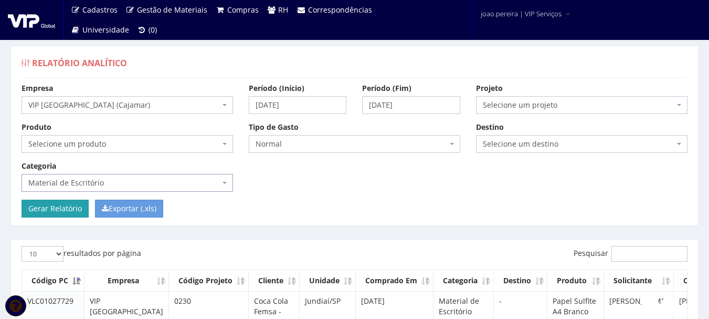
click at [40, 217] on input "Gerar Relatório" at bounding box center [55, 208] width 67 height 18
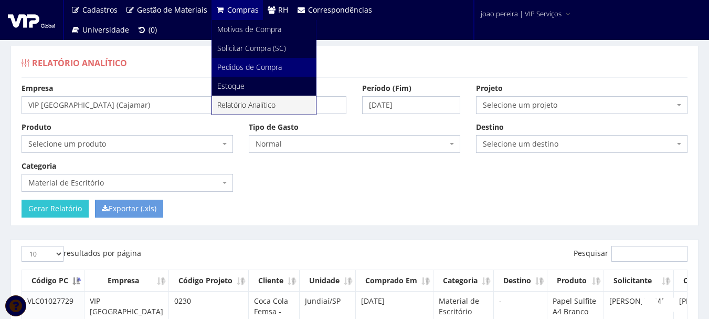
click at [225, 68] on span "Pedidos de Compra" at bounding box center [249, 67] width 65 height 10
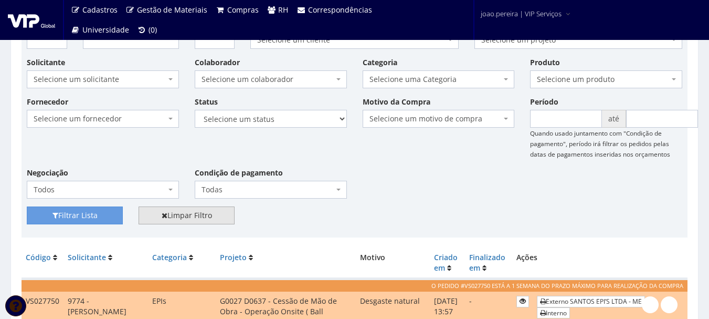
scroll to position [52, 0]
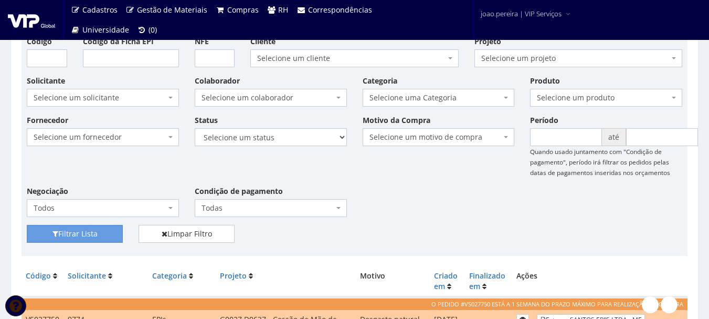
click at [399, 230] on div "Filtrar Lista Limpar Filtro" at bounding box center [354, 238] width 671 height 26
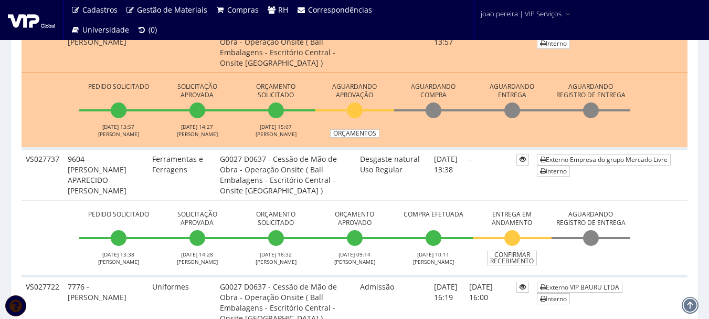
scroll to position [315, 0]
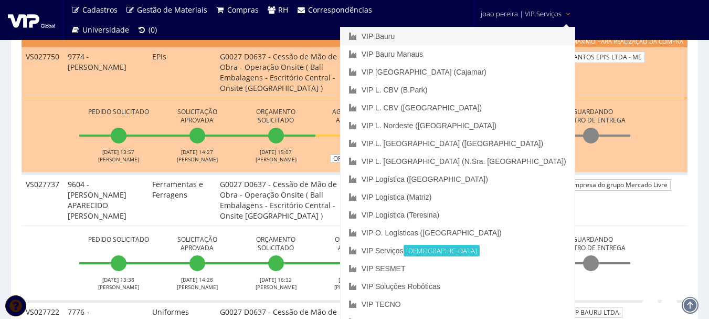
click at [474, 36] on link "VIP Bauru" at bounding box center [458, 36] width 234 height 18
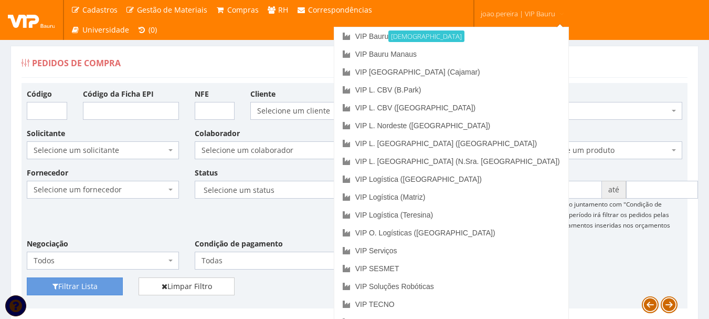
click at [526, 8] on span "joao.pereira | VIP Bauru" at bounding box center [518, 13] width 75 height 10
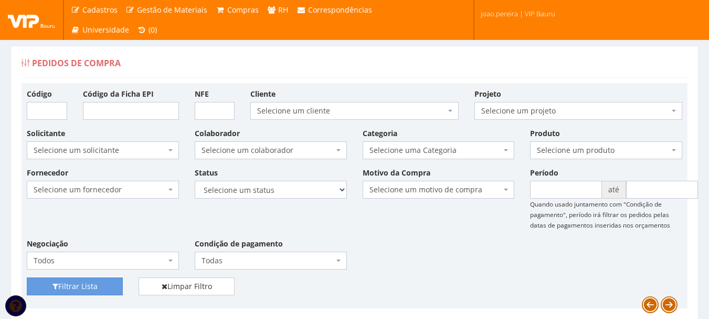
click at [506, 10] on span "joao.pereira | VIP Bauru" at bounding box center [518, 13] width 75 height 10
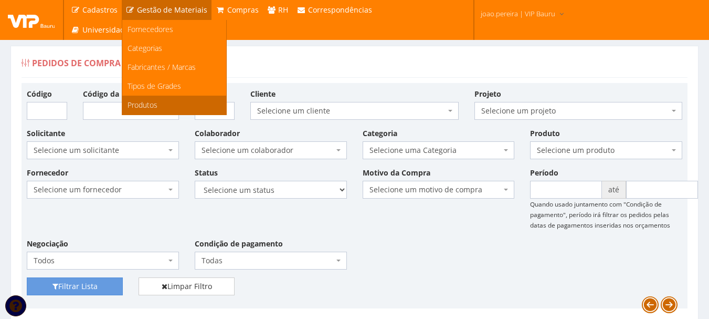
click at [136, 103] on span "Produtos" at bounding box center [143, 105] width 30 height 10
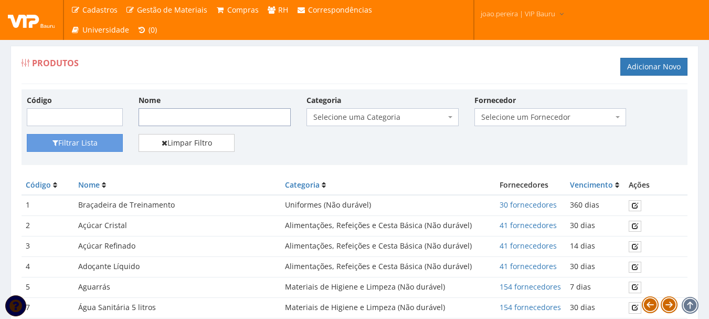
click at [188, 116] on input "Nome" at bounding box center [215, 117] width 152 height 18
type input "luva"
click at [27, 134] on button "Filtrar Lista" at bounding box center [75, 143] width 96 height 18
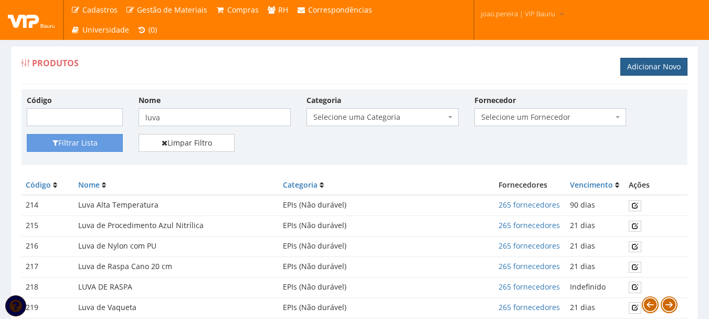
click at [648, 60] on link "Adicionar Novo" at bounding box center [653, 67] width 67 height 18
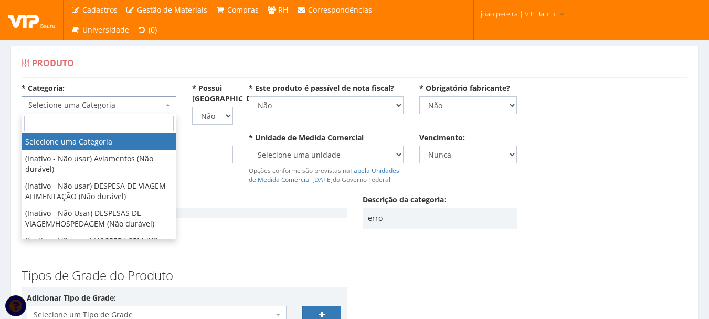
click at [129, 105] on span "Selecione uma Categoria" at bounding box center [95, 105] width 135 height 10
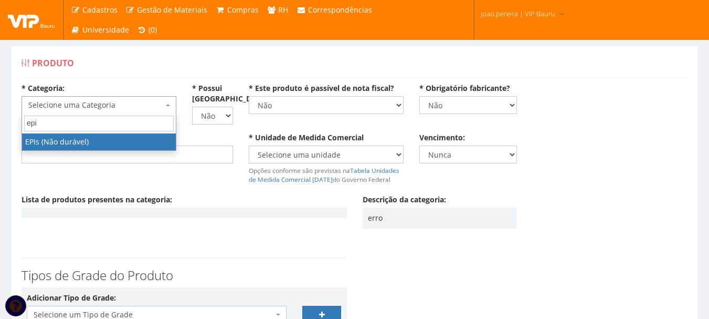
type input "epi"
select select "1"
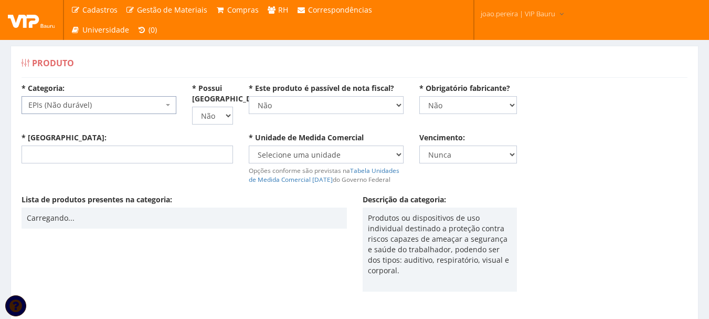
scroll to position [52, 0]
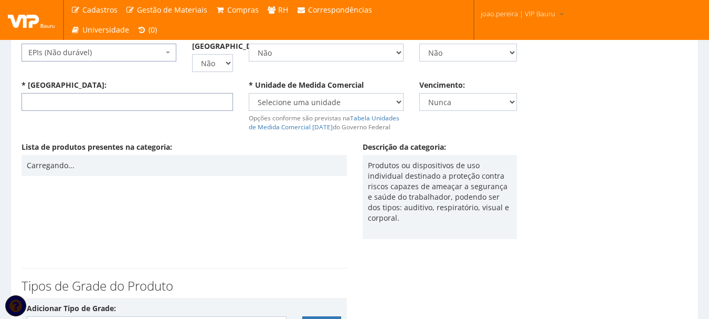
click at [98, 97] on input "* Nome:" at bounding box center [127, 102] width 211 height 18
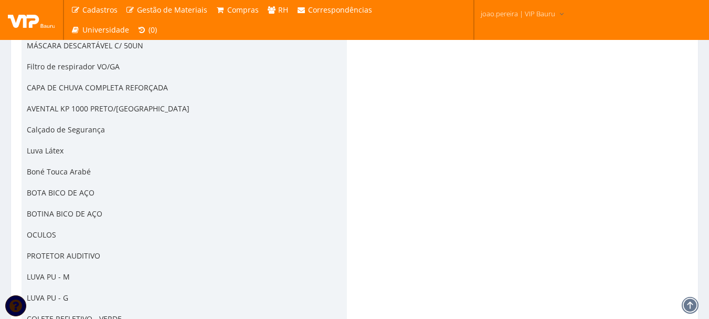
scroll to position [2593, 0]
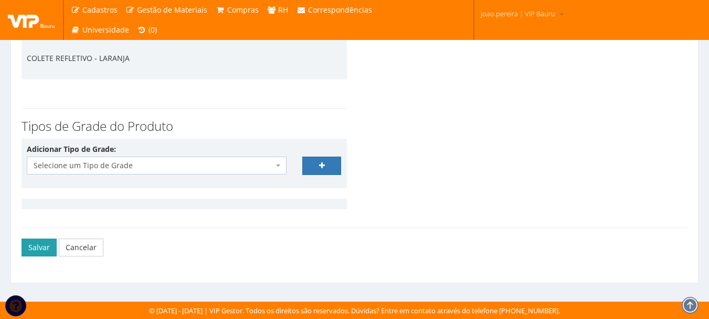
type input "LUVA PU ANTI CORTE"
click at [38, 245] on button "Salvar" at bounding box center [39, 247] width 35 height 18
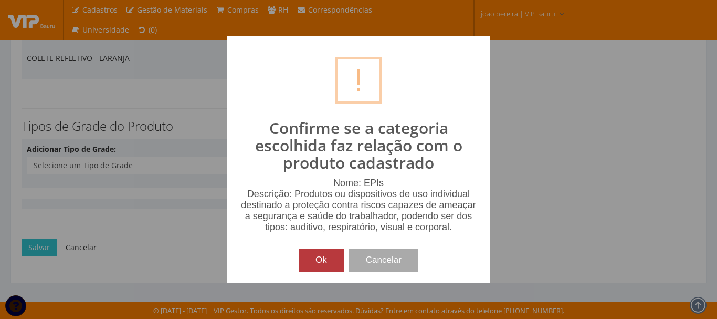
click at [323, 253] on button "Ok" at bounding box center [321, 259] width 45 height 23
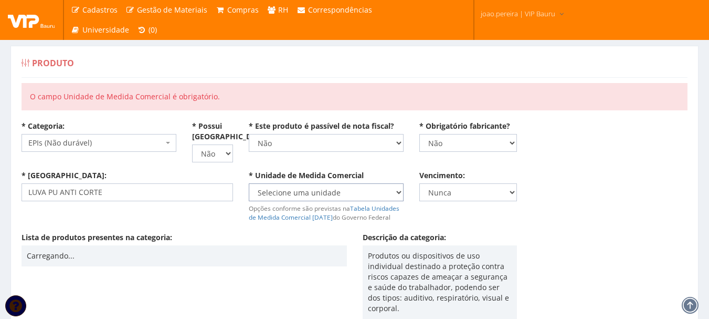
click at [392, 190] on select "Selecione uma unidade AMPOLA BALDE BANDEJA BARRA BISNAGA BLOCO BOBINA BOMBONA C…" at bounding box center [326, 192] width 155 height 18
click at [292, 193] on select "Selecione uma unidade AMPOLA BALDE BANDEJA BARRA BISNAGA BLOCO BOBINA BOMBONA C…" at bounding box center [326, 192] width 155 height 18
select select "UNID"
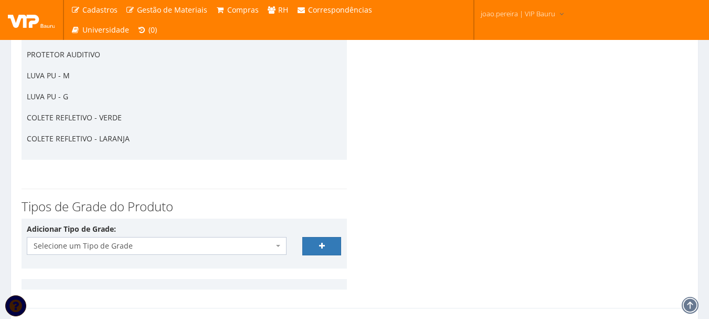
scroll to position [2631, 0]
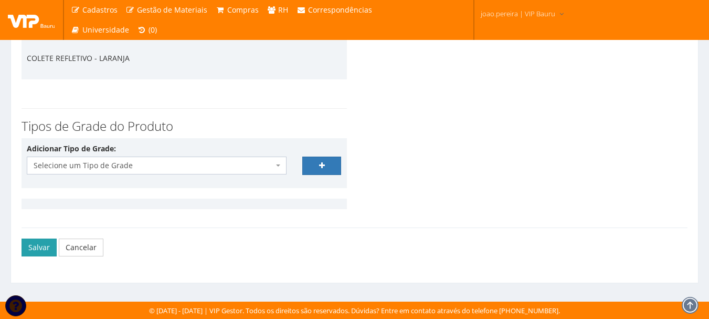
click at [36, 248] on button "Salvar" at bounding box center [39, 247] width 35 height 18
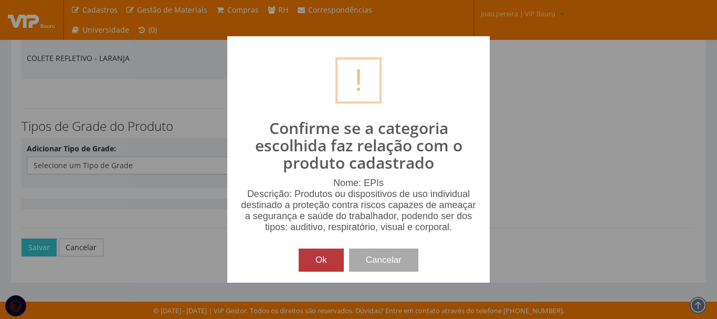
click at [314, 264] on button "Ok" at bounding box center [321, 259] width 45 height 23
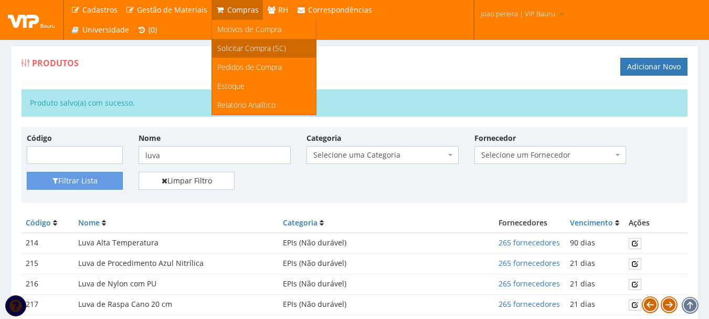
click at [237, 49] on span "Solicitar Compra (SC)" at bounding box center [251, 48] width 69 height 10
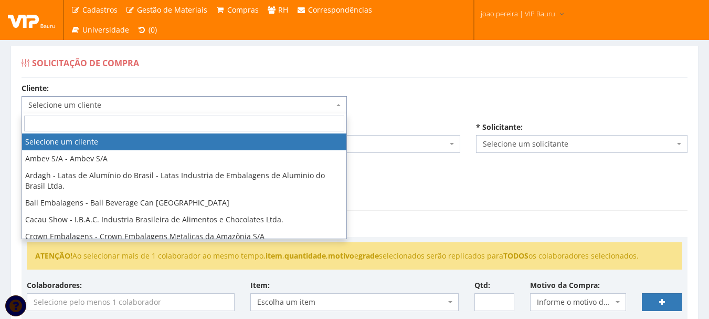
click at [320, 102] on span "Selecione um cliente" at bounding box center [180, 105] width 305 height 10
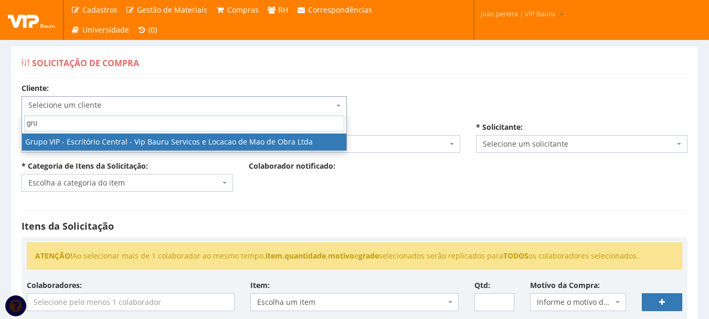
type input "gru"
select select "16"
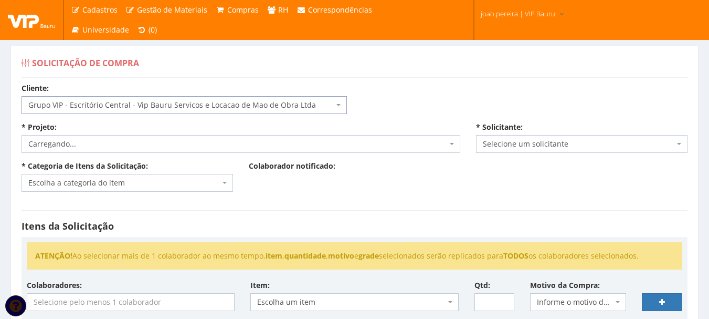
click at [147, 150] on span "Carregando..." at bounding box center [241, 144] width 439 height 18
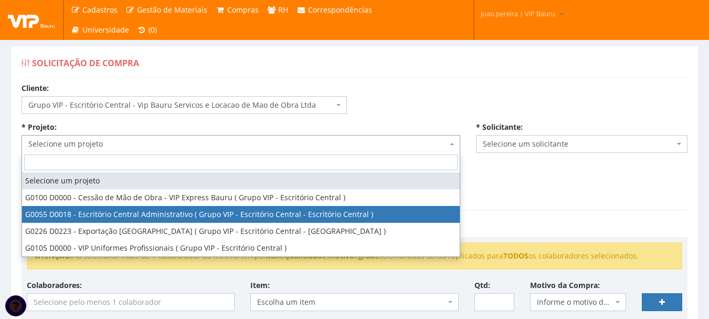
select select "55"
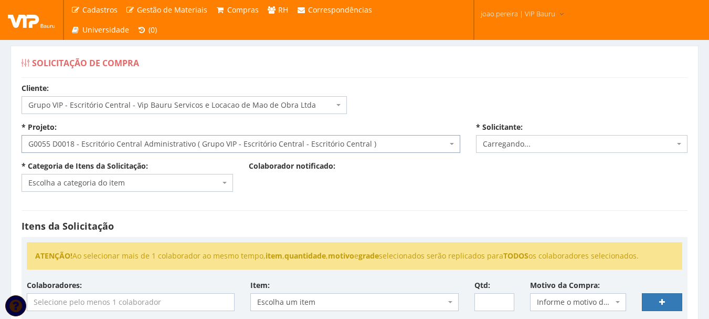
select select "4079"
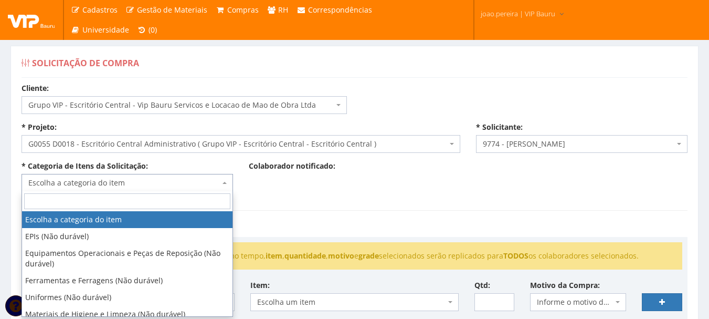
click at [155, 183] on span "Escolha a categoria do item" at bounding box center [124, 182] width 192 height 10
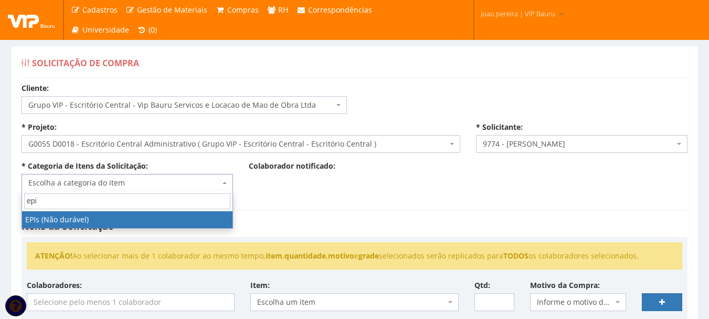
type input "epi"
select select "1"
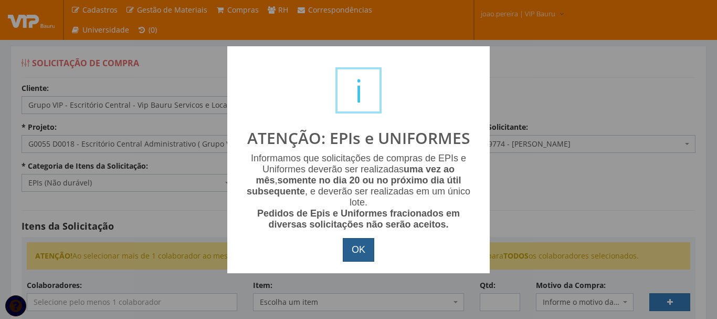
click at [367, 252] on button "OK" at bounding box center [358, 250] width 31 height 24
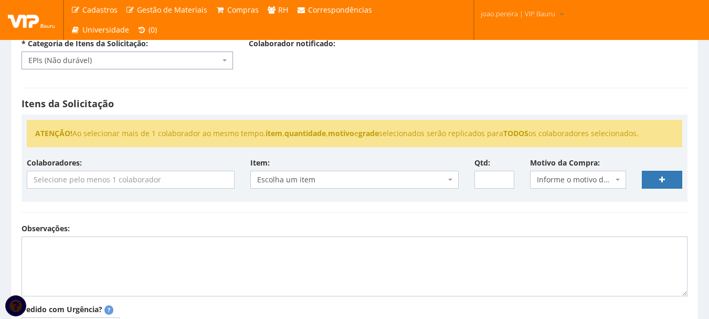
scroll to position [157, 0]
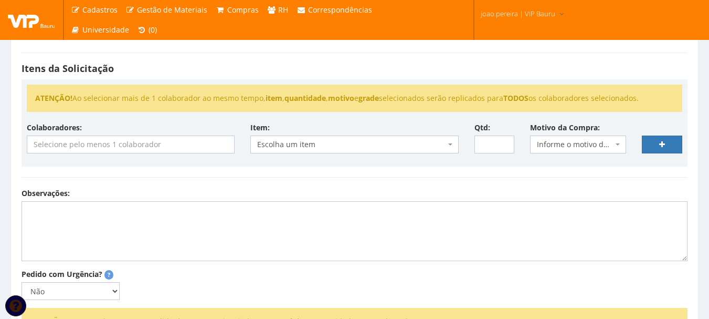
click at [94, 146] on input "search" at bounding box center [130, 144] width 207 height 17
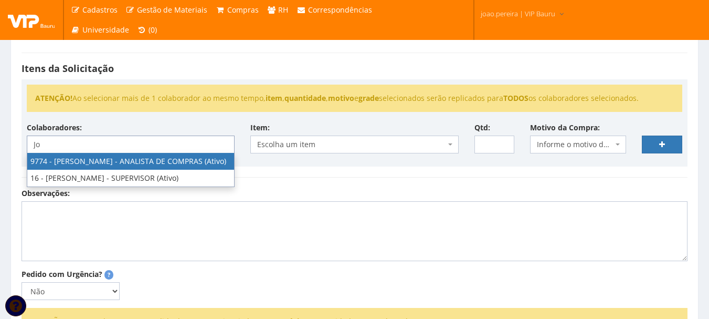
type input "Jo"
select select "4079"
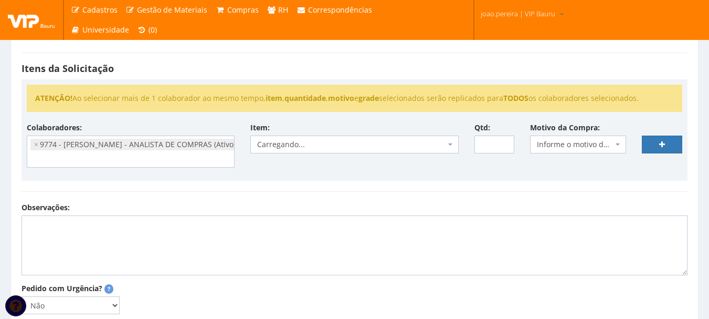
click at [373, 175] on div "Colaboradores: 9761 - ADRIANA SILVA DO NASCIMENTO PIRES - EMPREGADA DOMESTICA (…" at bounding box center [354, 148] width 671 height 53
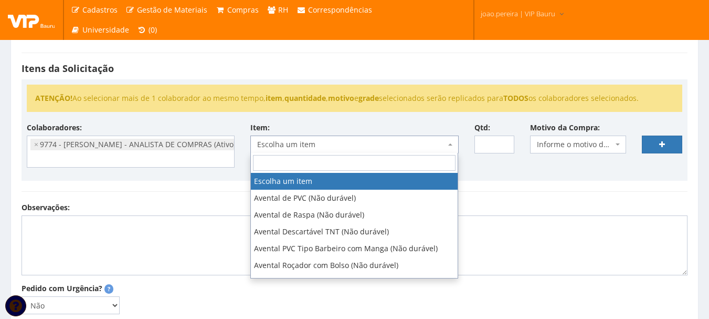
click at [327, 144] on span "Escolha um item" at bounding box center [351, 144] width 188 height 10
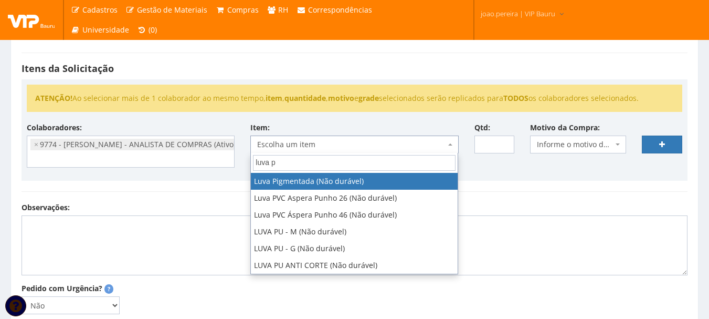
type input "luva pu"
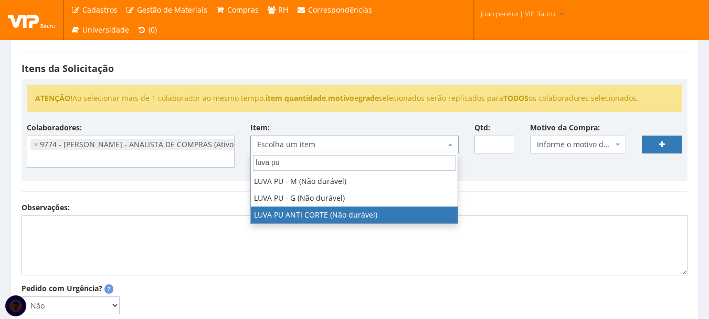
select select "2946"
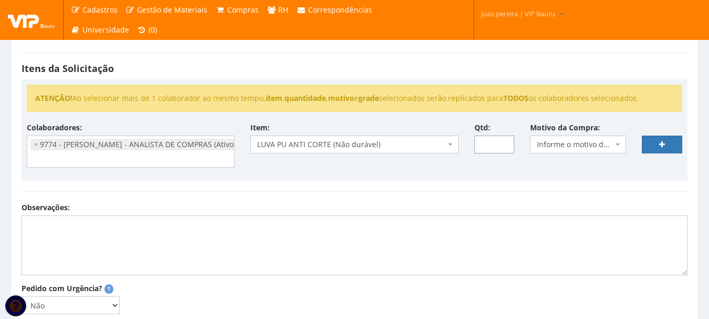
click at [489, 143] on input "Qtd:" at bounding box center [494, 144] width 40 height 18
type input "36"
click at [573, 142] on span "Informe o motivo da compra" at bounding box center [575, 144] width 76 height 10
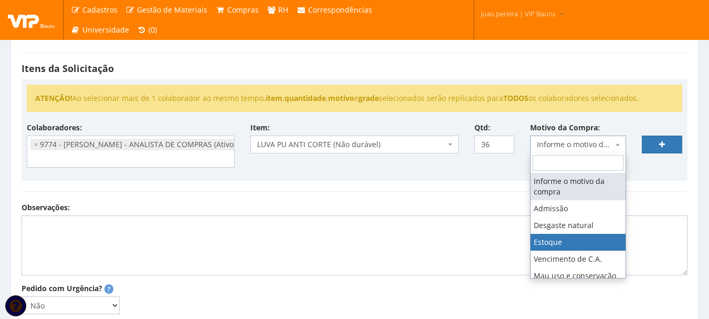
select select "3"
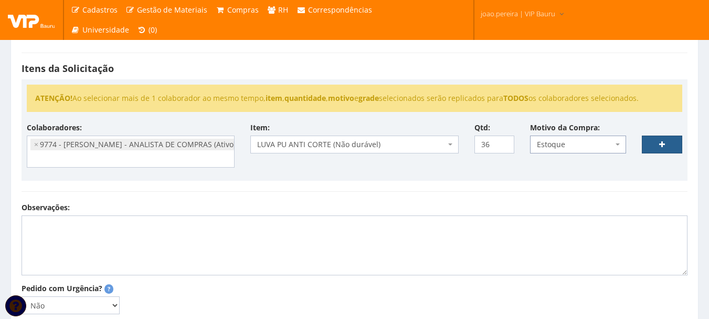
click at [677, 143] on link at bounding box center [662, 144] width 40 height 18
click at [112, 225] on textarea "Observações:" at bounding box center [355, 245] width 666 height 60
select select
type input "0"
type textarea "L"
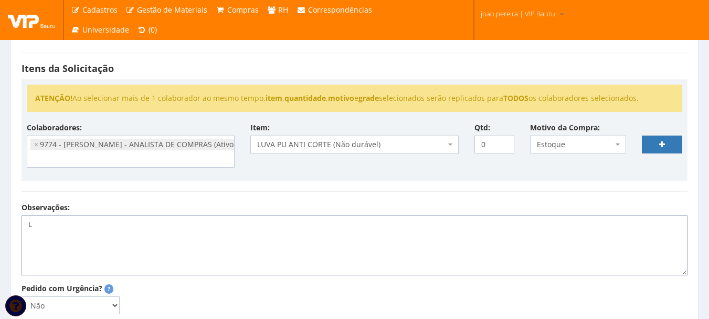
select select
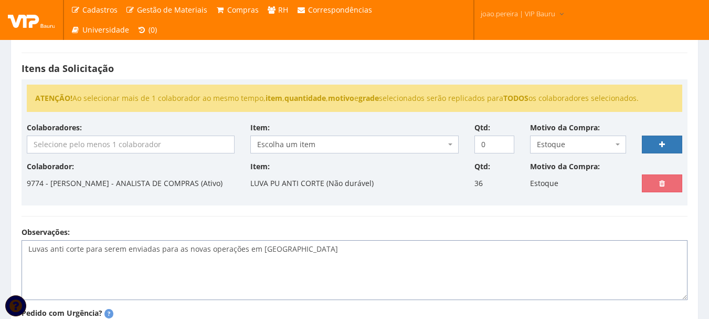
drag, startPoint x: 57, startPoint y: 261, endPoint x: 297, endPoint y: 275, distance: 240.7
click at [297, 275] on textarea "Luvas anti corte para serem enviadas para as novas operações em MG" at bounding box center [355, 270] width 666 height 60
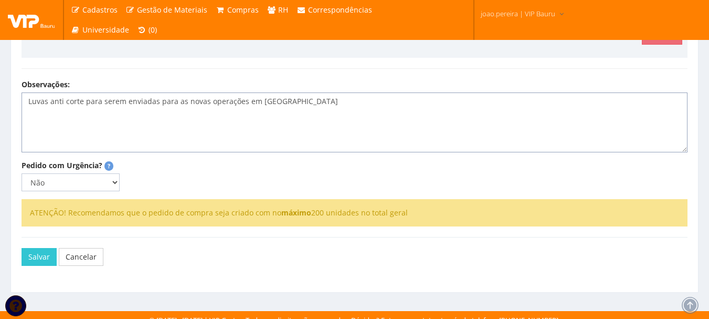
scroll to position [325, 0]
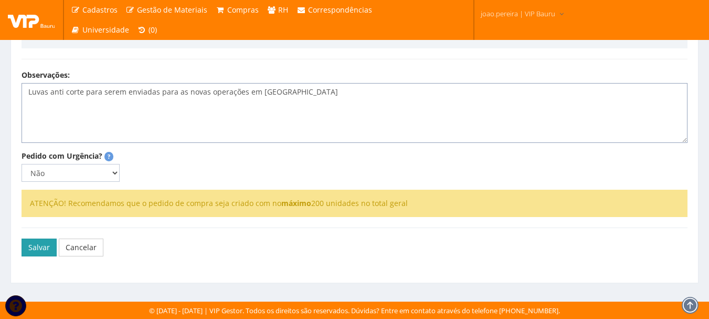
type textarea "Luvas anti corte para serem enviadas para as novas operações em MG"
click at [34, 245] on button "Salvar" at bounding box center [39, 247] width 35 height 18
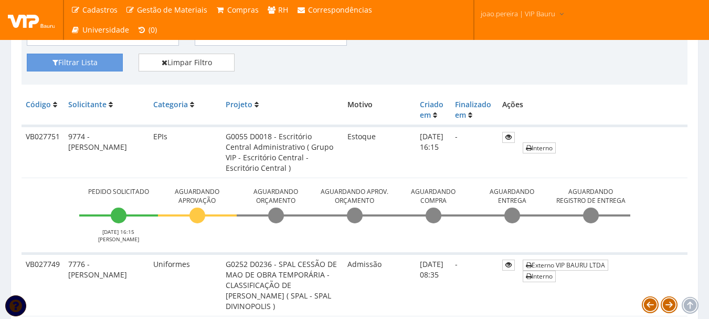
scroll to position [262, 0]
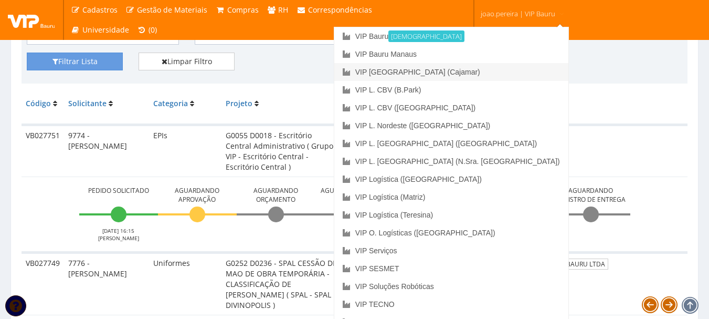
click at [495, 68] on link "VIP [GEOGRAPHIC_DATA] (Cajamar)" at bounding box center [451, 72] width 234 height 18
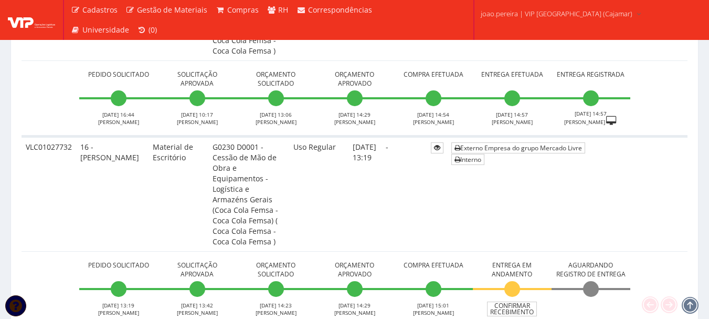
scroll to position [1049, 0]
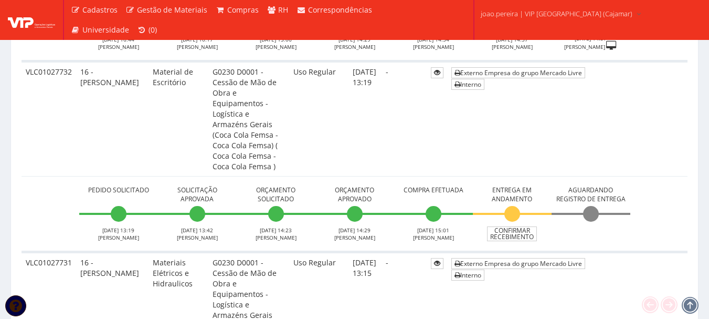
click at [672, 252] on td "Externo Empresa do grupo Mercado Livre Interno" at bounding box center [567, 309] width 240 height 115
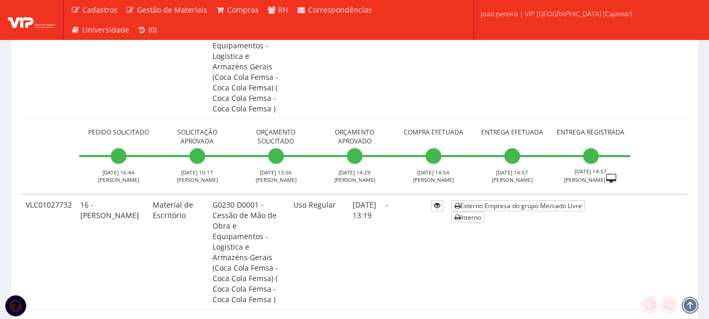
scroll to position [892, 0]
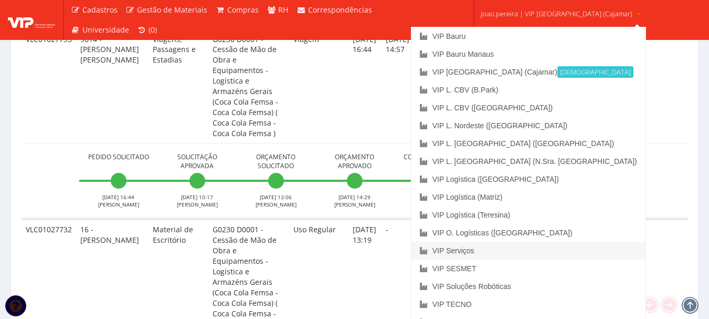
click at [500, 246] on link "VIP Serviços" at bounding box center [528, 250] width 234 height 18
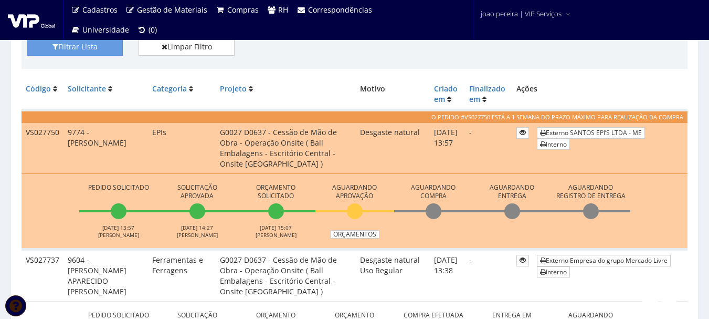
scroll to position [315, 0]
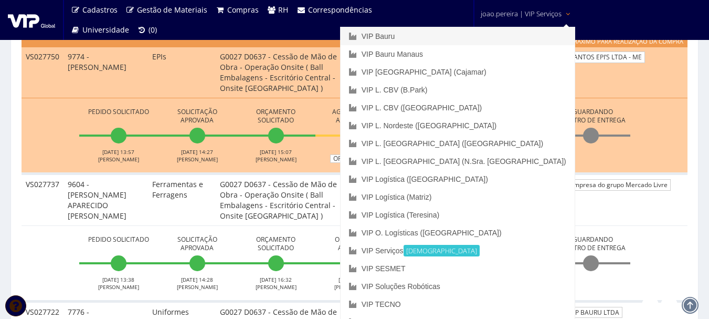
click at [486, 33] on link "VIP Bauru" at bounding box center [458, 36] width 234 height 18
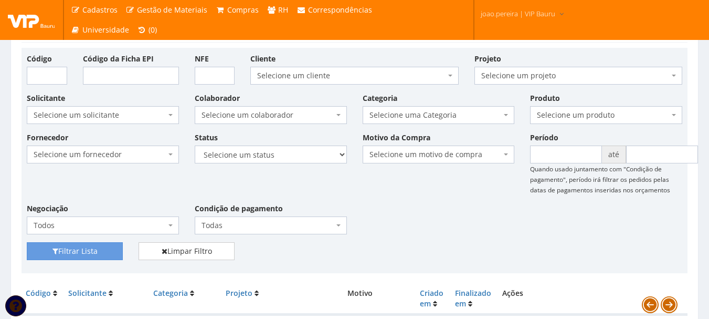
scroll to position [52, 0]
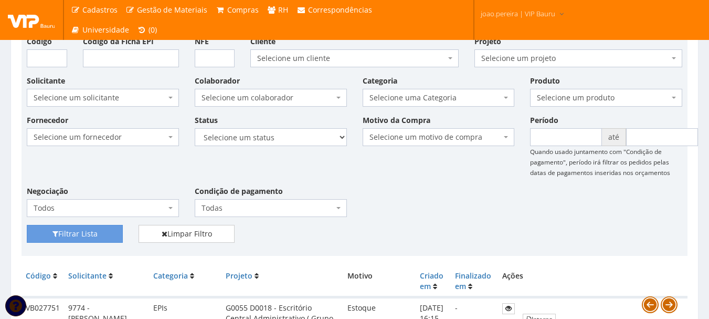
click at [437, 200] on div "Fornecedor Selecione um fornecedor ******** ******** 1000 MARCAS [GEOGRAPHIC_DA…" at bounding box center [354, 169] width 671 height 110
